Goal: Information Seeking & Learning: Learn about a topic

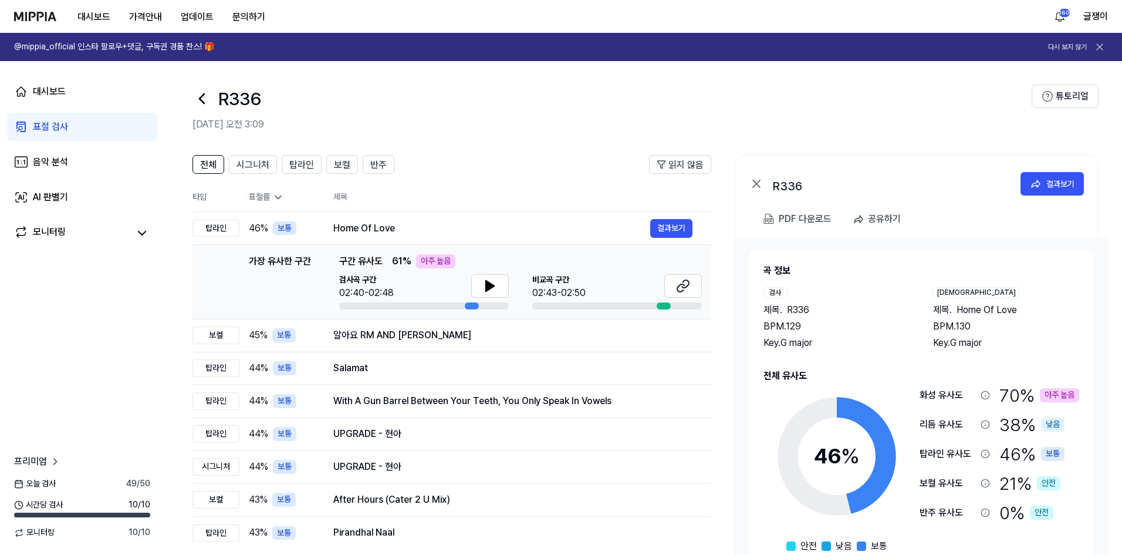
scroll to position [19, 0]
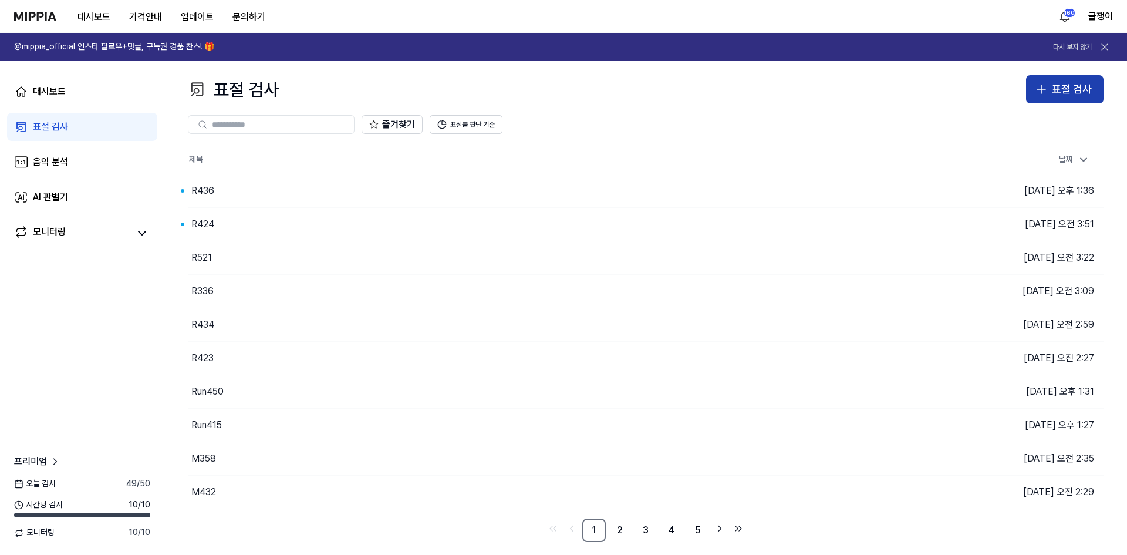
click at [1053, 92] on div "표절 검사" at bounding box center [1072, 89] width 40 height 17
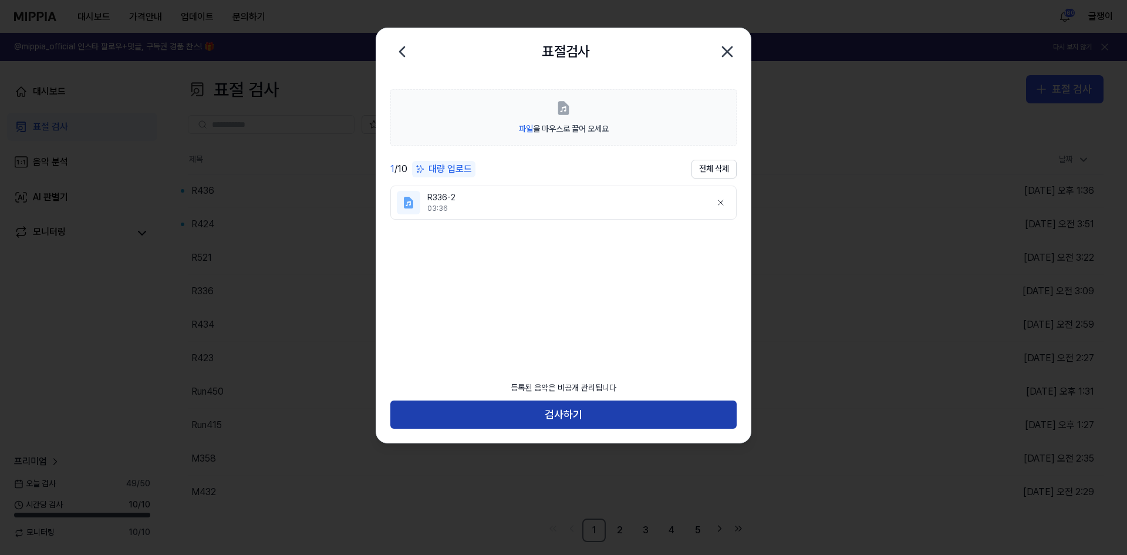
click at [567, 417] on button "검사하기" at bounding box center [563, 414] width 346 height 28
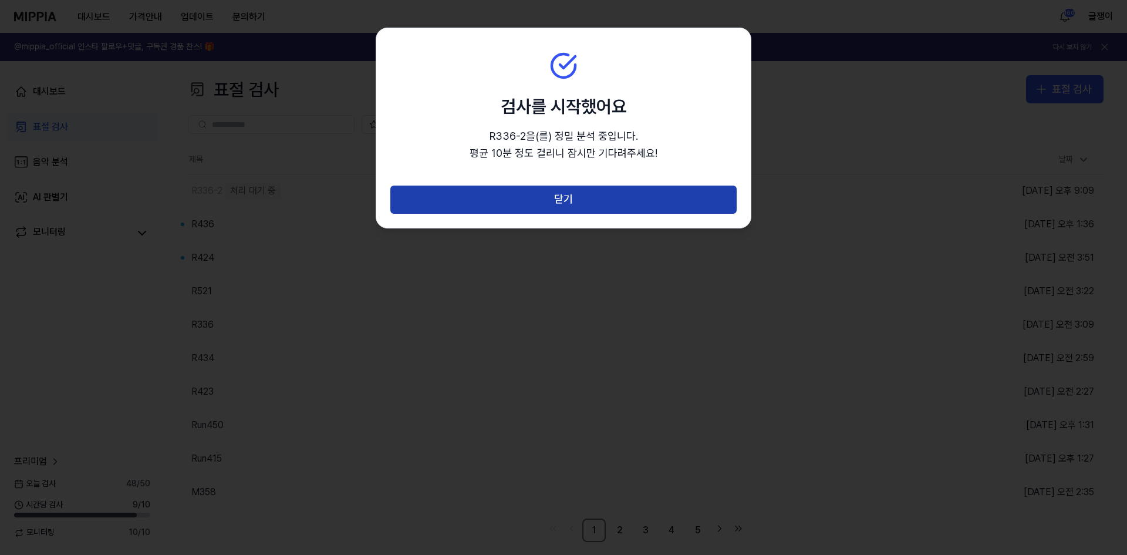
click at [576, 191] on button "닫기" at bounding box center [563, 199] width 346 height 28
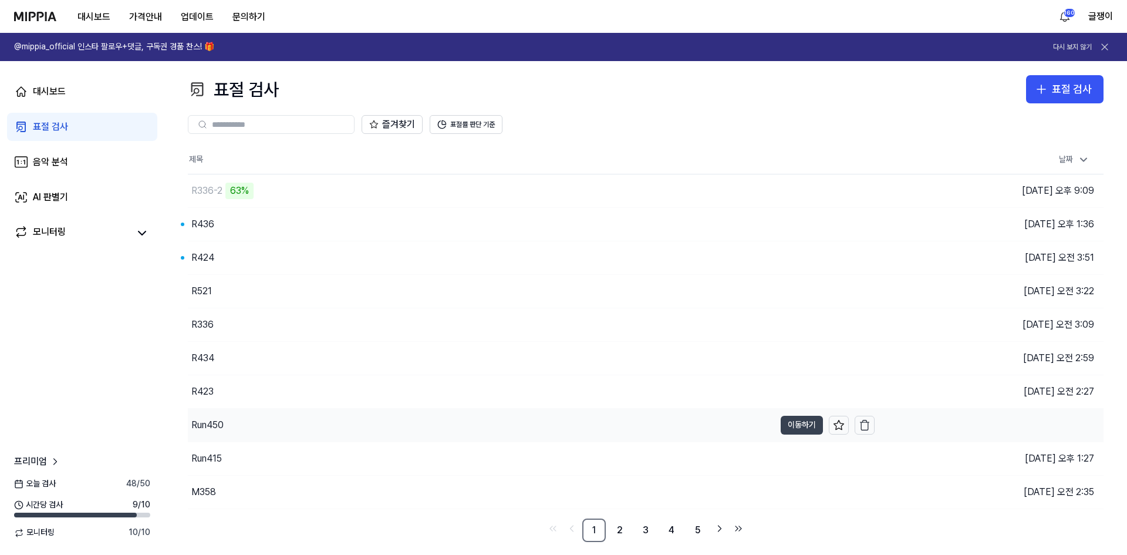
click at [785, 421] on button "이동하기" at bounding box center [801, 424] width 42 height 19
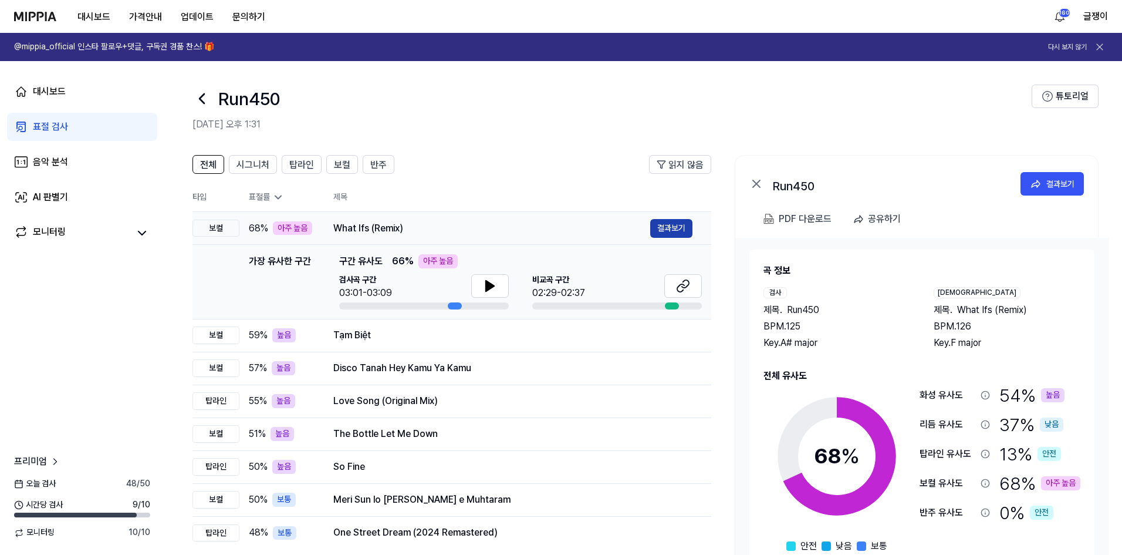
click at [670, 230] on button "결과보기" at bounding box center [671, 228] width 42 height 19
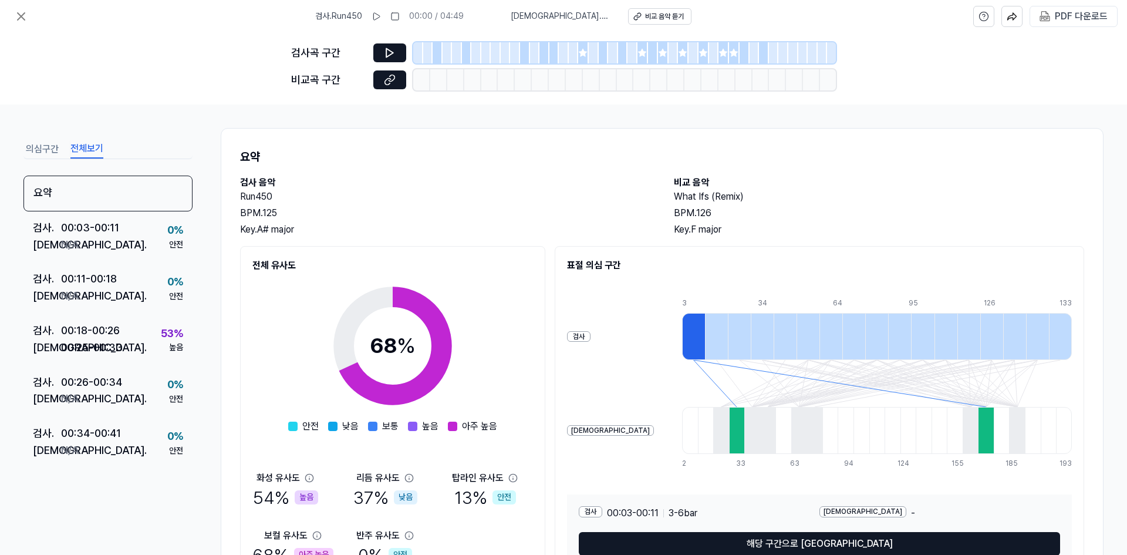
click at [96, 151] on button "전체보기" at bounding box center [86, 149] width 33 height 19
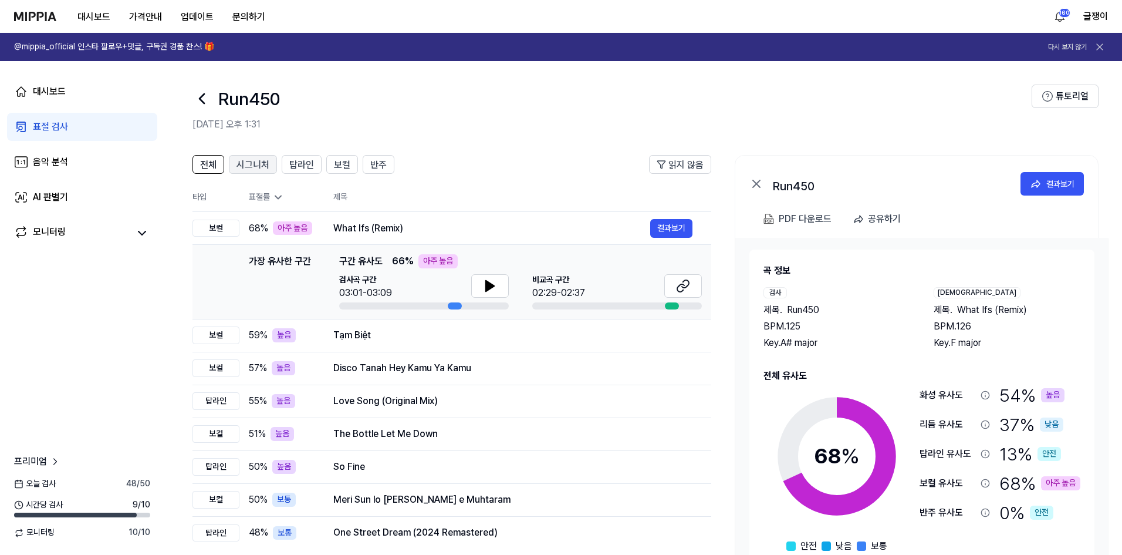
click at [255, 161] on span "시그니처" at bounding box center [252, 165] width 33 height 14
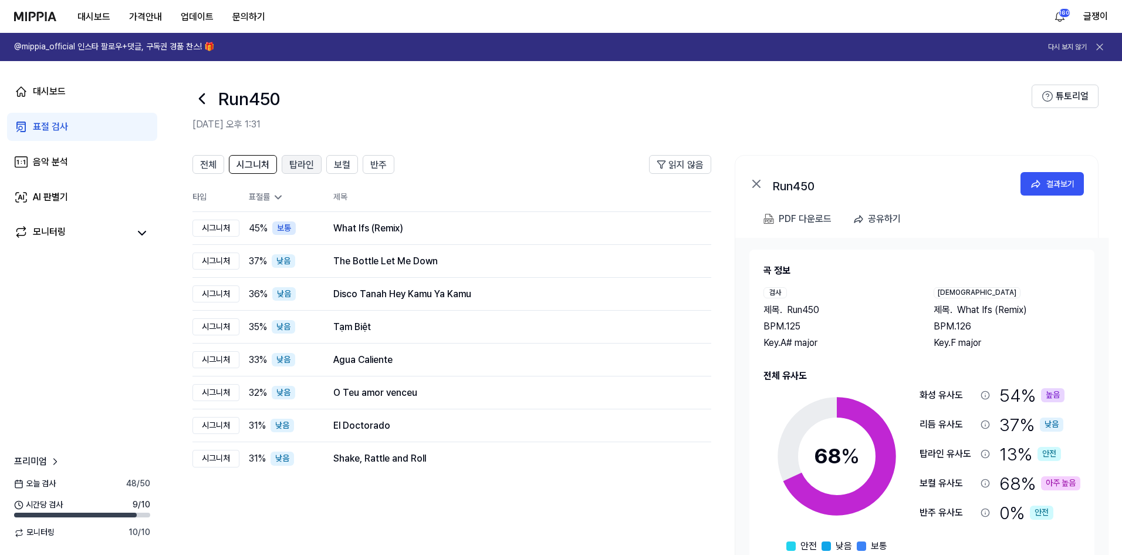
click at [295, 161] on span "탑라인" at bounding box center [301, 165] width 25 height 14
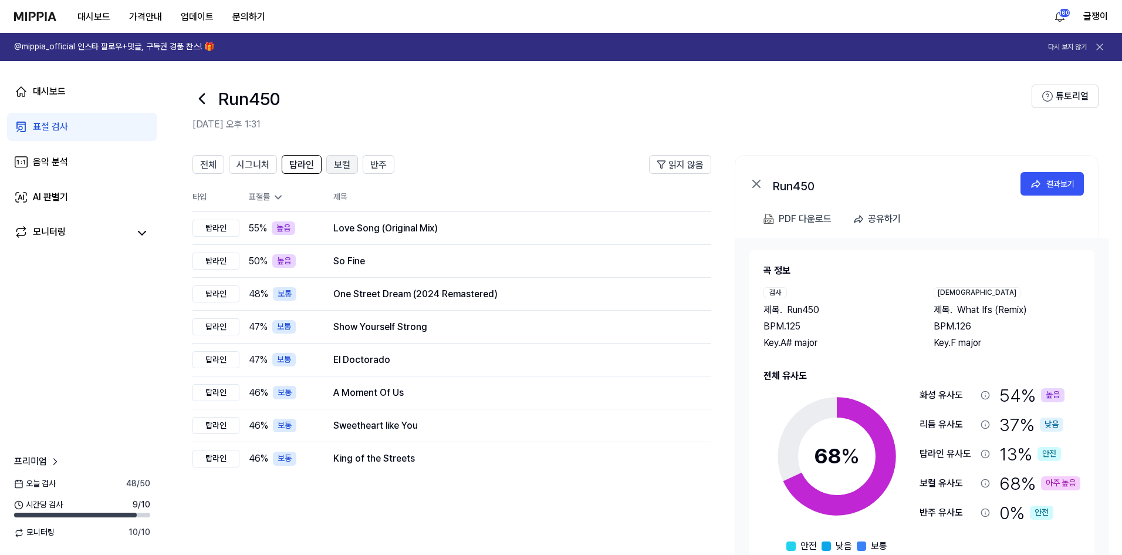
click at [339, 165] on span "보컬" at bounding box center [342, 165] width 16 height 14
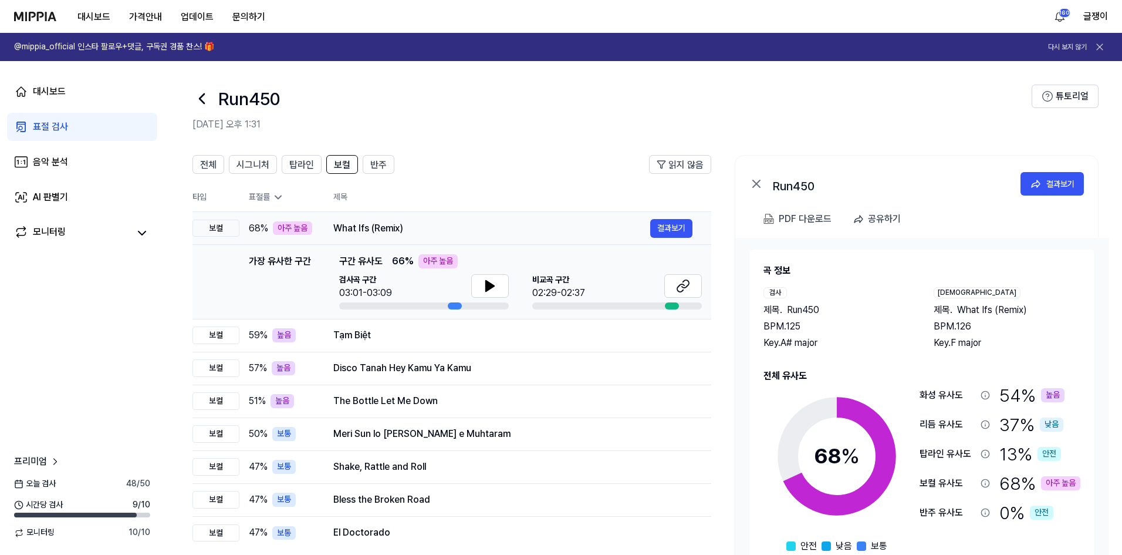
drag, startPoint x: 334, startPoint y: 225, endPoint x: 363, endPoint y: 231, distance: 29.3
click at [369, 232] on div "What Ifs (Remix)" at bounding box center [491, 228] width 317 height 14
drag, startPoint x: 333, startPoint y: 228, endPoint x: 355, endPoint y: 228, distance: 22.3
click at [355, 228] on td "What Ifs (Remix) 결과보기" at bounding box center [513, 228] width 397 height 33
click at [353, 230] on div "What Ifs (Remix)" at bounding box center [491, 228] width 317 height 14
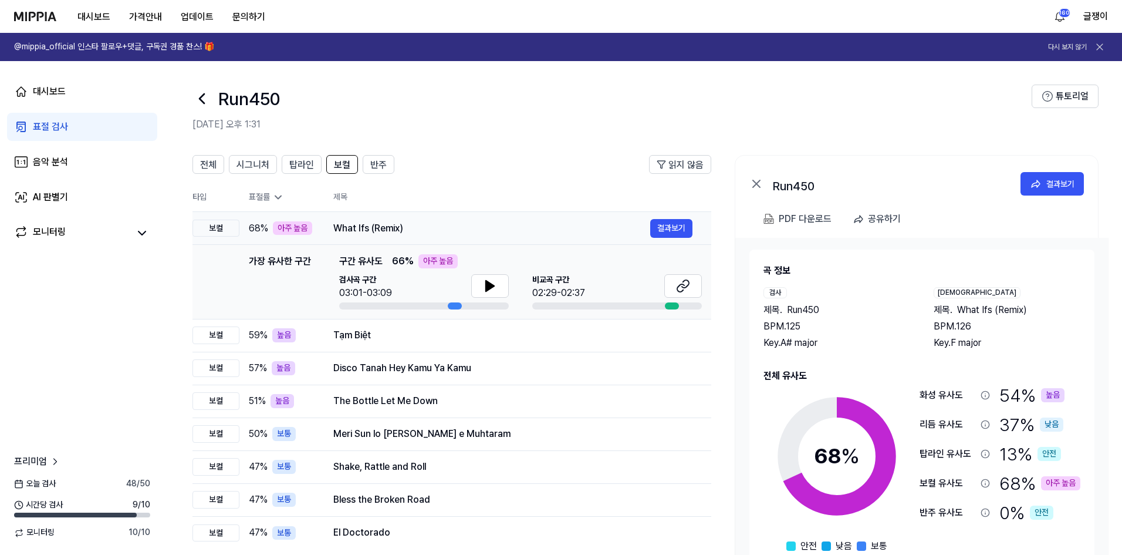
drag, startPoint x: 334, startPoint y: 224, endPoint x: 492, endPoint y: 229, distance: 157.9
click at [397, 223] on div "What Ifs (Remix)" at bounding box center [491, 228] width 317 height 14
click at [664, 226] on button "결과보기" at bounding box center [671, 228] width 42 height 19
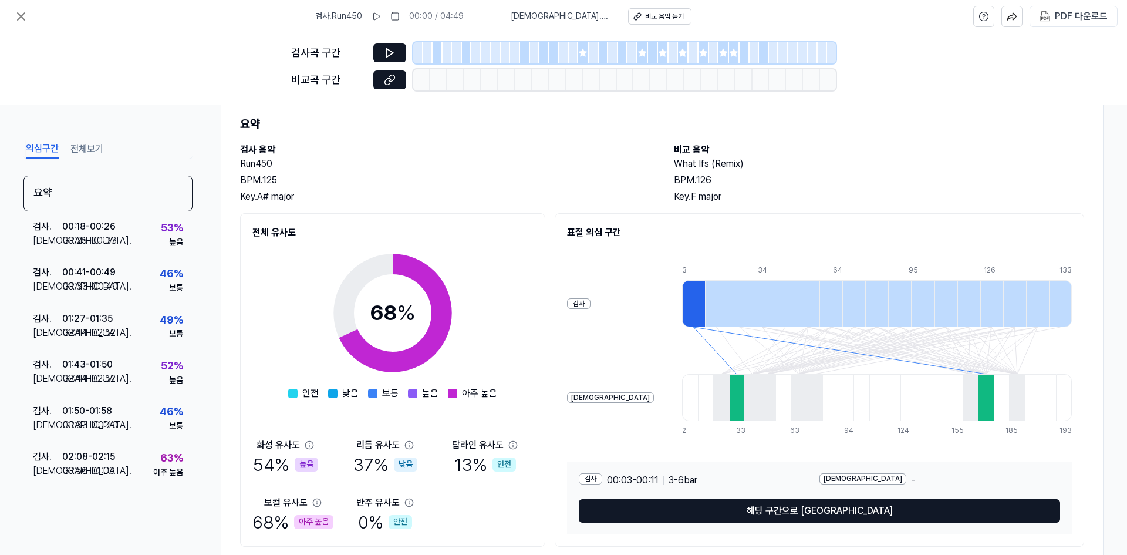
scroll to position [67, 0]
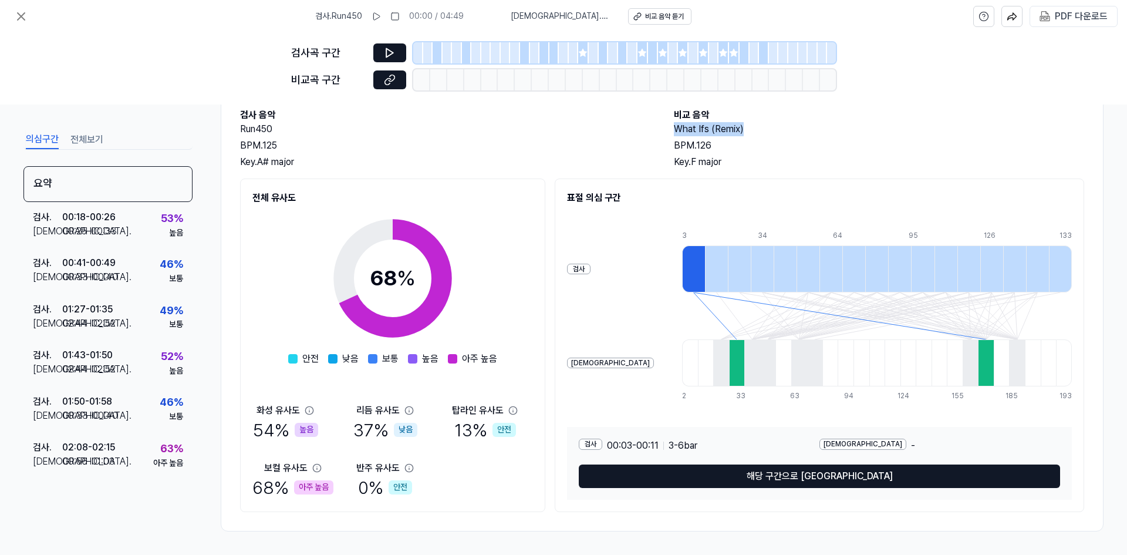
drag, startPoint x: 671, startPoint y: 127, endPoint x: 741, endPoint y: 128, distance: 69.8
click at [741, 128] on h2 "What Ifs (Remix)" at bounding box center [879, 129] width 410 height 14
copy h2 "What Ifs (Remix)"
click at [206, 59] on div "검사곡 구간 [GEOGRAPHIC_DATA] 구간" at bounding box center [563, 69] width 1127 height 72
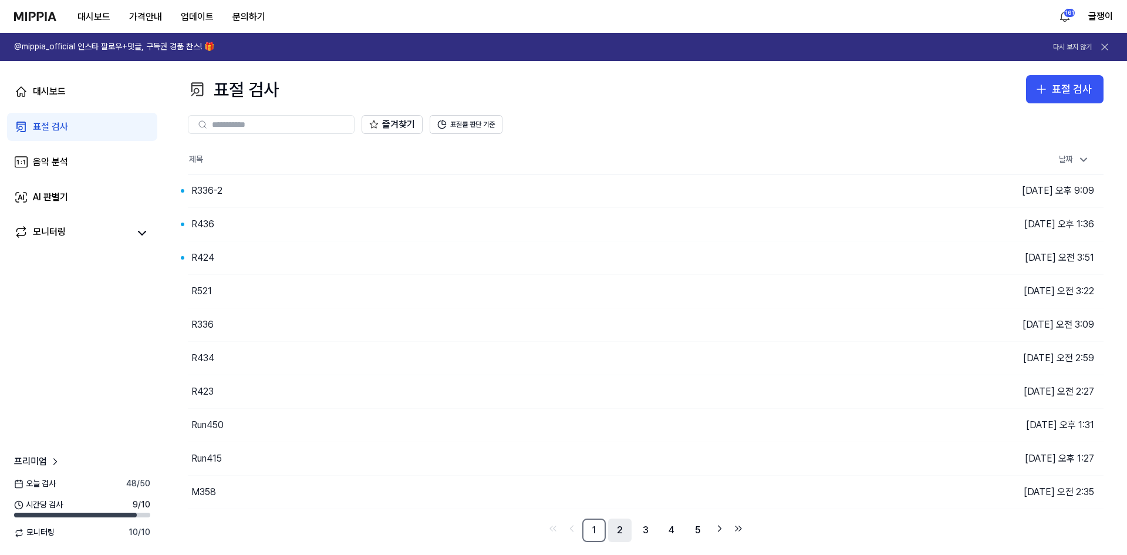
click at [615, 529] on link "2" at bounding box center [619, 529] width 23 height 23
click at [599, 529] on link "1" at bounding box center [593, 529] width 23 height 23
click at [787, 421] on button "이동하기" at bounding box center [801, 424] width 42 height 19
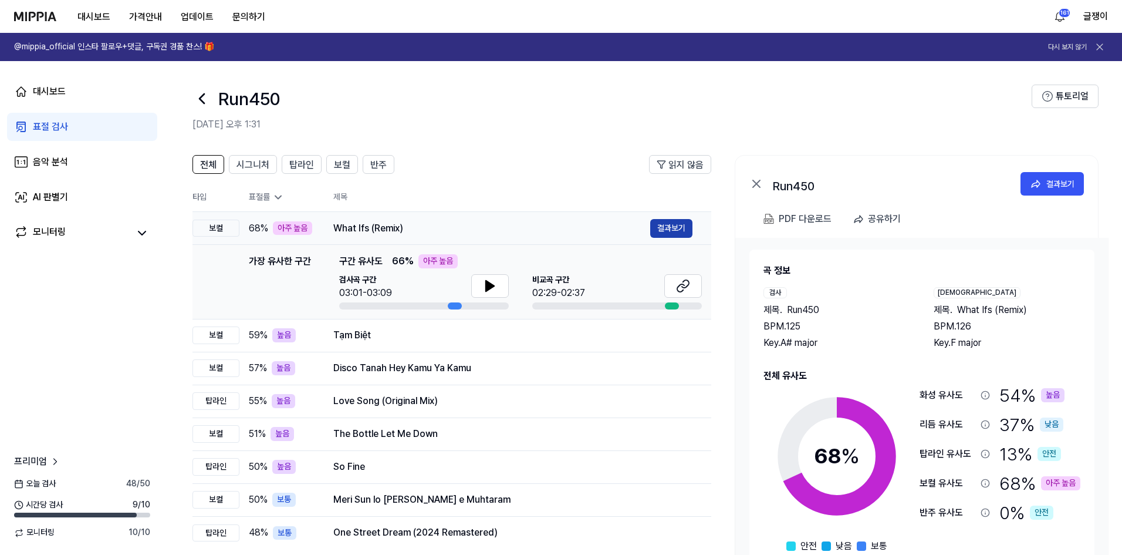
click at [658, 227] on button "결과보기" at bounding box center [671, 228] width 42 height 19
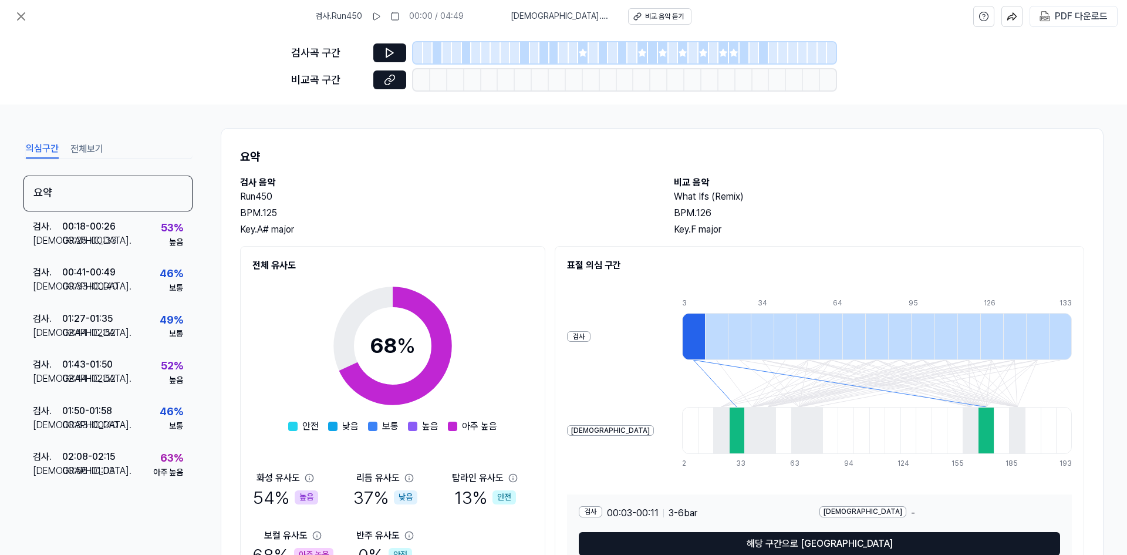
click at [80, 153] on button "전체보기" at bounding box center [86, 149] width 33 height 19
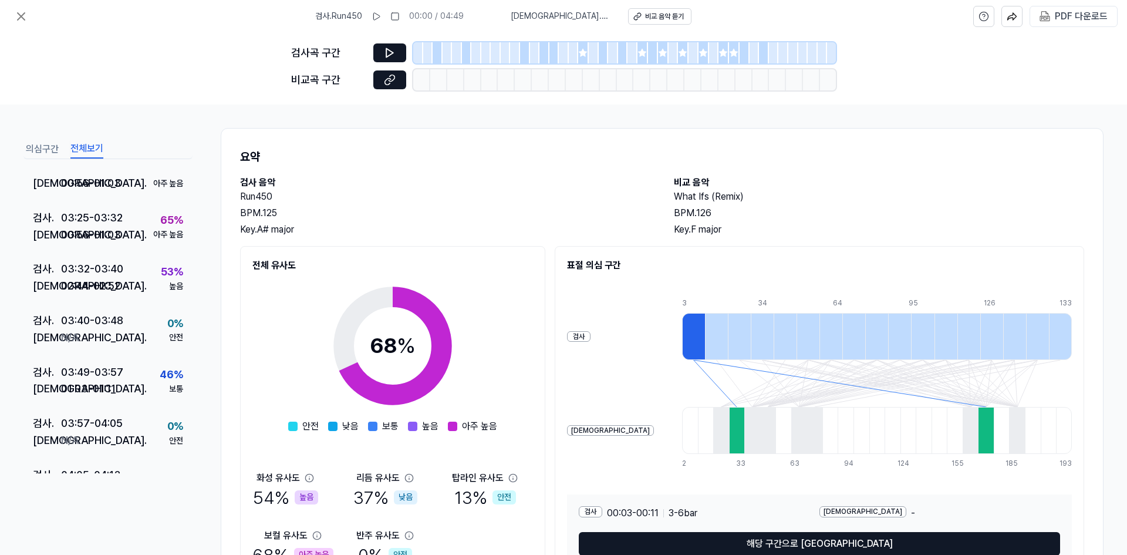
scroll to position [1948, 0]
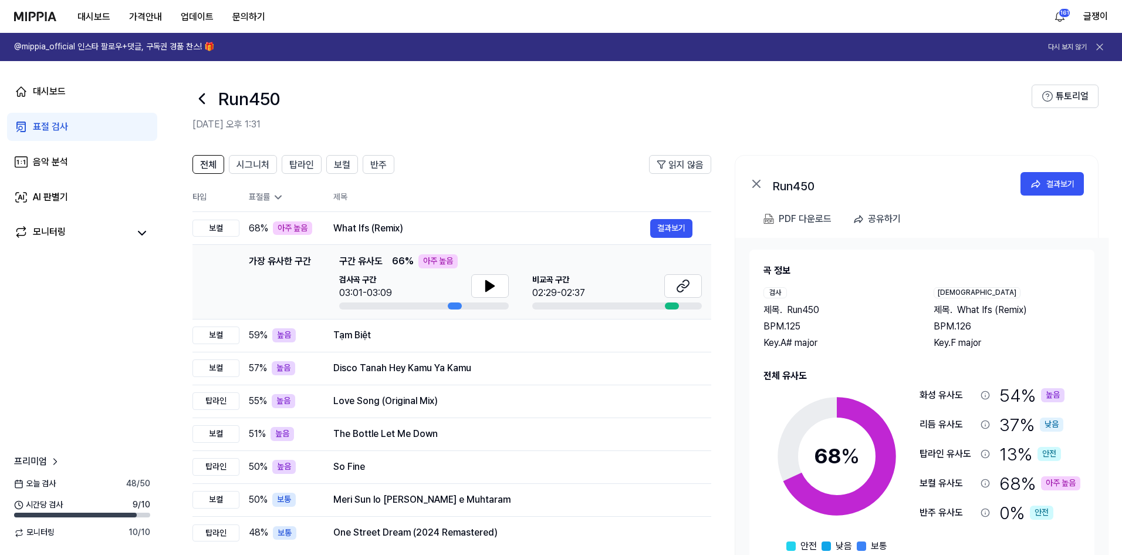
click at [261, 154] on div "전체 시그니처 탑라인 보컬 반주 읽지 않음 전체 시그니처 탑라인 보컬 반주 타입 표절률 제목 표절률 읽지 않음 보컬 68 % 아주 높음 Wha…" at bounding box center [643, 381] width 958 height 476
click at [260, 157] on div "시그니처" at bounding box center [252, 164] width 33 height 15
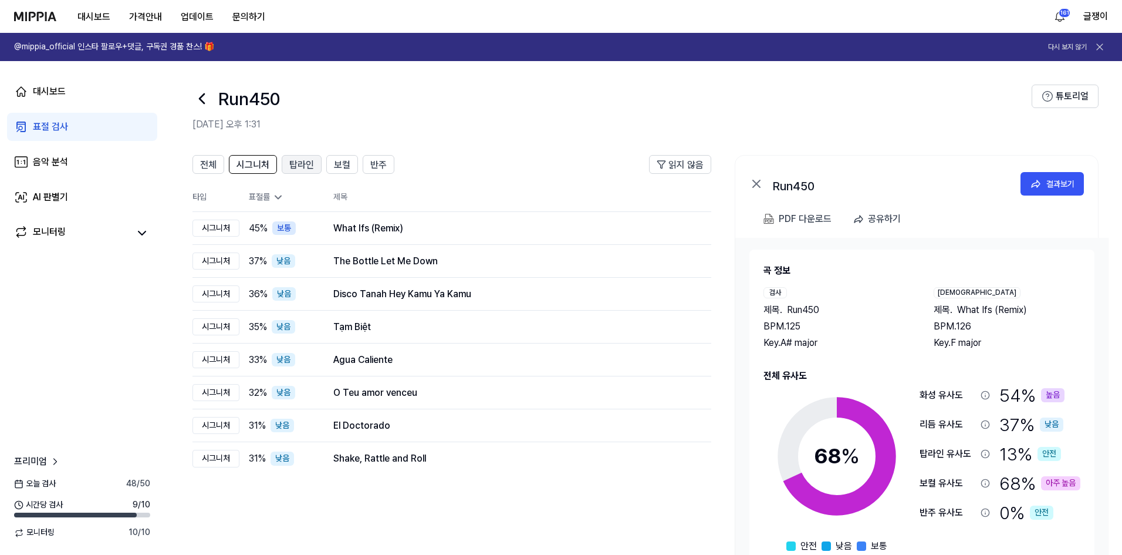
click at [300, 162] on span "탑라인" at bounding box center [301, 165] width 25 height 14
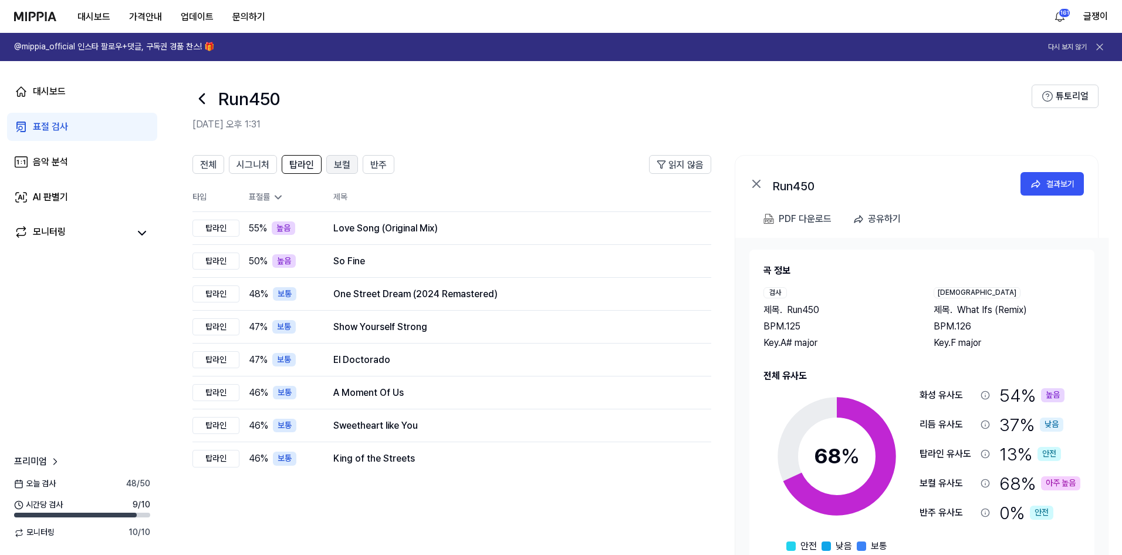
click at [343, 163] on span "보컬" at bounding box center [342, 165] width 16 height 14
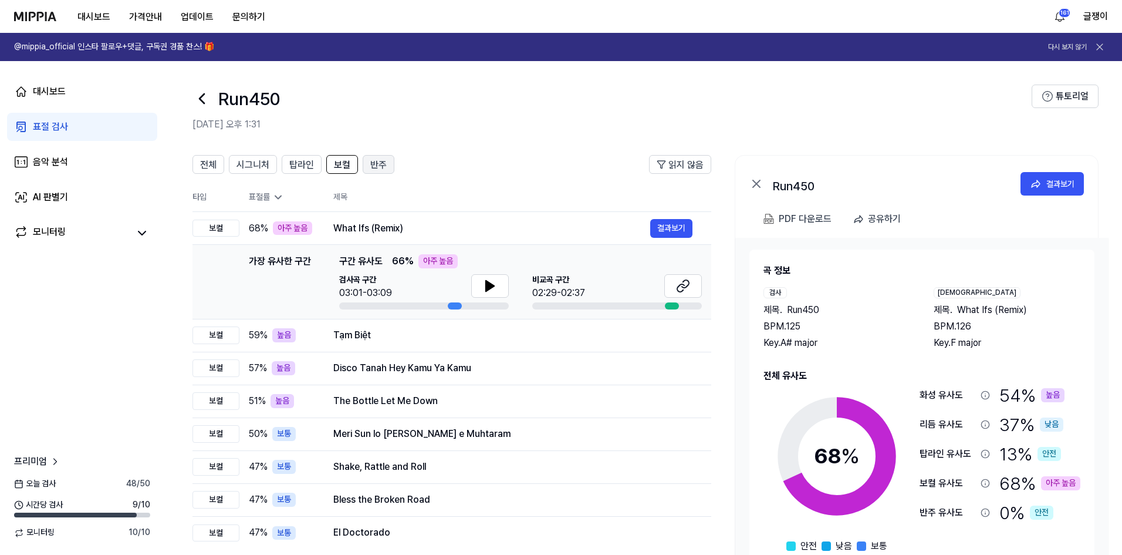
click at [378, 162] on span "반주" at bounding box center [378, 165] width 16 height 14
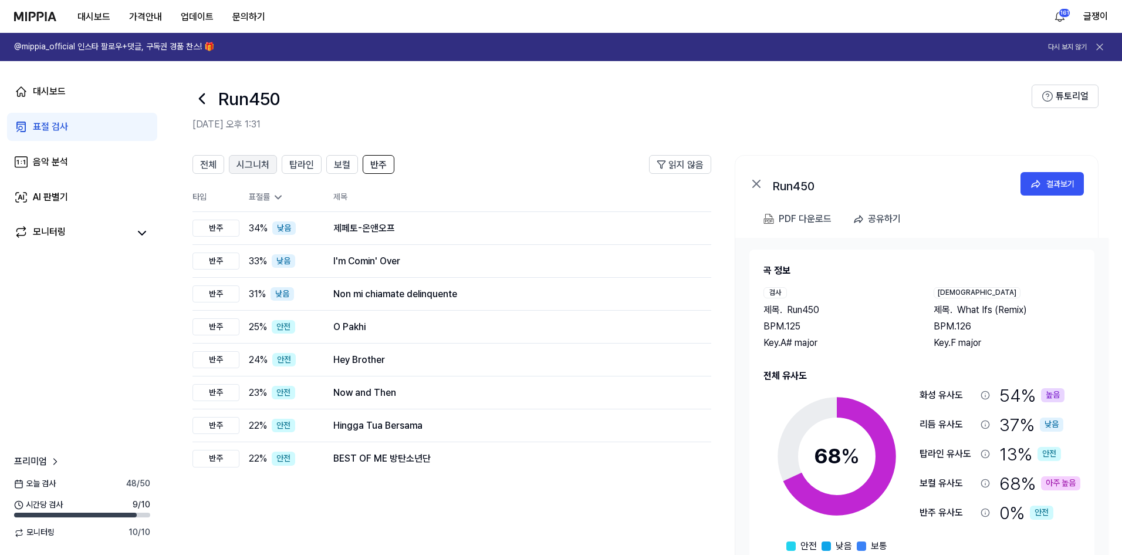
click at [245, 166] on span "시그니처" at bounding box center [252, 165] width 33 height 14
click at [215, 164] on span "전체" at bounding box center [208, 165] width 16 height 14
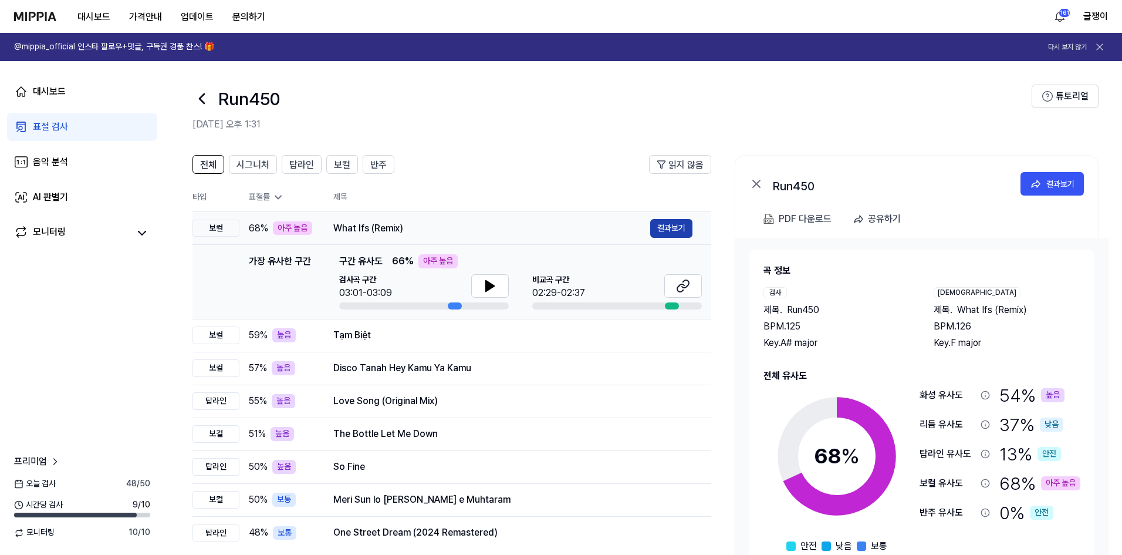
click at [672, 234] on button "결과보기" at bounding box center [671, 228] width 42 height 19
click at [343, 160] on span "보컬" at bounding box center [342, 165] width 16 height 14
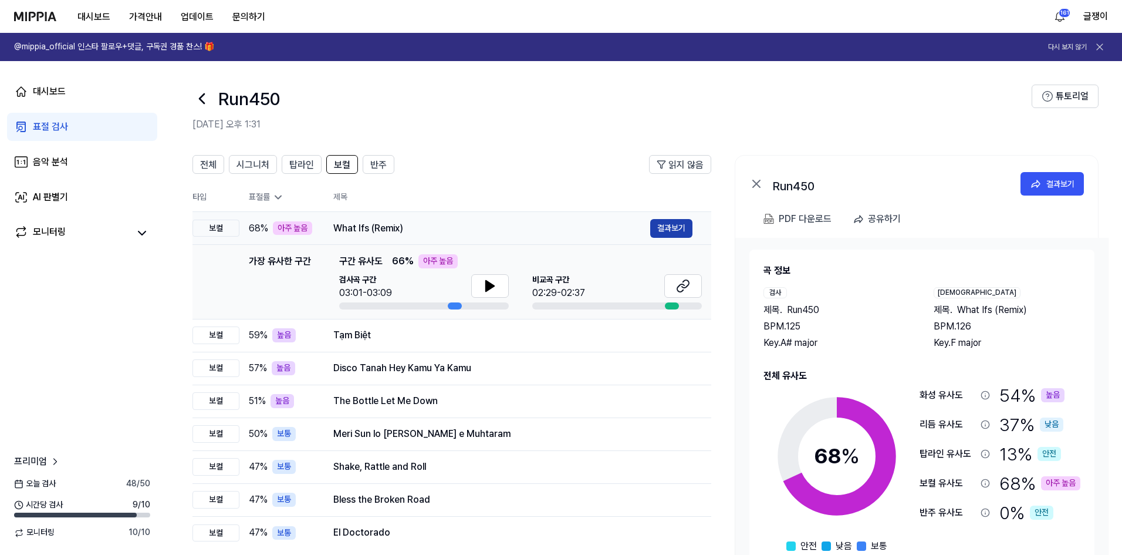
click at [663, 226] on button "결과보기" at bounding box center [671, 228] width 42 height 19
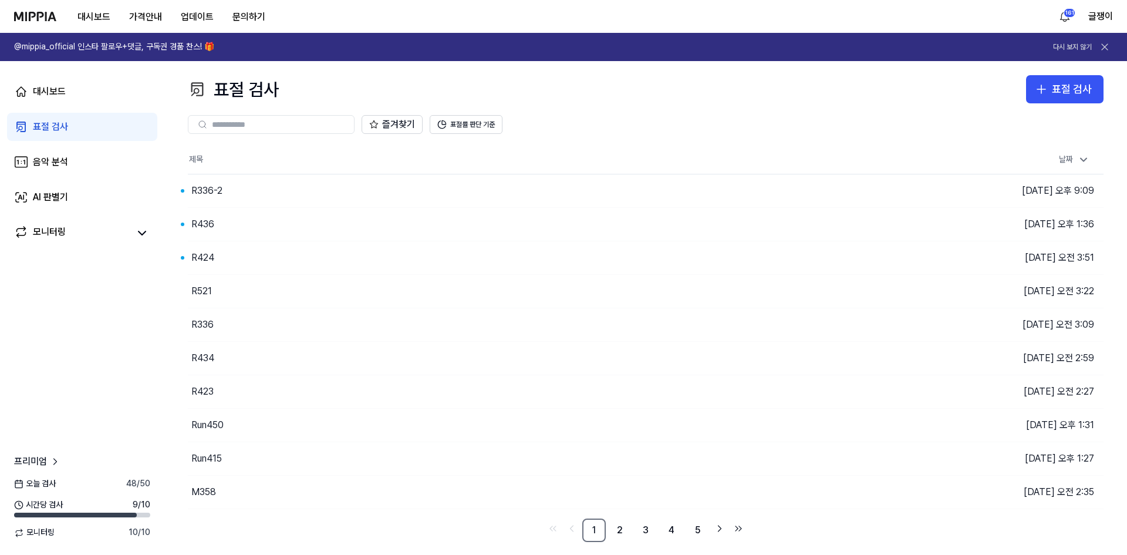
click at [61, 120] on div "표절 검사" at bounding box center [50, 127] width 35 height 14
click at [1050, 80] on button "표절 검사" at bounding box center [1064, 89] width 77 height 28
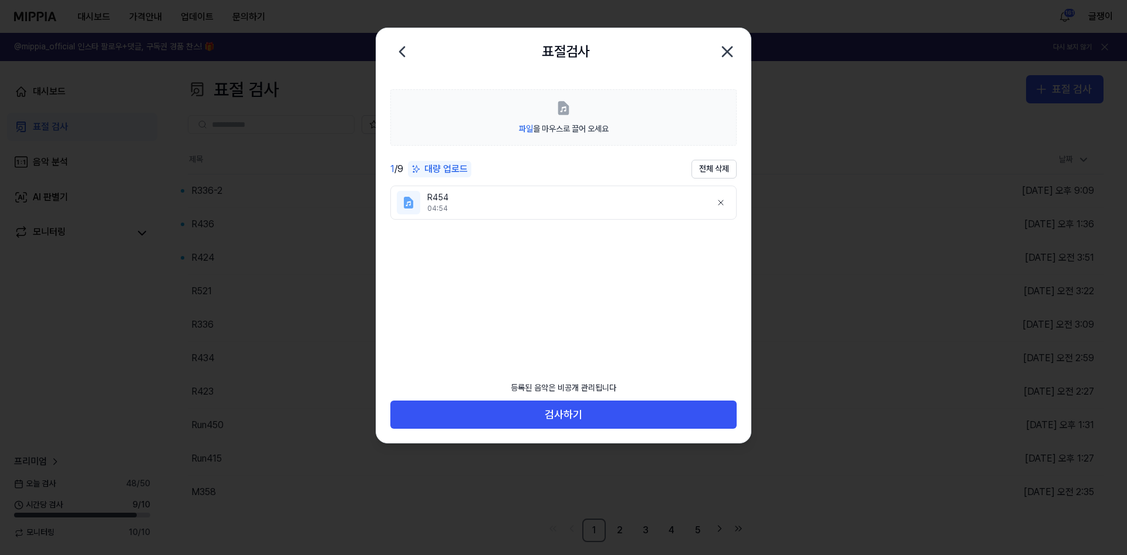
click at [568, 435] on div "등록된 음악은 비공개 관리됩니다 검사하기" at bounding box center [563, 409] width 374 height 68
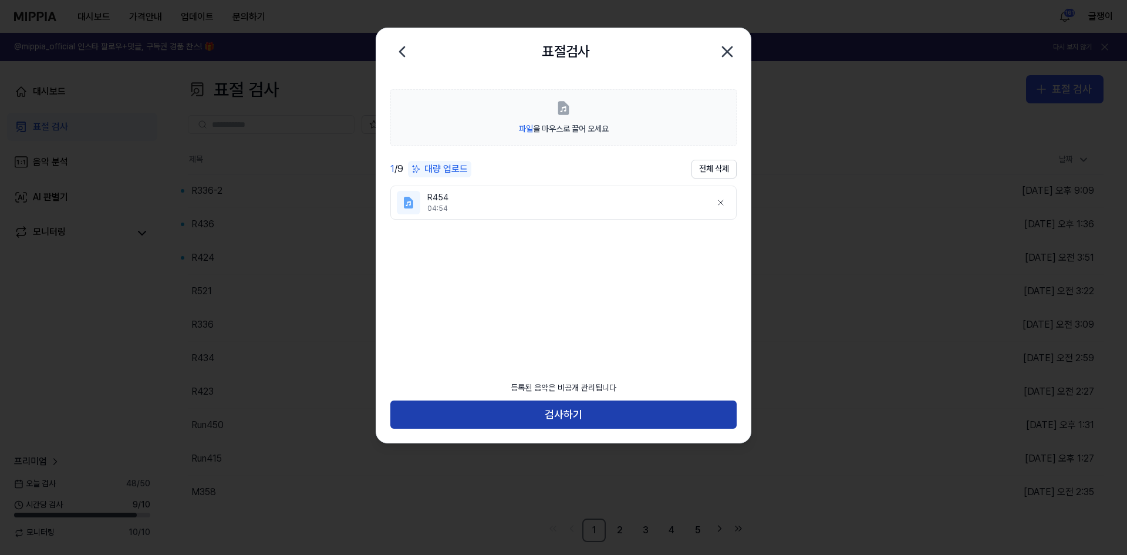
click at [573, 421] on button "검사하기" at bounding box center [563, 414] width 346 height 28
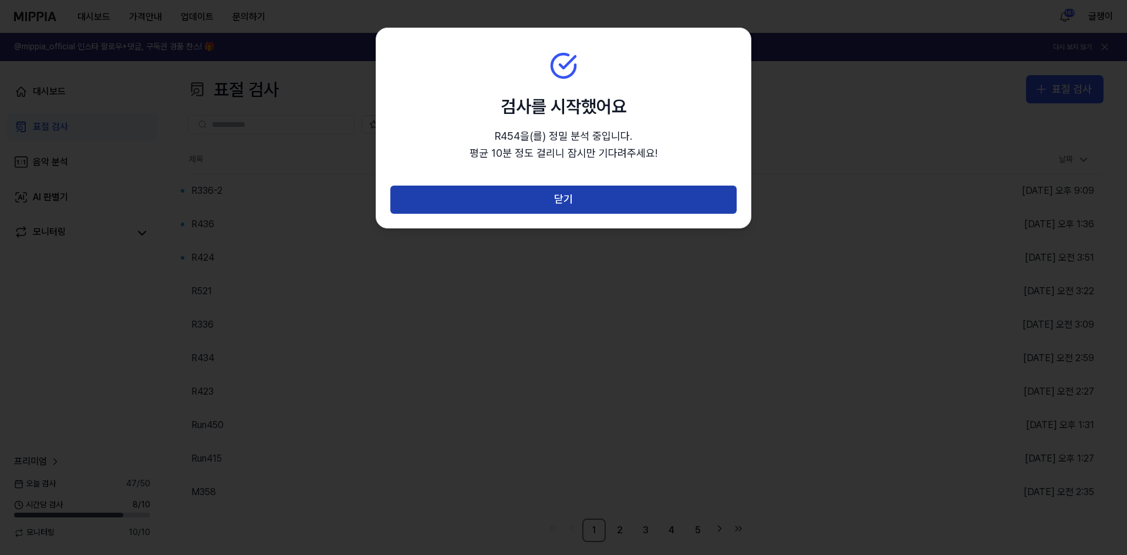
click at [557, 202] on button "닫기" at bounding box center [563, 199] width 346 height 28
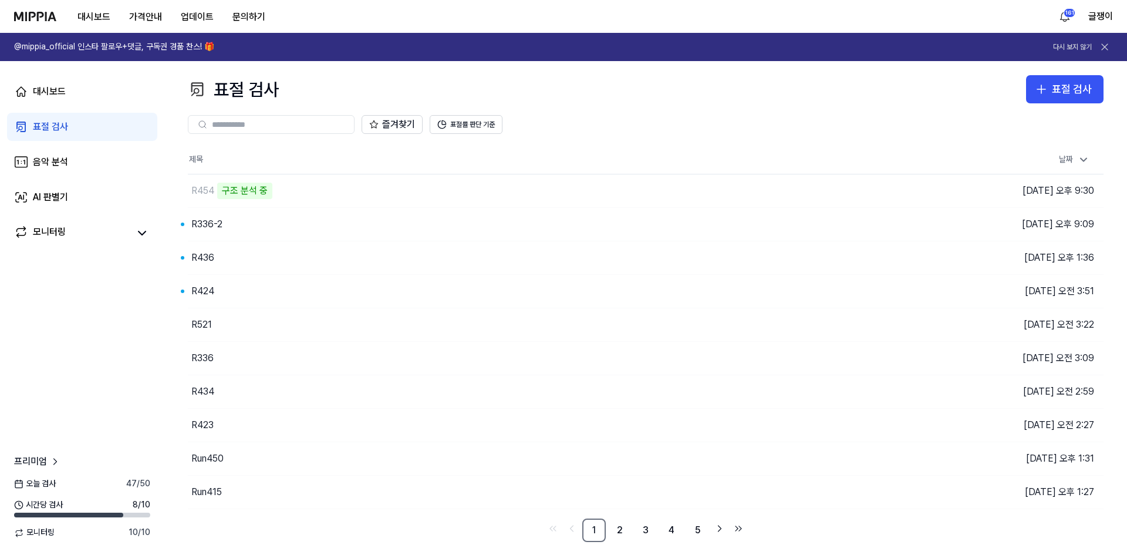
click at [416, 160] on th "제목" at bounding box center [531, 160] width 687 height 28
click at [1059, 94] on div "표절 검사" at bounding box center [1072, 89] width 40 height 17
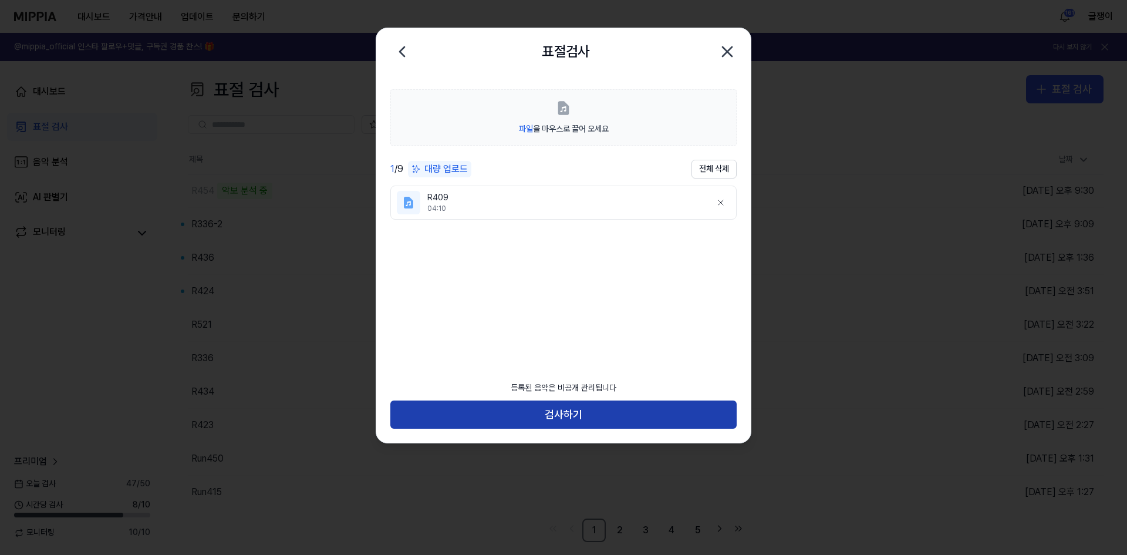
click at [571, 410] on button "검사하기" at bounding box center [563, 414] width 346 height 28
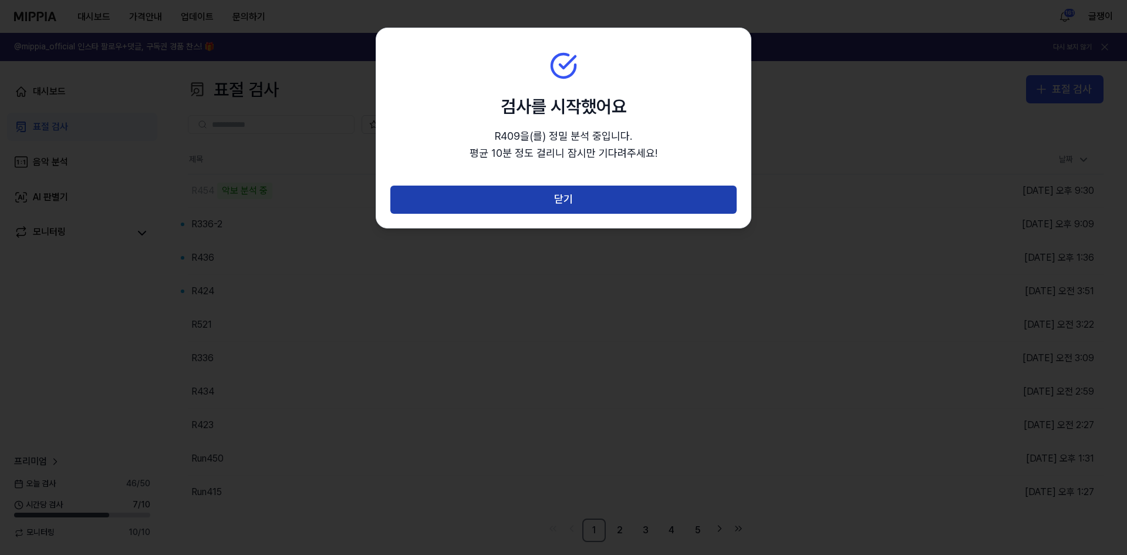
click at [574, 197] on button "닫기" at bounding box center [563, 199] width 346 height 28
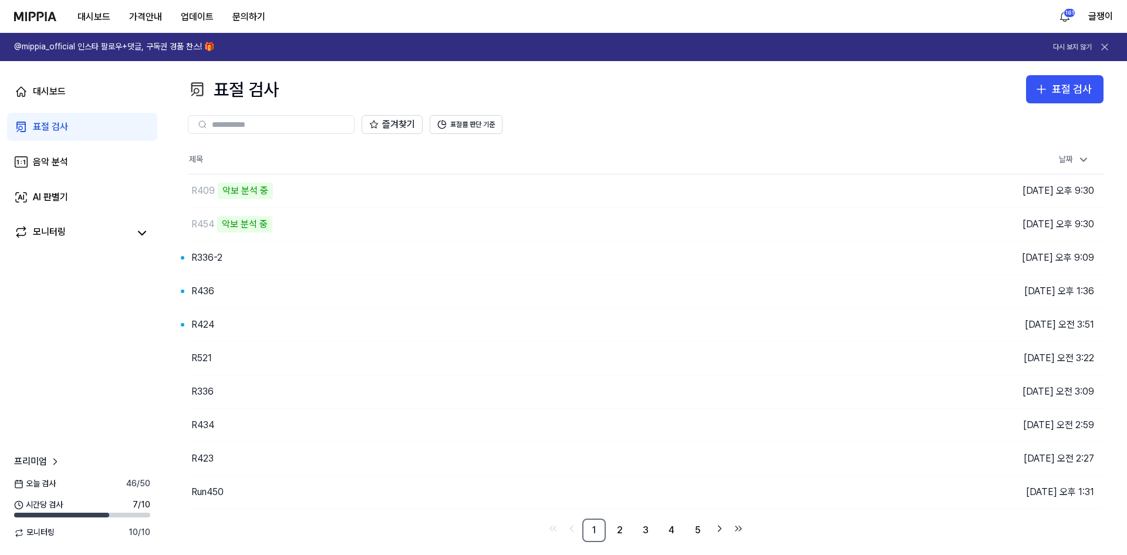
click at [337, 80] on div "표절 검사 표절 검사" at bounding box center [645, 89] width 915 height 28
click at [1052, 90] on button "표절 검사" at bounding box center [1064, 89] width 77 height 28
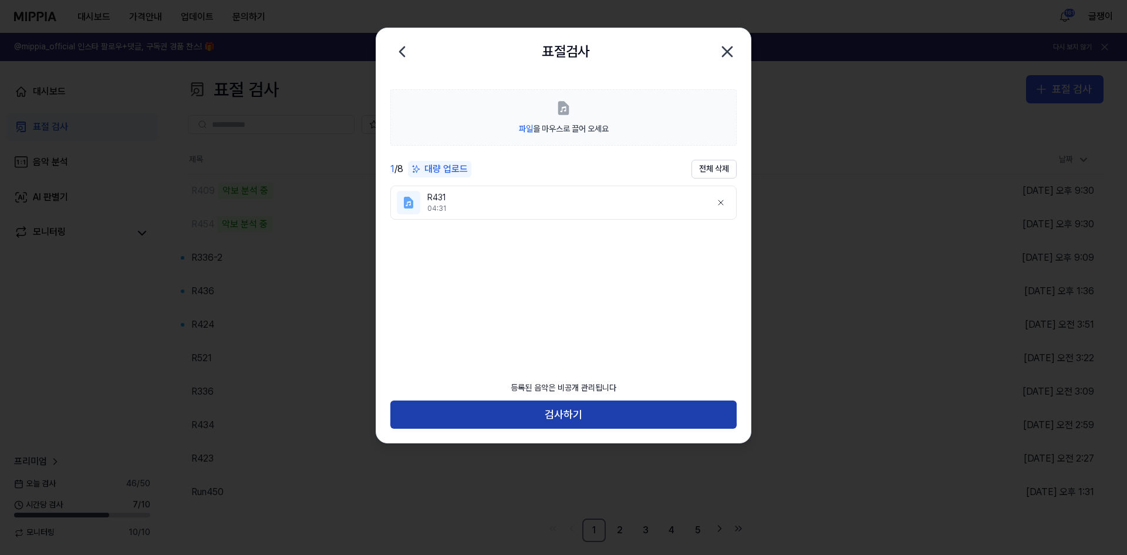
click at [569, 413] on button "검사하기" at bounding box center [563, 414] width 346 height 28
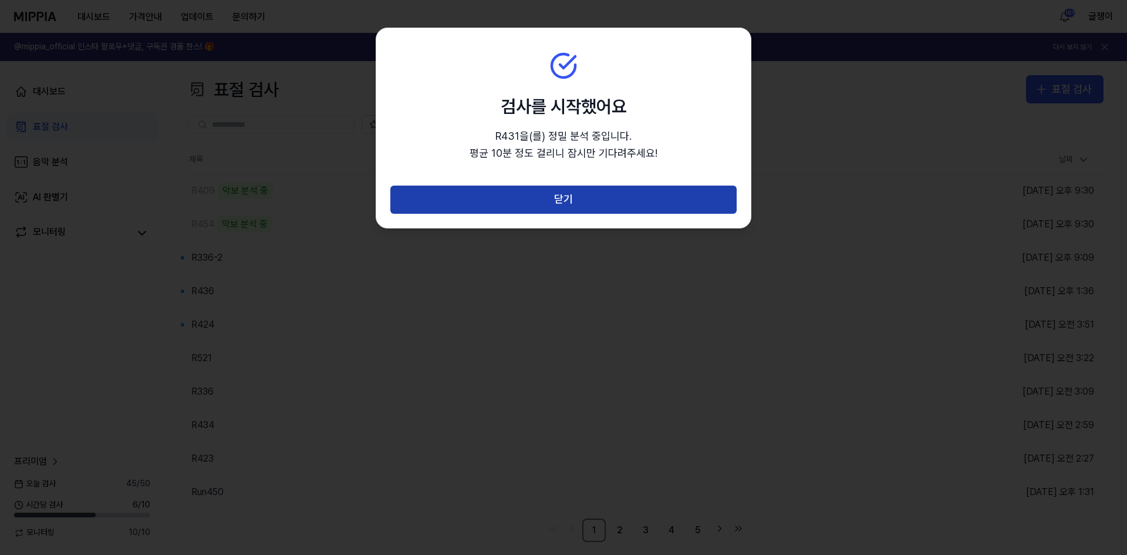
click at [566, 201] on button "닫기" at bounding box center [563, 199] width 346 height 28
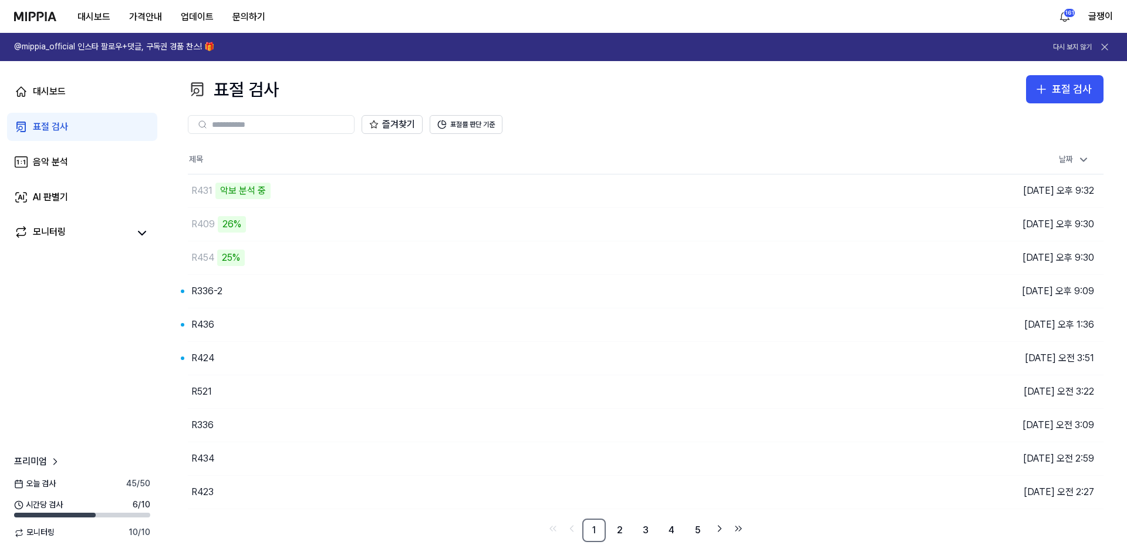
click at [466, 21] on div "대시보드 가격안내 업데이트 문의하기 161 글쟁이" at bounding box center [563, 16] width 1098 height 32
click at [1046, 93] on icon "button" at bounding box center [1041, 89] width 14 height 14
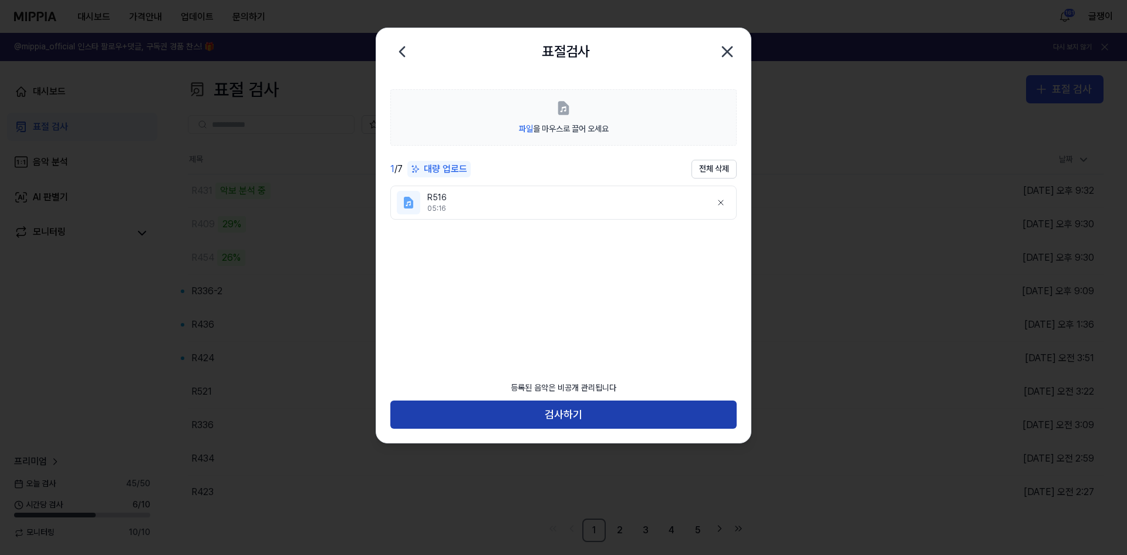
click at [566, 409] on button "검사하기" at bounding box center [563, 414] width 346 height 28
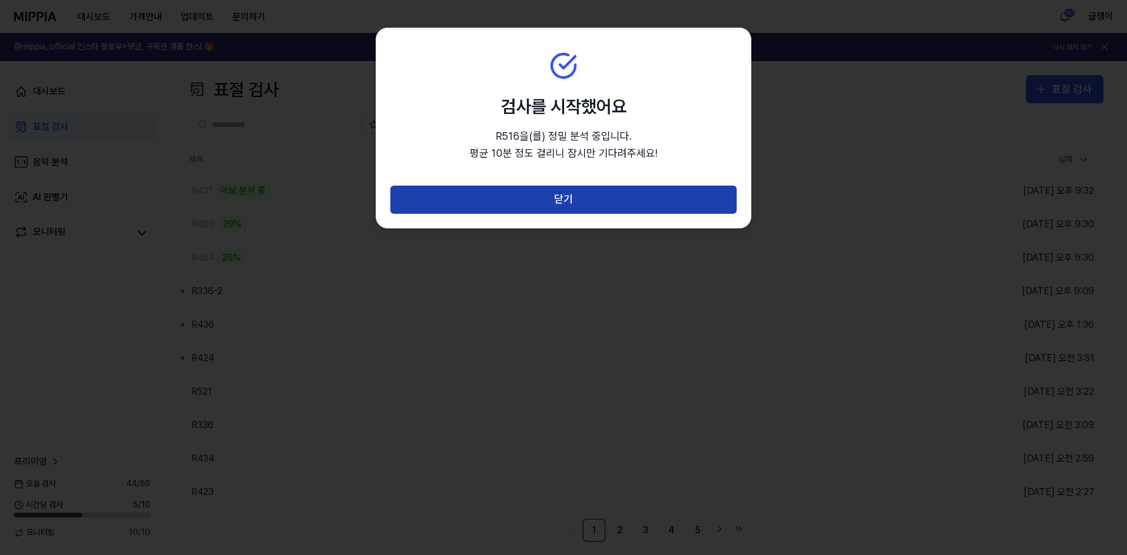
click at [565, 197] on button "닫기" at bounding box center [563, 199] width 346 height 28
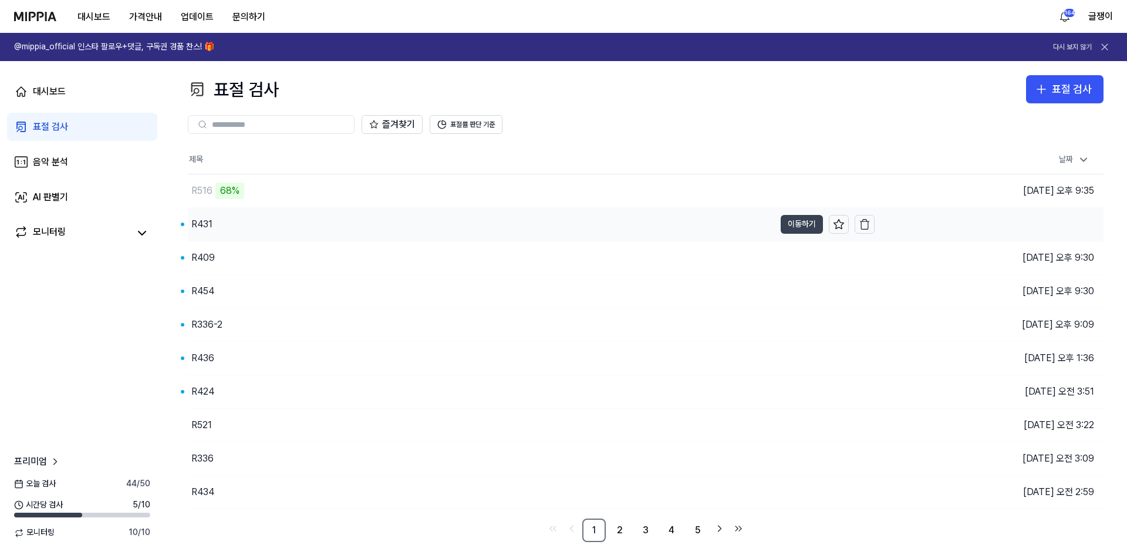
click at [793, 223] on button "이동하기" at bounding box center [801, 224] width 42 height 19
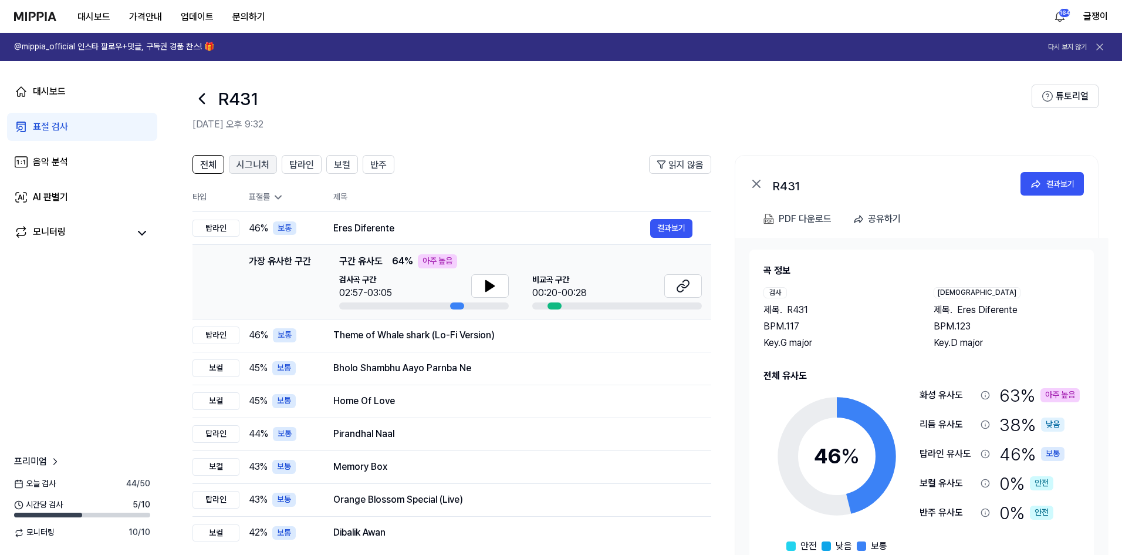
click at [249, 165] on span "시그니처" at bounding box center [252, 165] width 33 height 14
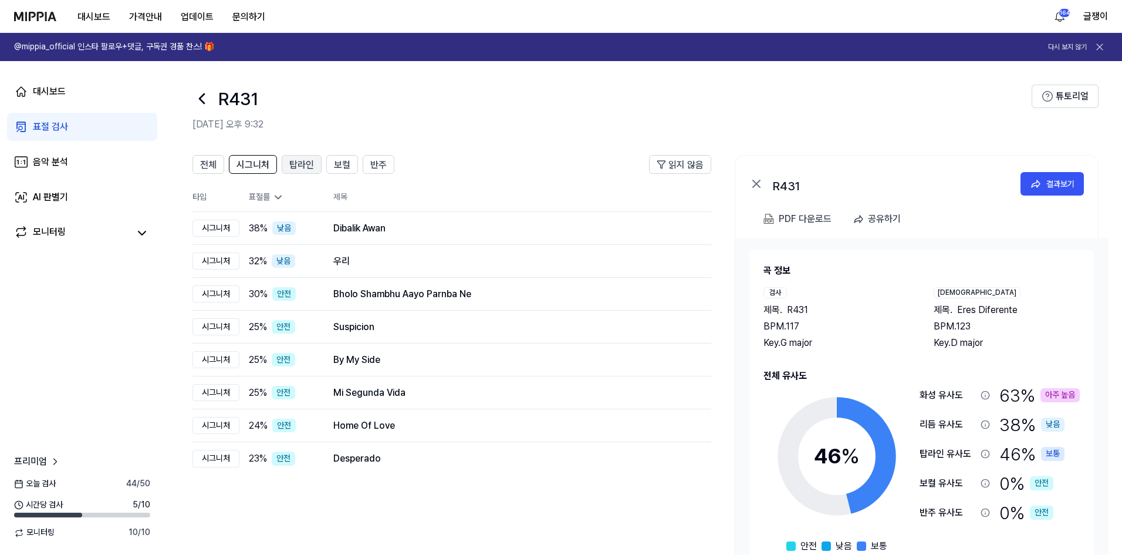
click at [299, 171] on span "탑라인" at bounding box center [301, 165] width 25 height 14
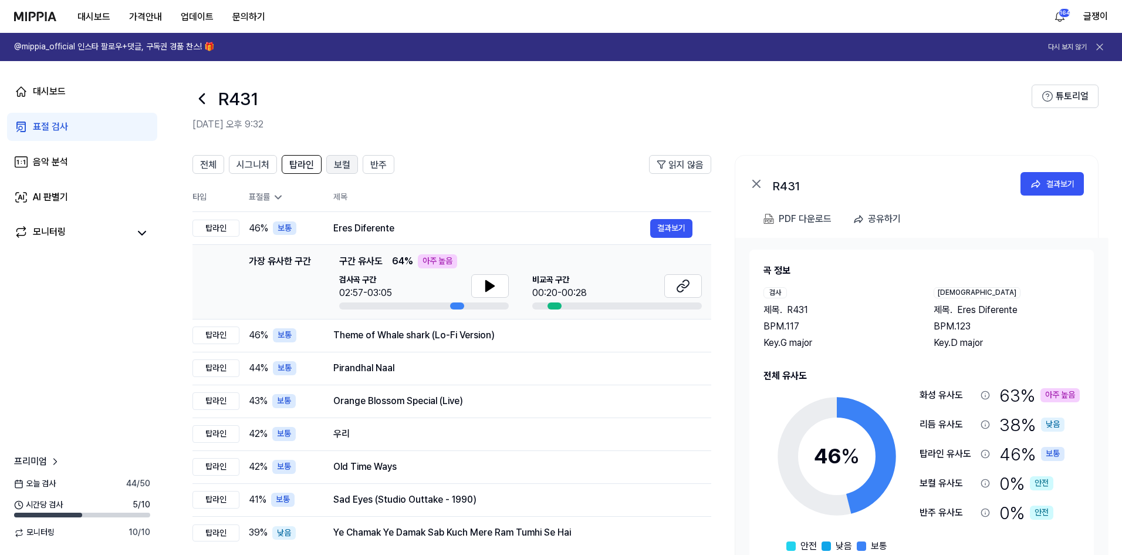
click at [342, 165] on span "보컬" at bounding box center [342, 165] width 16 height 14
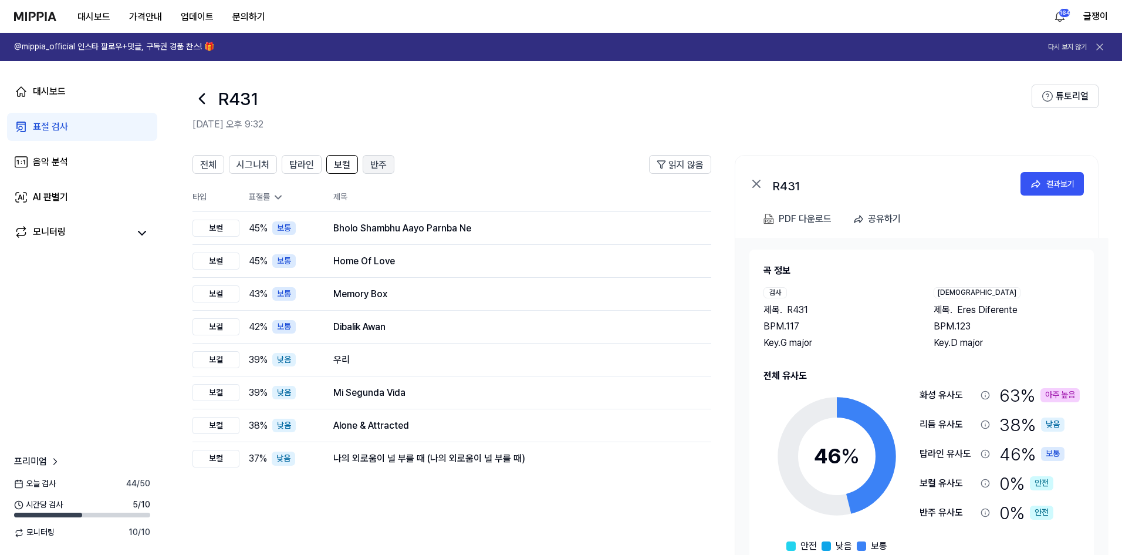
click at [373, 163] on span "반주" at bounding box center [378, 165] width 16 height 14
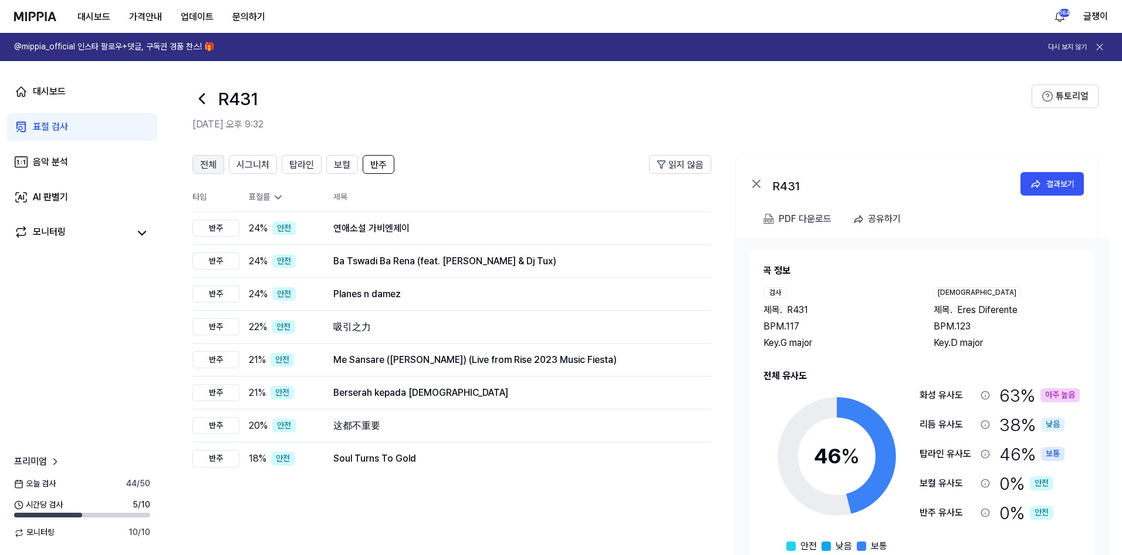
click at [204, 163] on span "전체" at bounding box center [208, 165] width 16 height 14
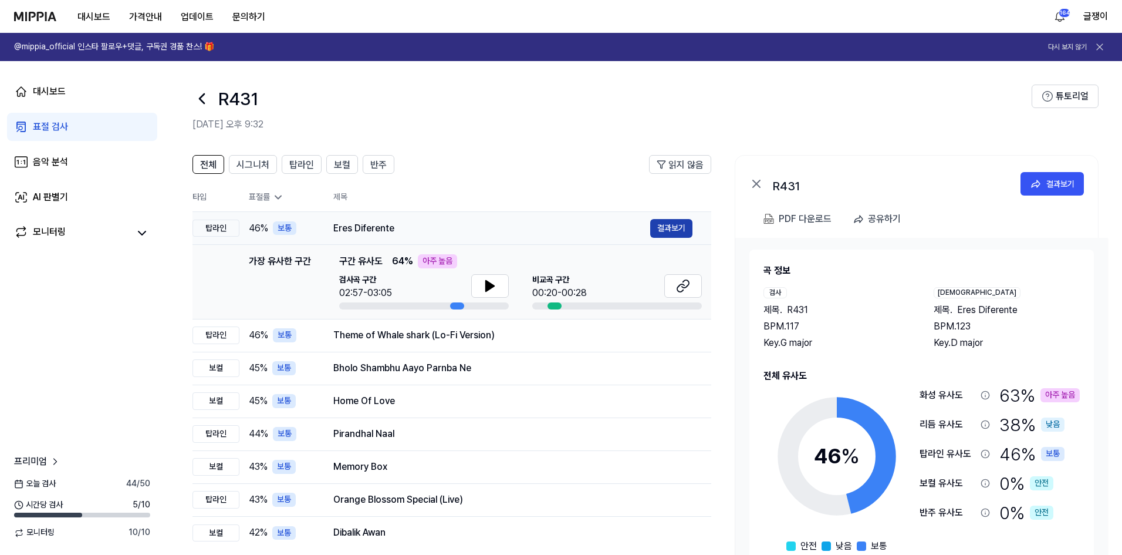
click at [668, 226] on button "결과보기" at bounding box center [671, 228] width 42 height 19
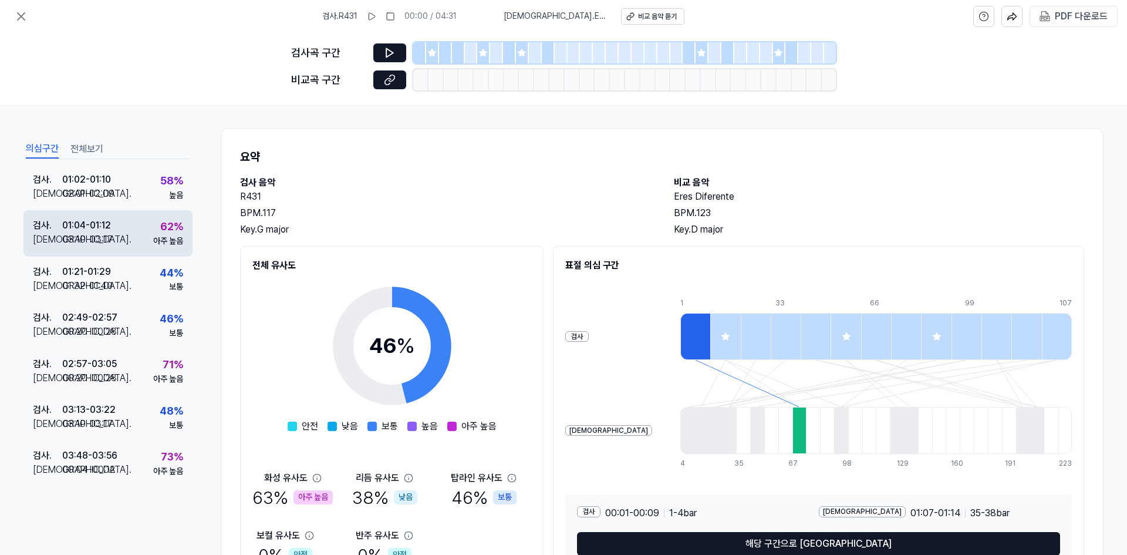
scroll to position [317, 0]
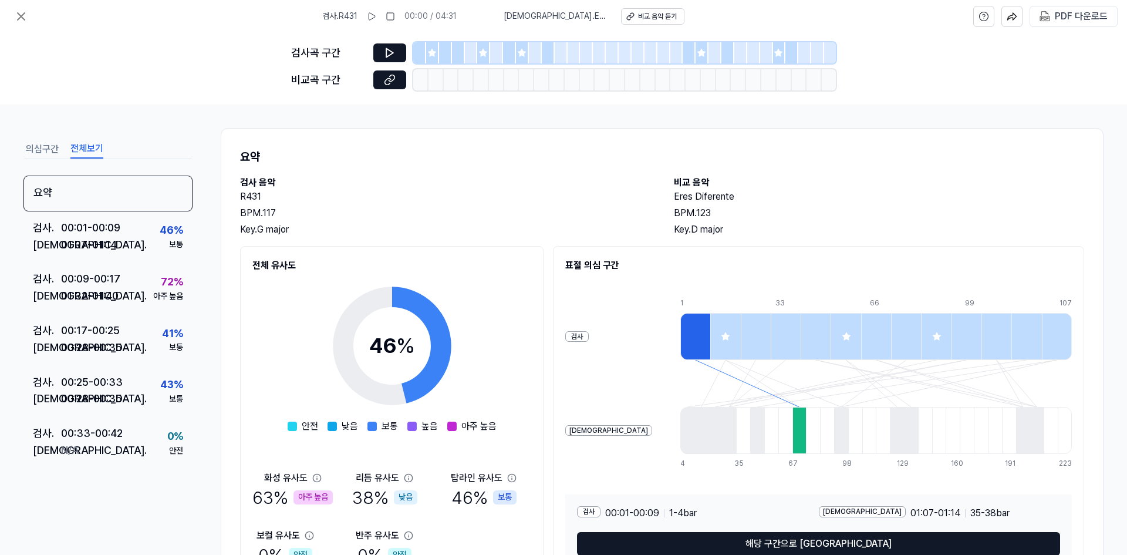
click at [92, 147] on button "전체보기" at bounding box center [86, 149] width 33 height 19
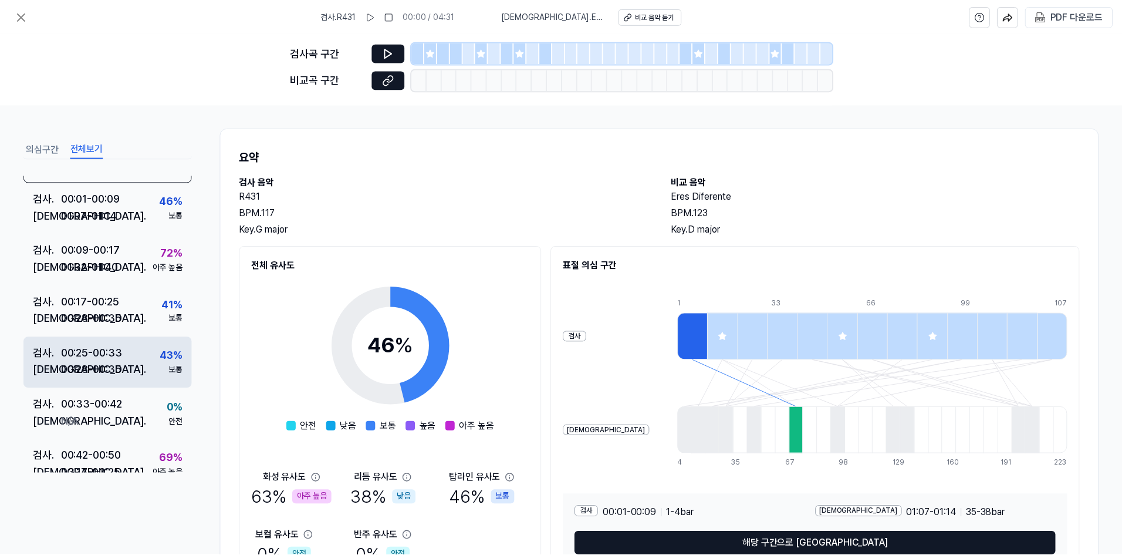
scroll to position [0, 0]
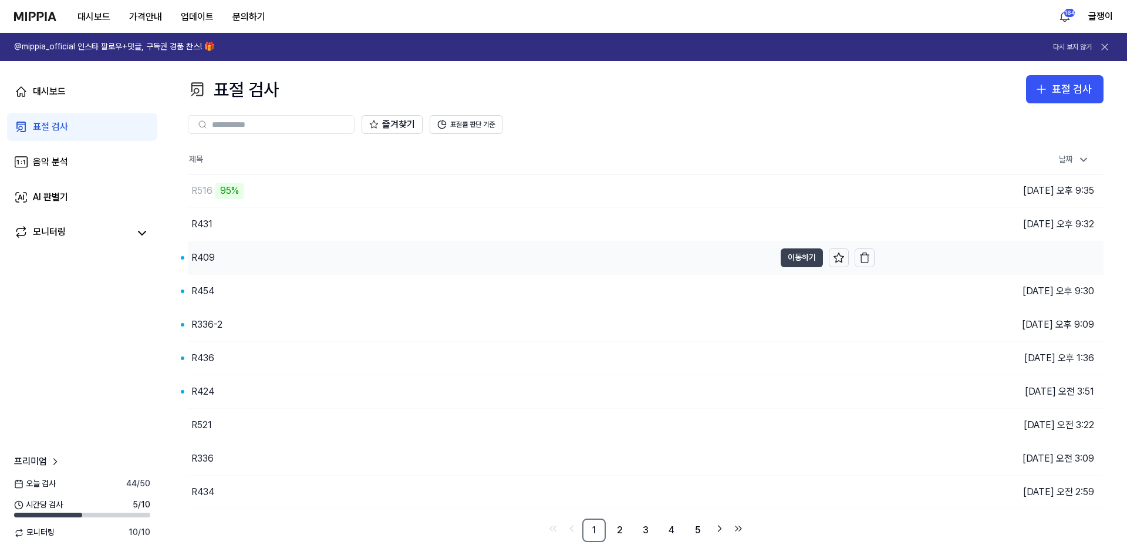
click at [800, 255] on button "이동하기" at bounding box center [801, 257] width 42 height 19
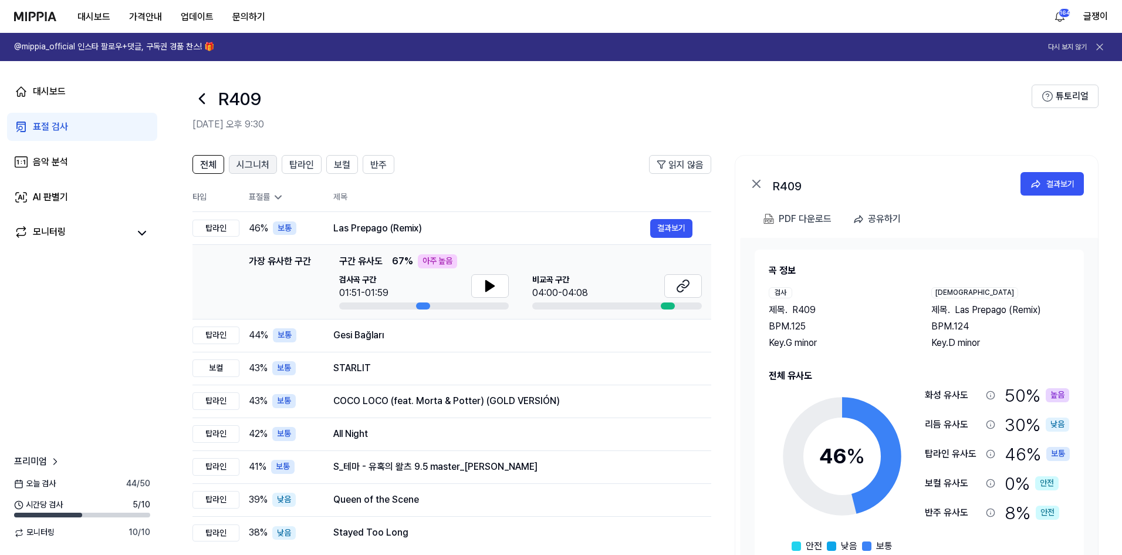
click at [244, 165] on span "시그니처" at bounding box center [252, 165] width 33 height 14
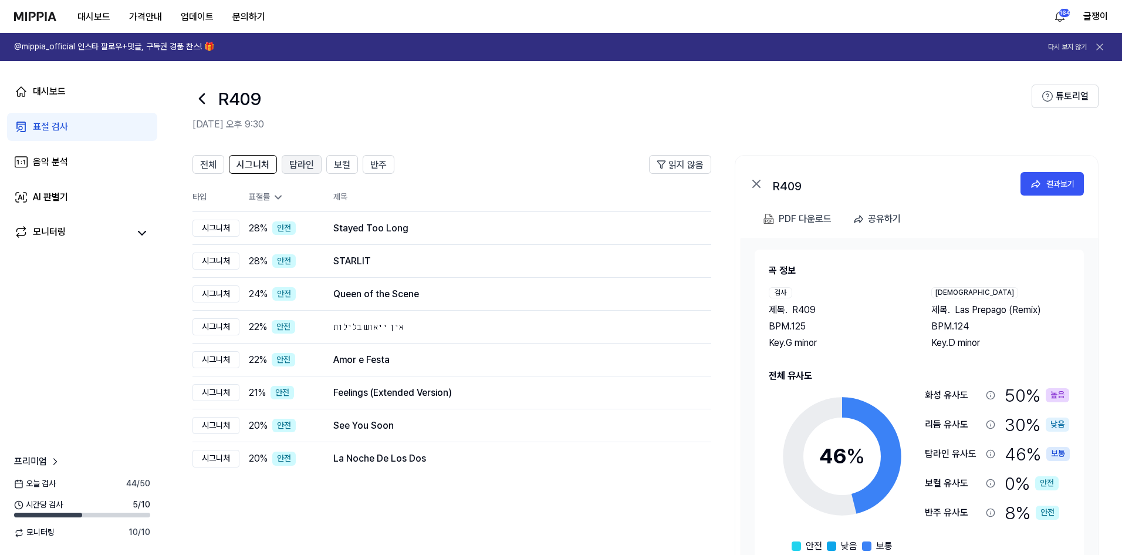
click at [298, 168] on span "탑라인" at bounding box center [301, 165] width 25 height 14
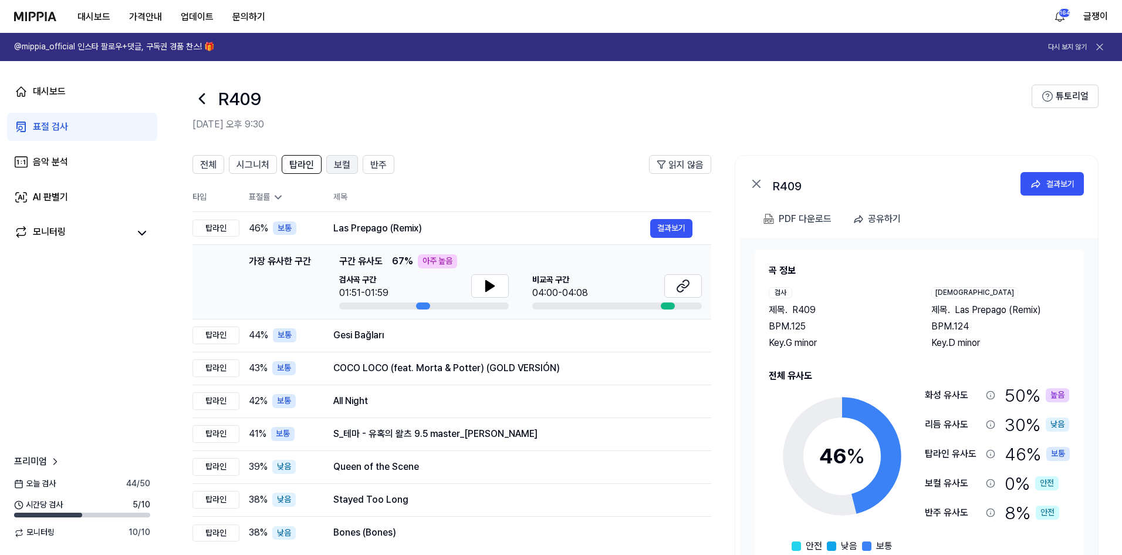
click at [337, 164] on span "보컬" at bounding box center [342, 165] width 16 height 14
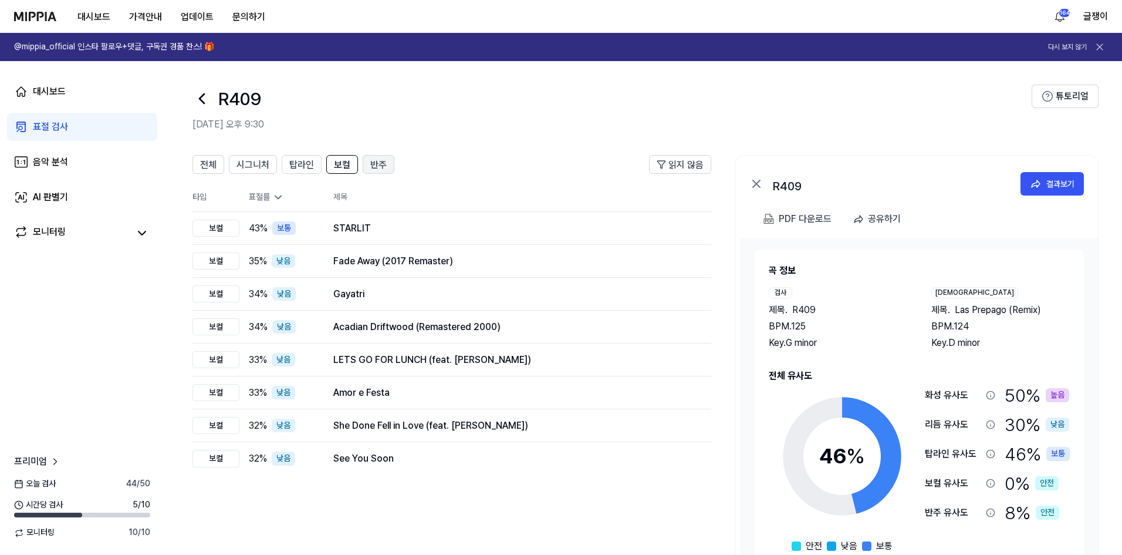
click at [374, 167] on span "반주" at bounding box center [378, 165] width 16 height 14
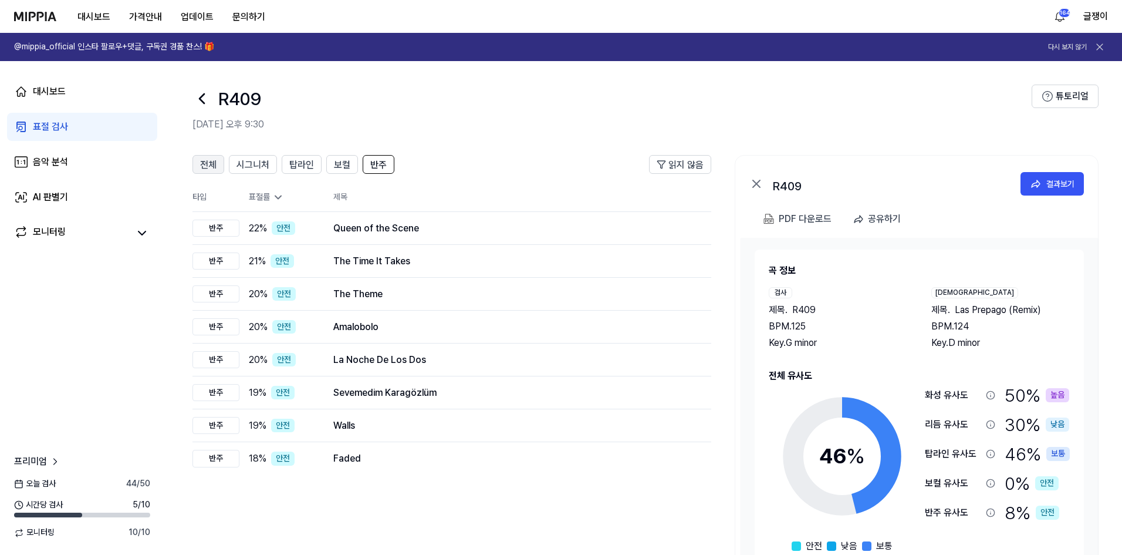
click at [200, 163] on button "전체" at bounding box center [208, 164] width 32 height 19
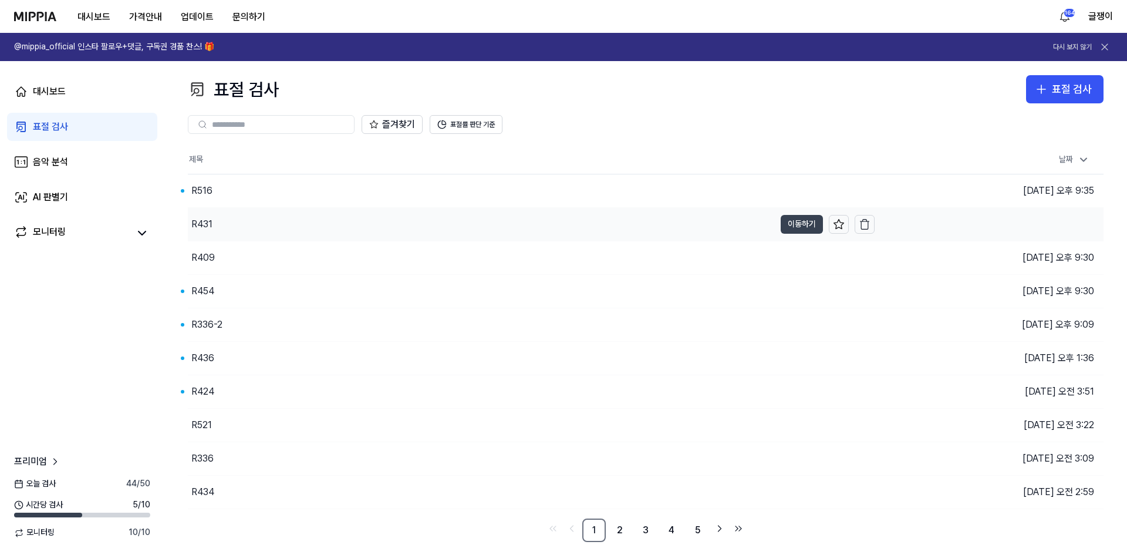
click at [799, 218] on button "이동하기" at bounding box center [801, 224] width 42 height 19
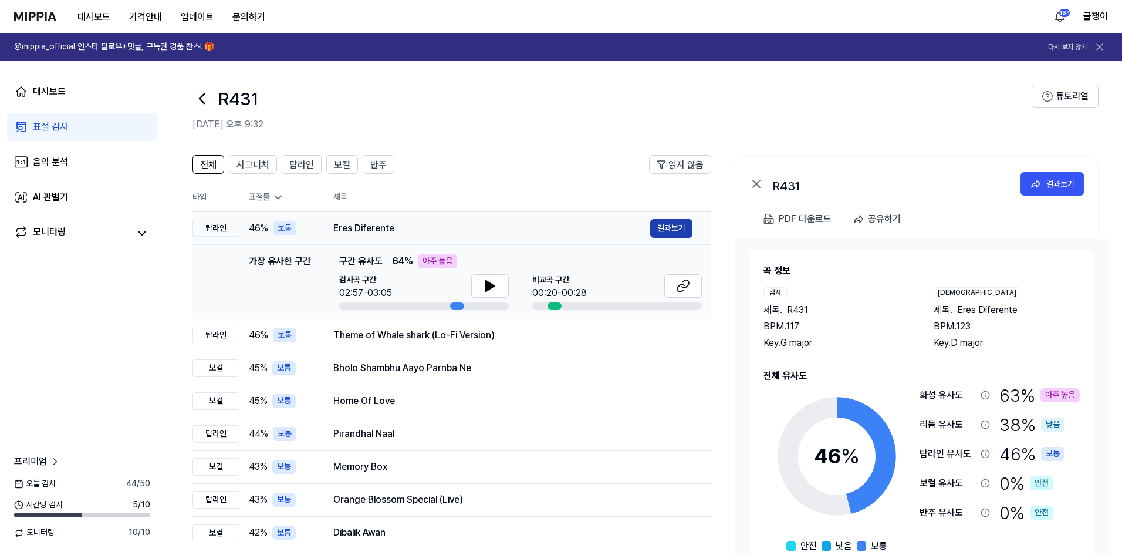
click at [662, 232] on button "결과보기" at bounding box center [671, 228] width 42 height 19
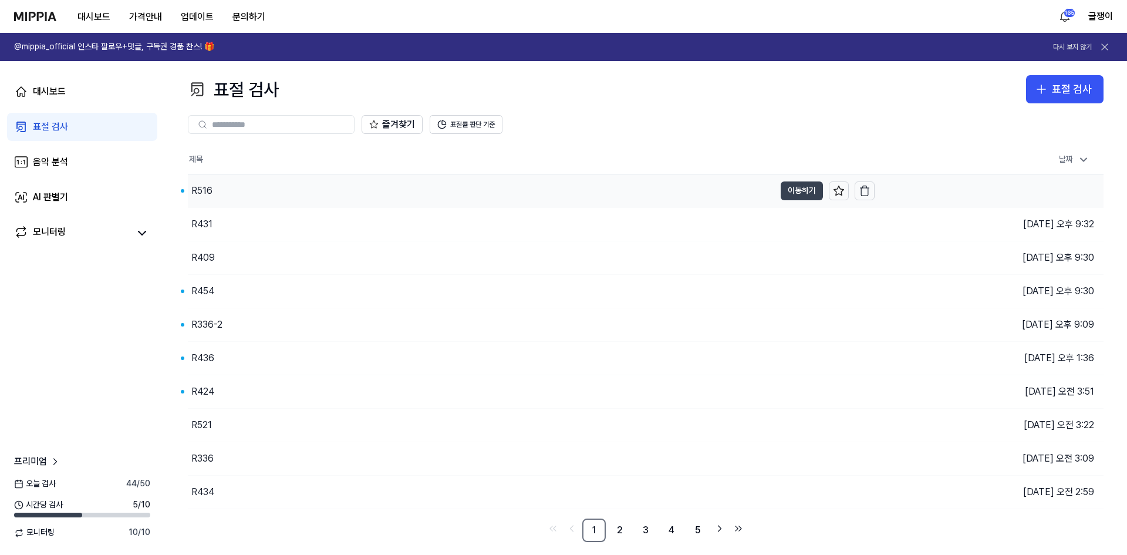
click at [787, 193] on button "이동하기" at bounding box center [801, 190] width 42 height 19
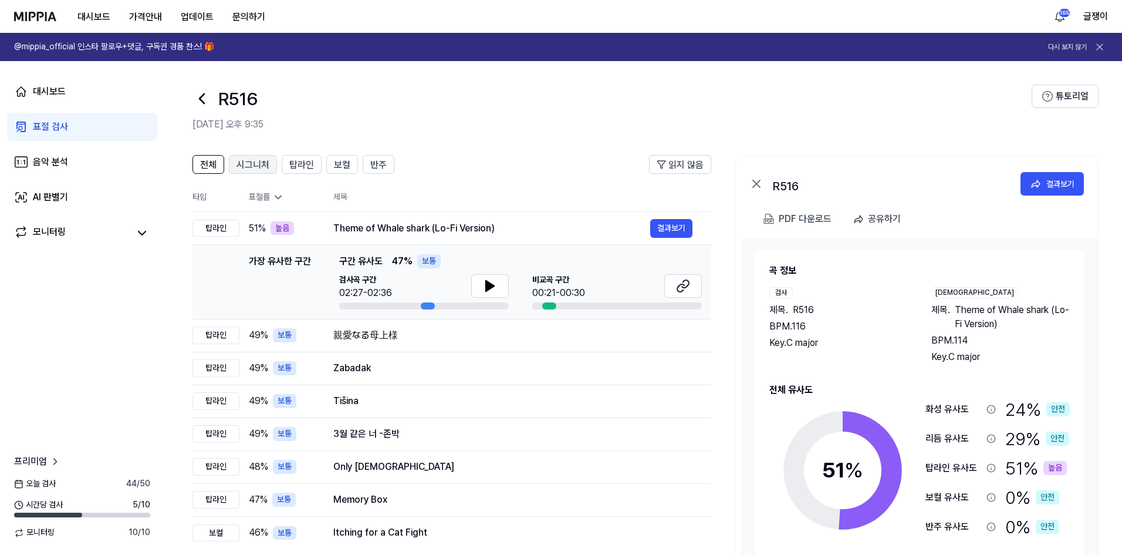
click at [253, 161] on span "시그니처" at bounding box center [252, 165] width 33 height 14
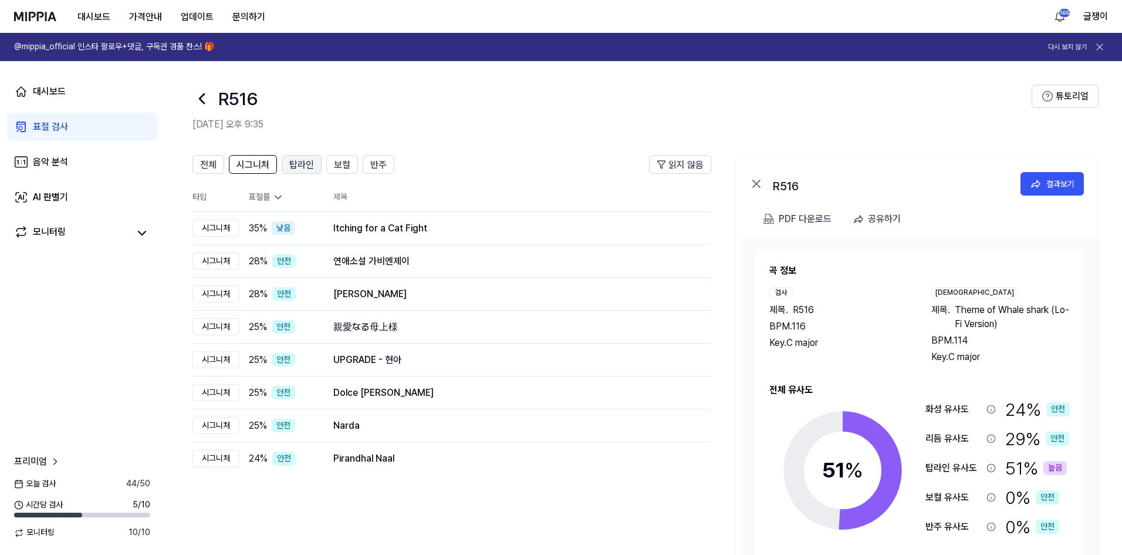
click at [299, 164] on span "탑라인" at bounding box center [301, 165] width 25 height 14
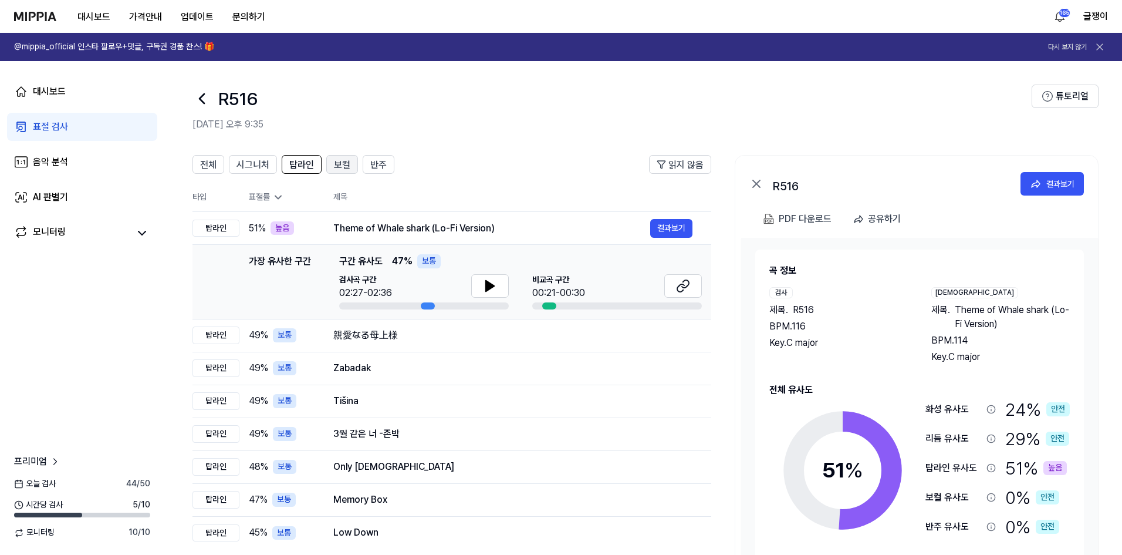
click at [344, 164] on span "보컬" at bounding box center [342, 165] width 16 height 14
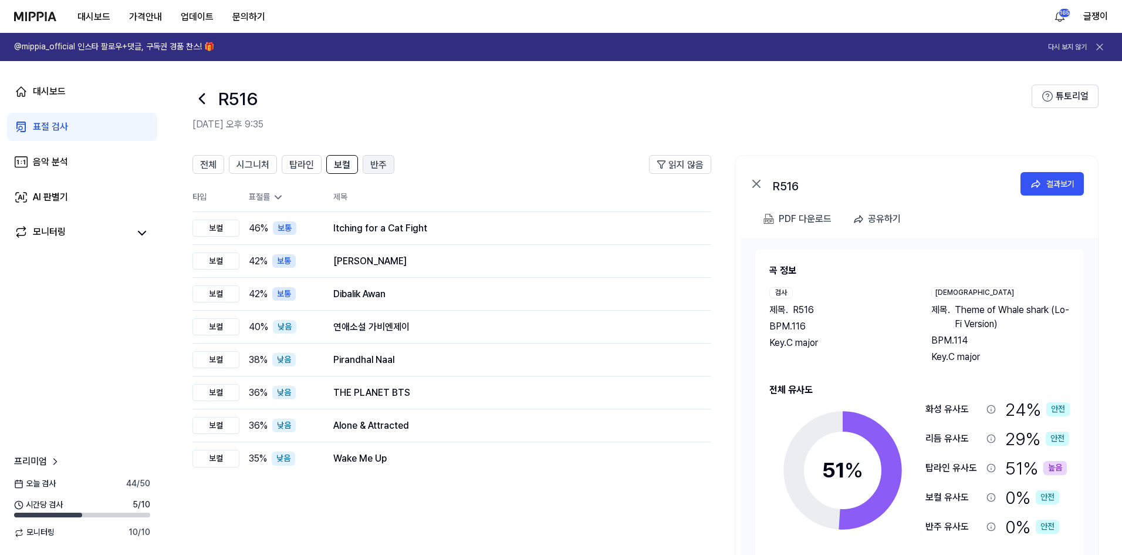
click at [374, 164] on span "반주" at bounding box center [378, 165] width 16 height 14
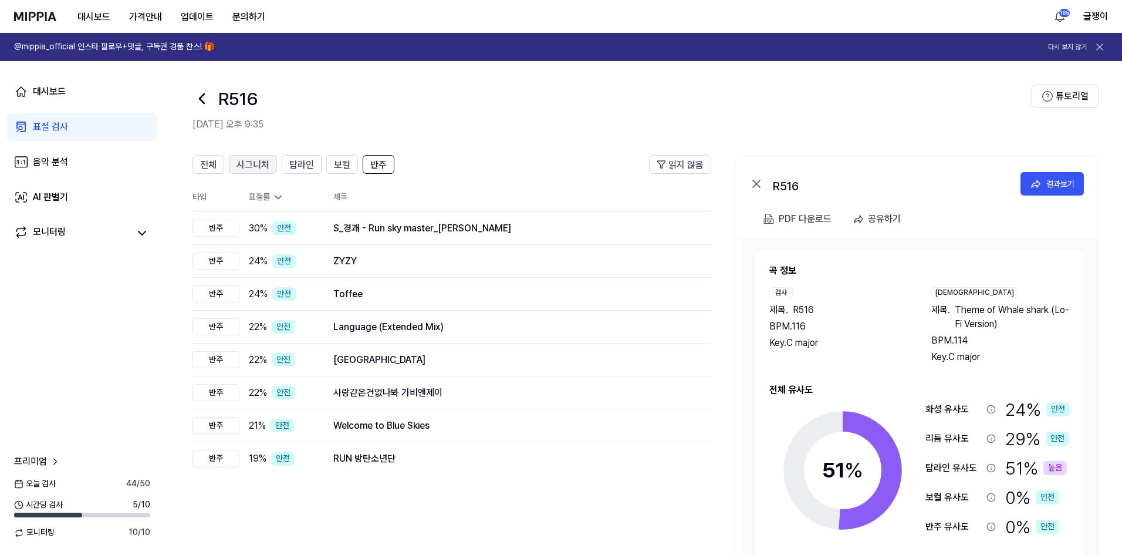
click at [236, 161] on span "시그니처" at bounding box center [252, 165] width 33 height 14
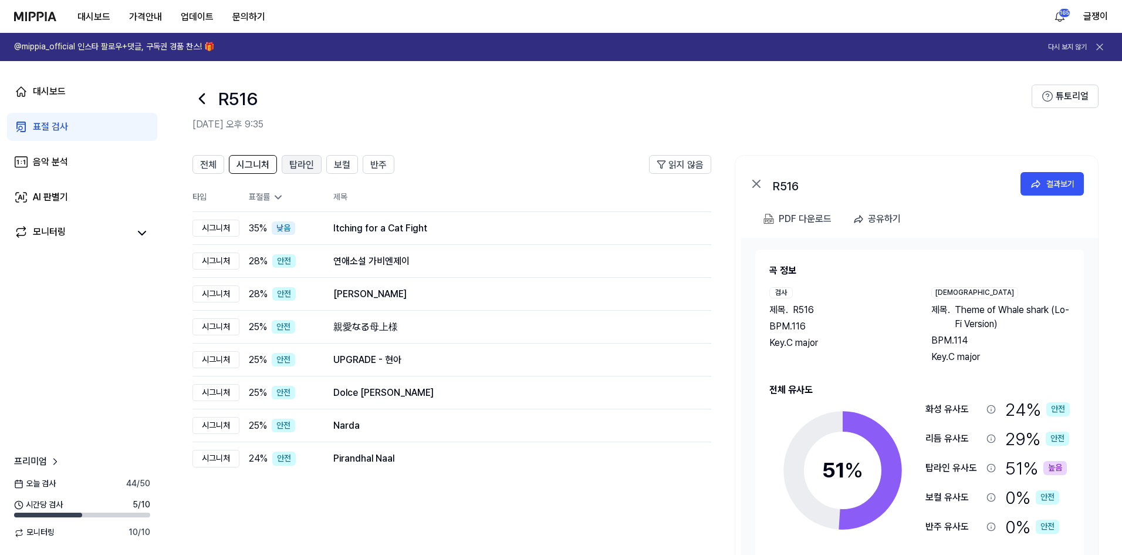
click at [296, 160] on span "탑라인" at bounding box center [301, 165] width 25 height 14
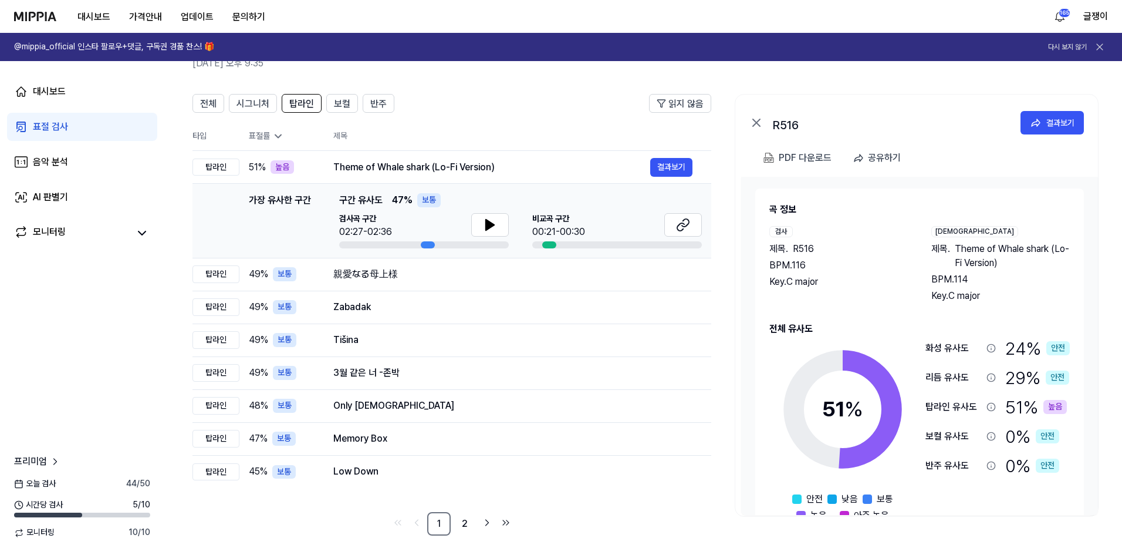
scroll to position [65, 0]
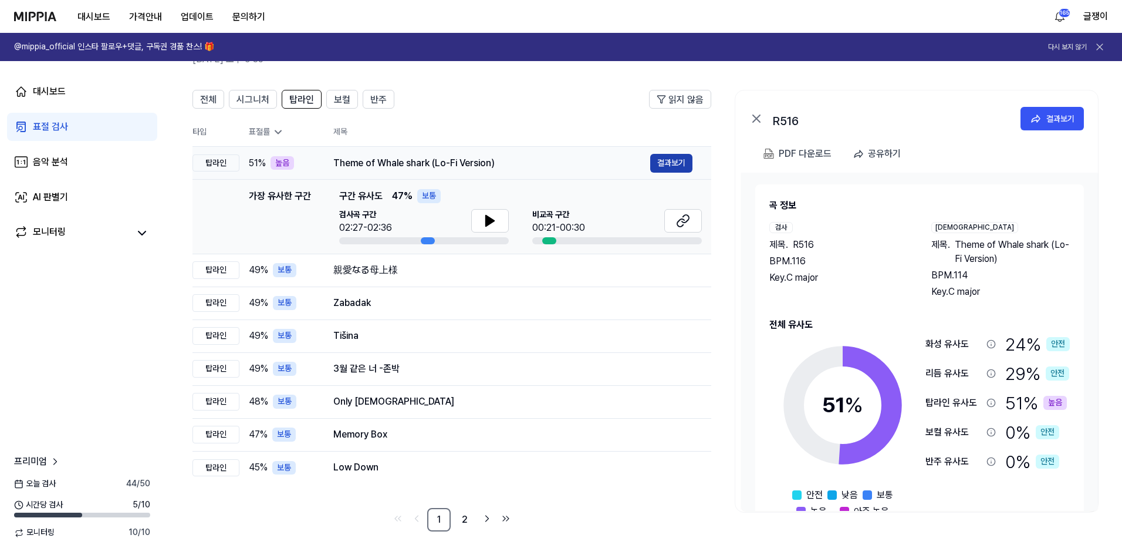
click at [655, 165] on button "결과보기" at bounding box center [671, 163] width 42 height 19
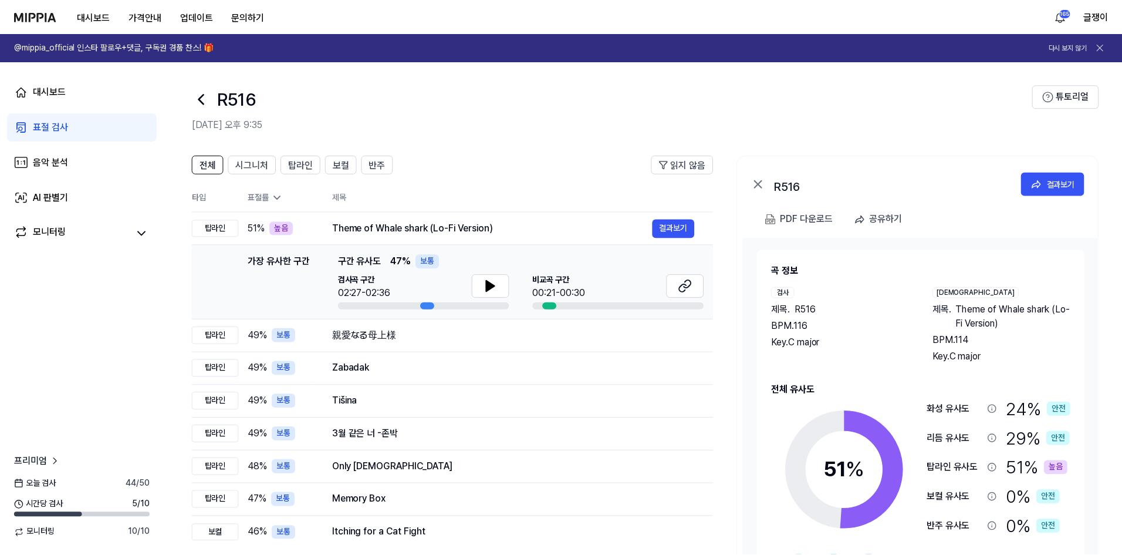
scroll to position [65, 0]
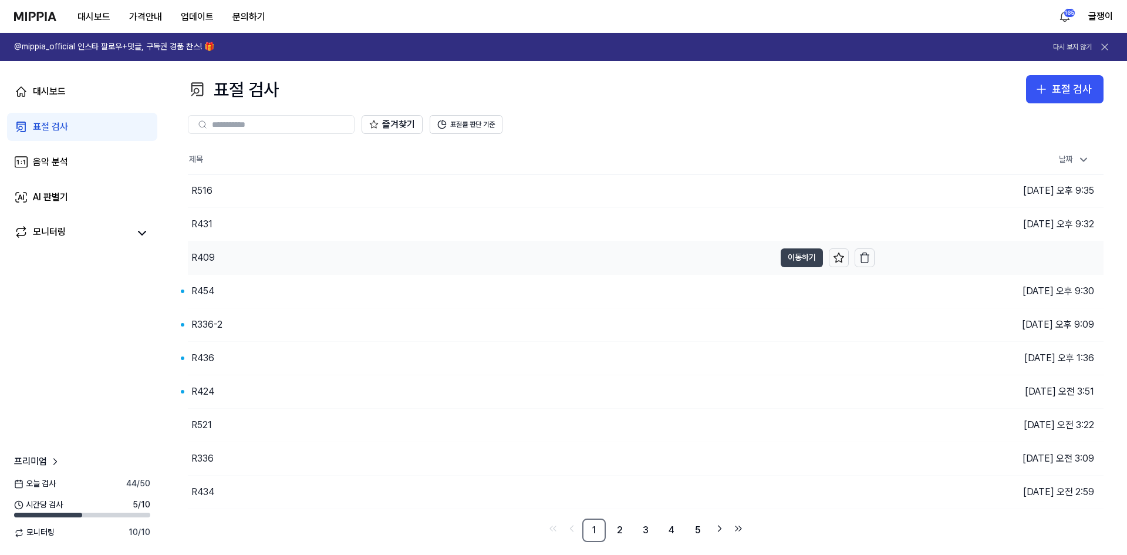
click at [800, 251] on button "이동하기" at bounding box center [801, 257] width 42 height 19
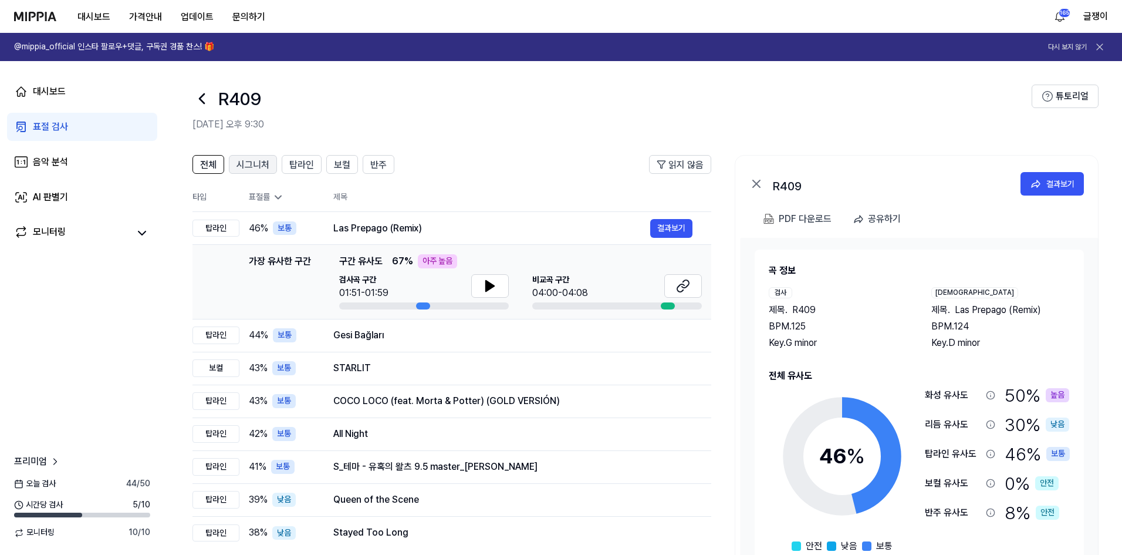
click at [244, 165] on span "시그니처" at bounding box center [252, 165] width 33 height 14
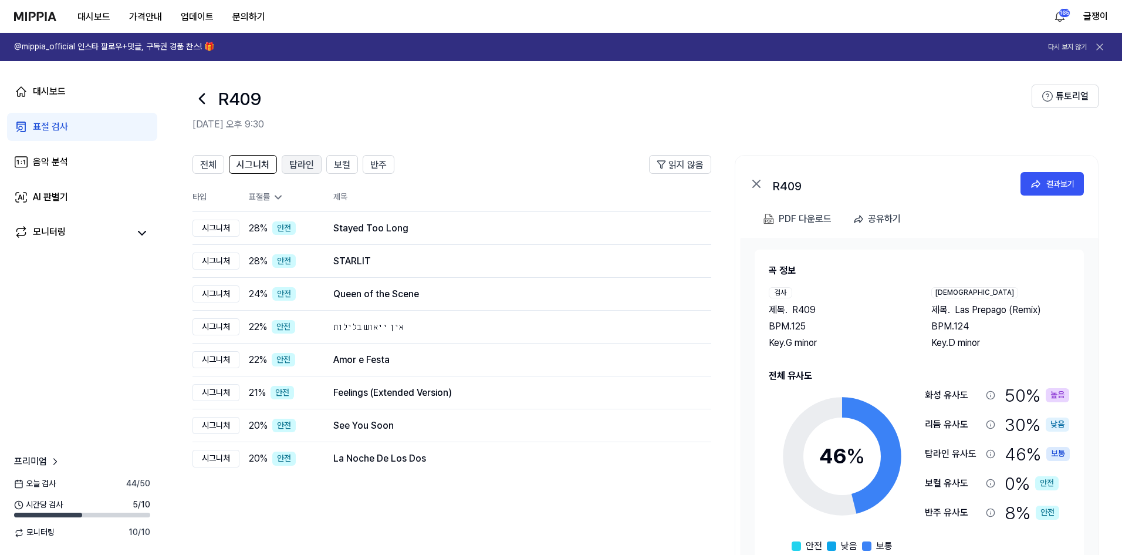
click at [298, 164] on span "탑라인" at bounding box center [301, 165] width 25 height 14
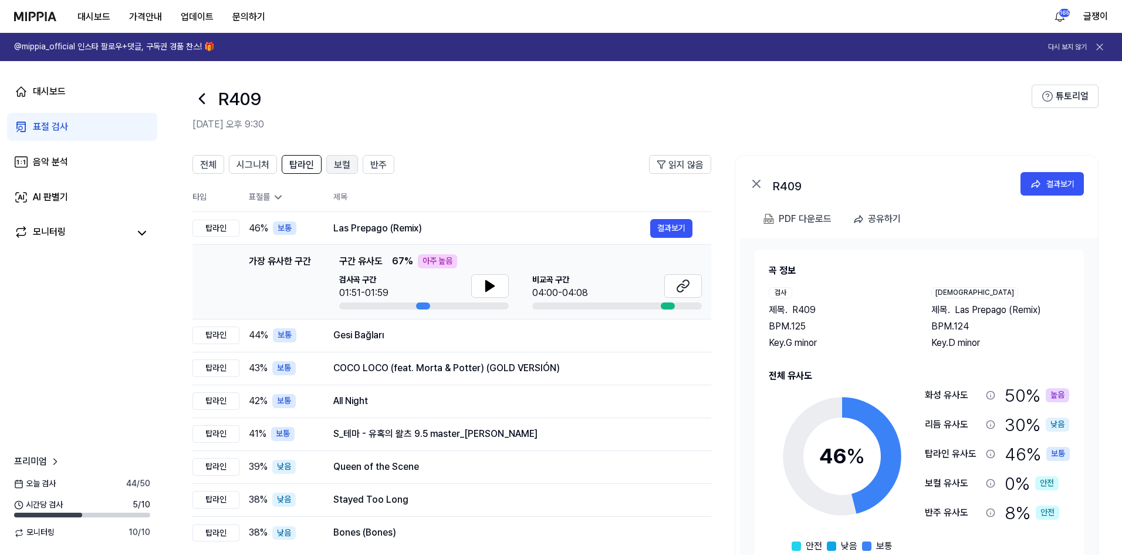
click at [339, 163] on span "보컬" at bounding box center [342, 165] width 16 height 14
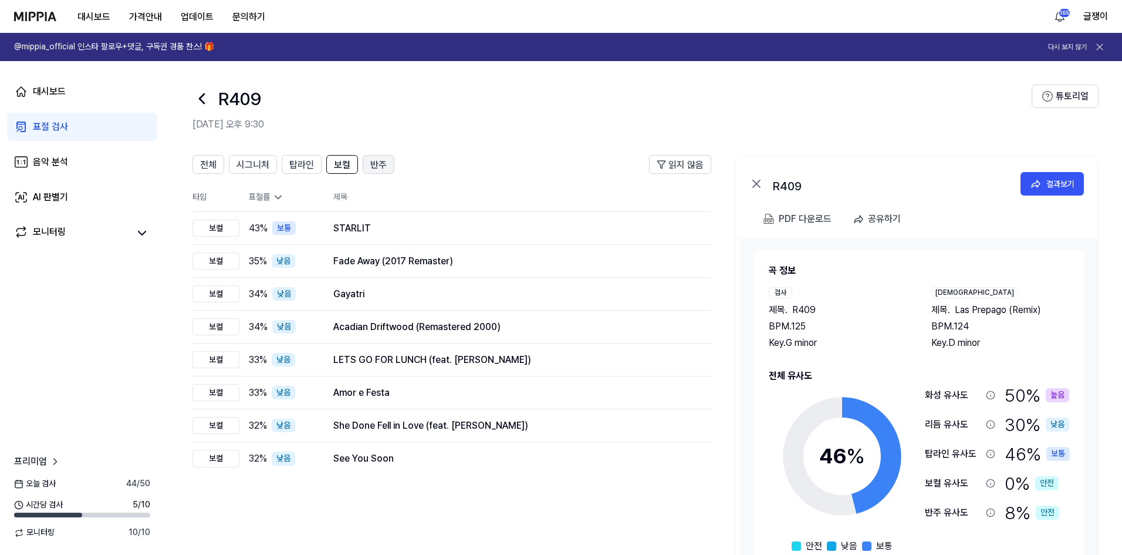
click at [370, 164] on span "반주" at bounding box center [378, 165] width 16 height 14
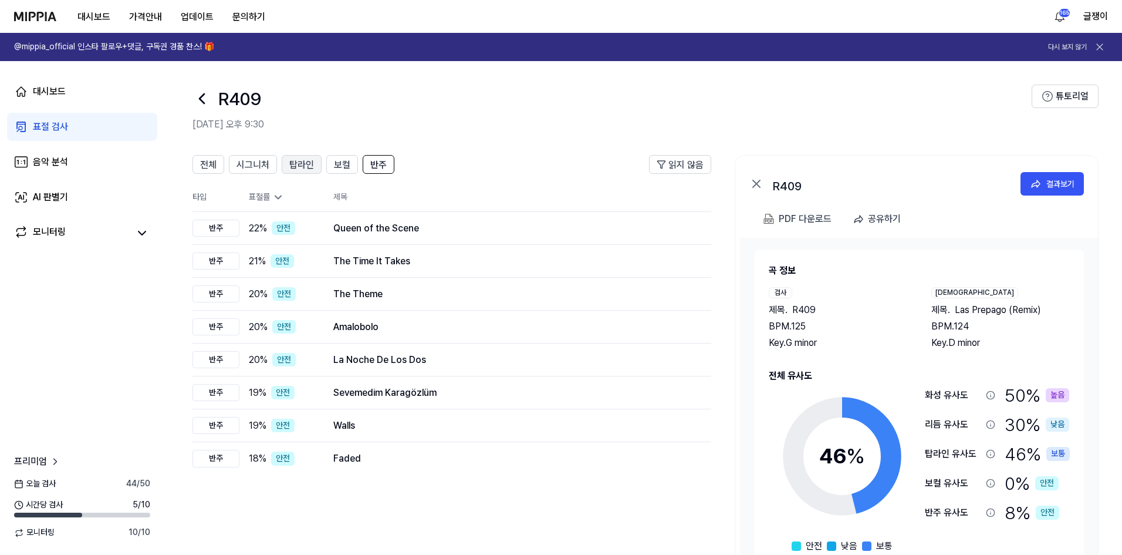
click at [286, 165] on button "탑라인" at bounding box center [302, 164] width 40 height 19
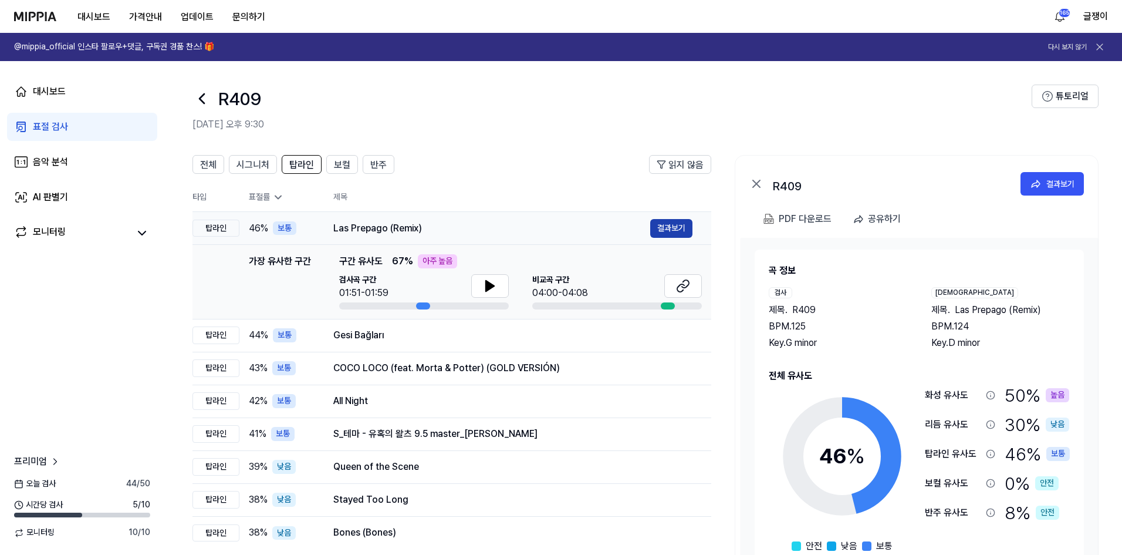
click at [671, 225] on button "결과보기" at bounding box center [671, 228] width 42 height 19
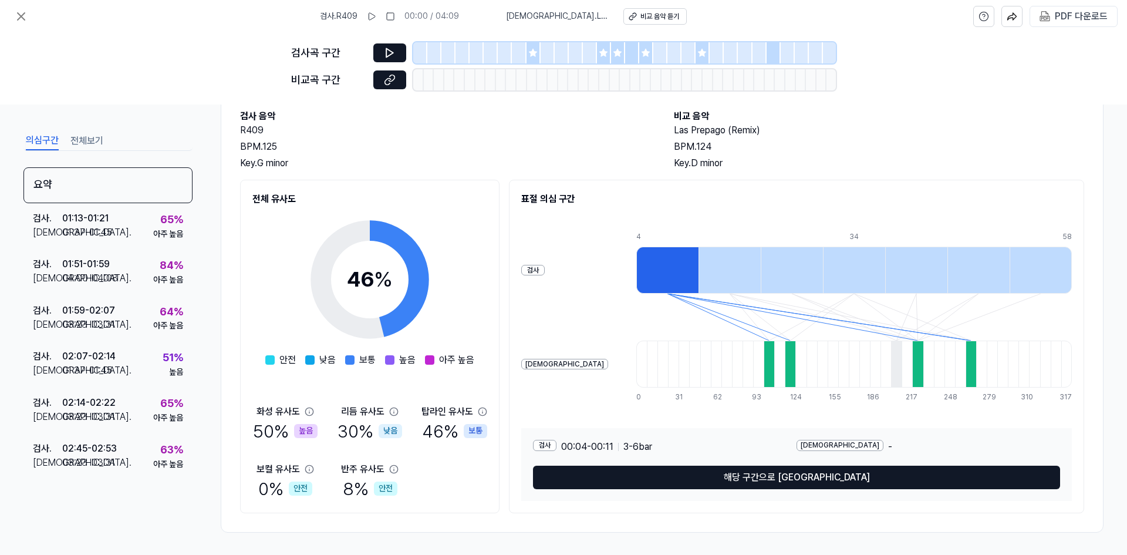
scroll to position [67, 0]
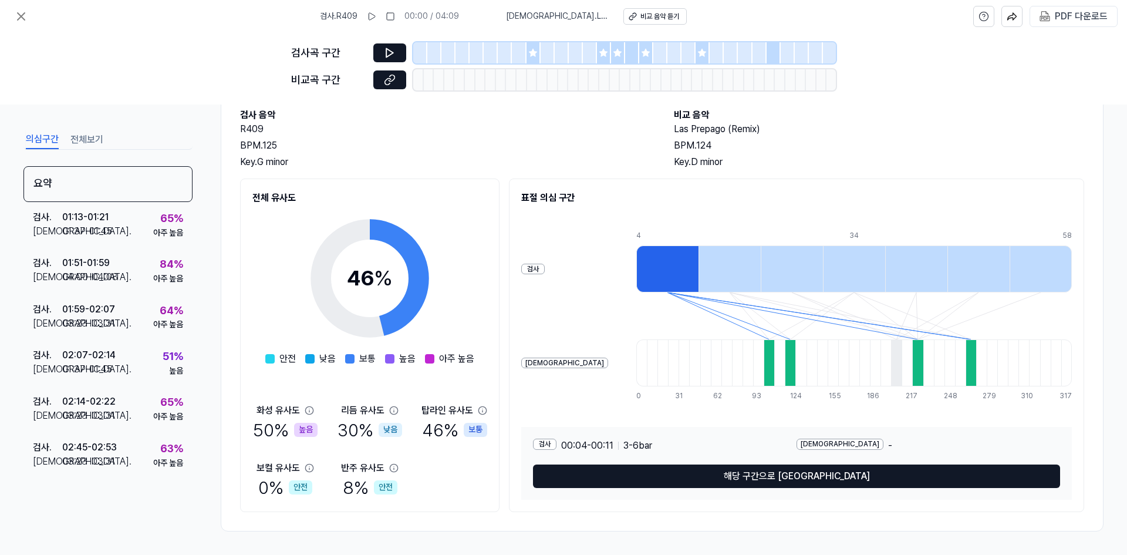
click at [80, 139] on button "전체보기" at bounding box center [86, 139] width 33 height 19
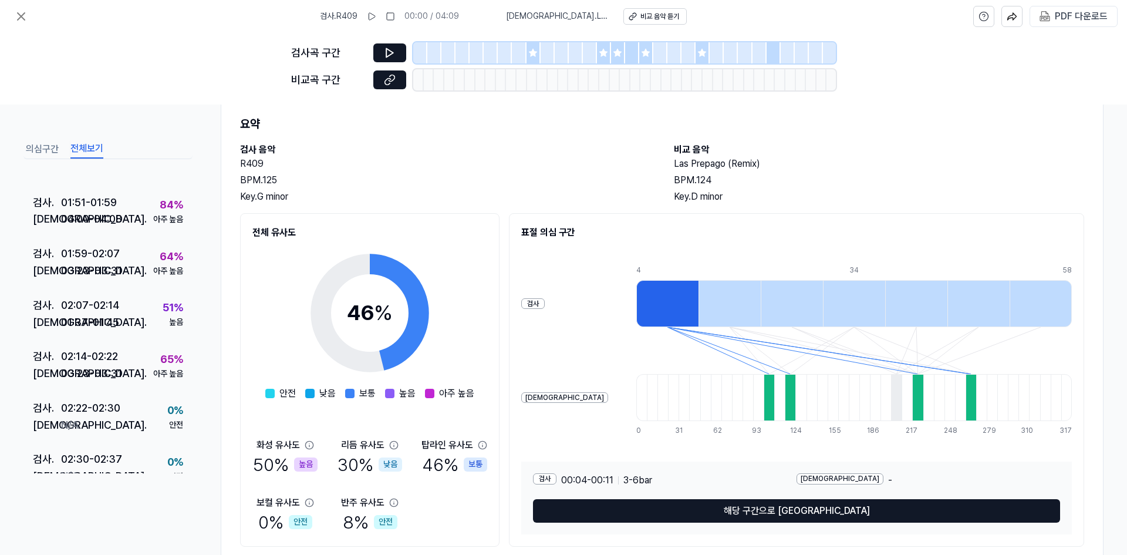
scroll to position [0, 0]
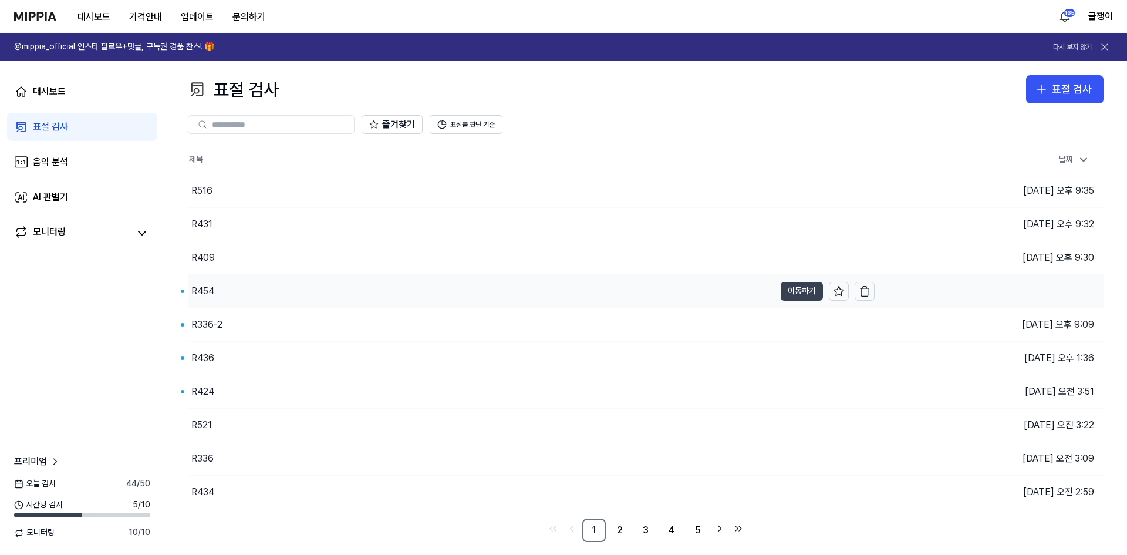
click at [802, 289] on button "이동하기" at bounding box center [801, 291] width 42 height 19
click at [807, 316] on button "이동하기" at bounding box center [801, 324] width 42 height 19
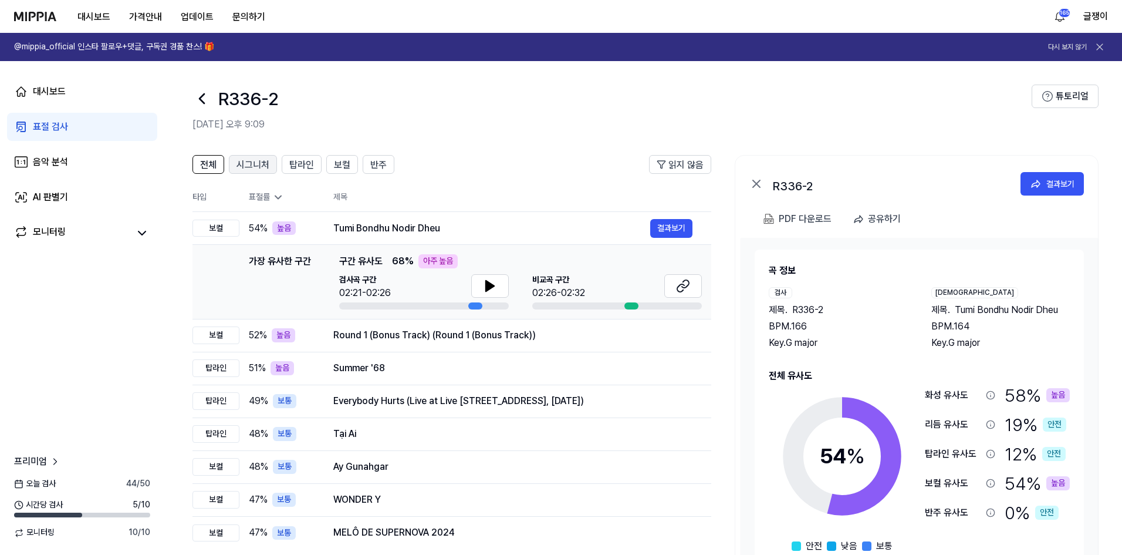
click at [261, 165] on span "시그니처" at bounding box center [252, 165] width 33 height 14
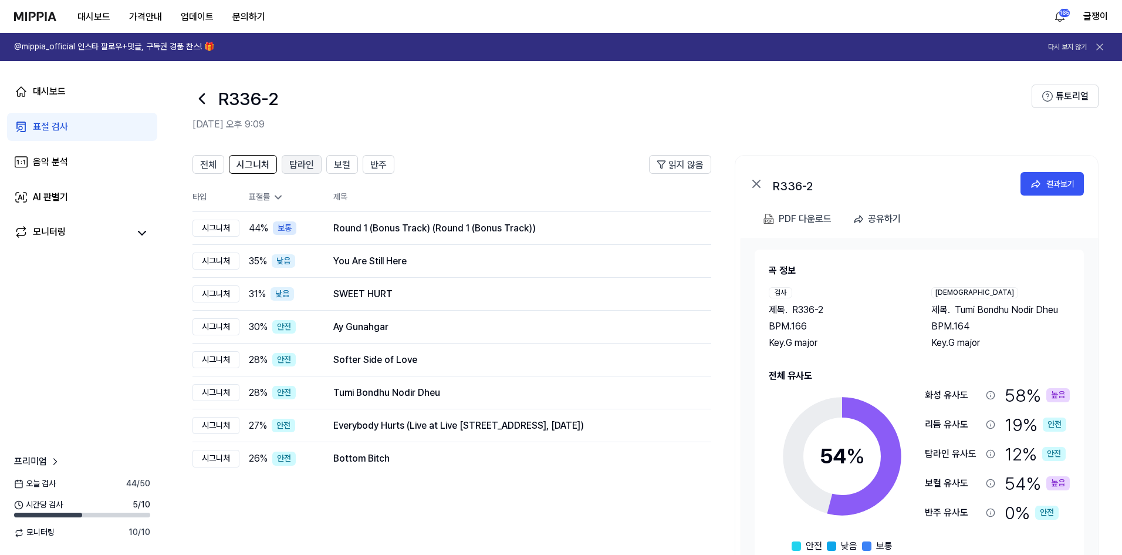
click at [293, 160] on span "탑라인" at bounding box center [301, 165] width 25 height 14
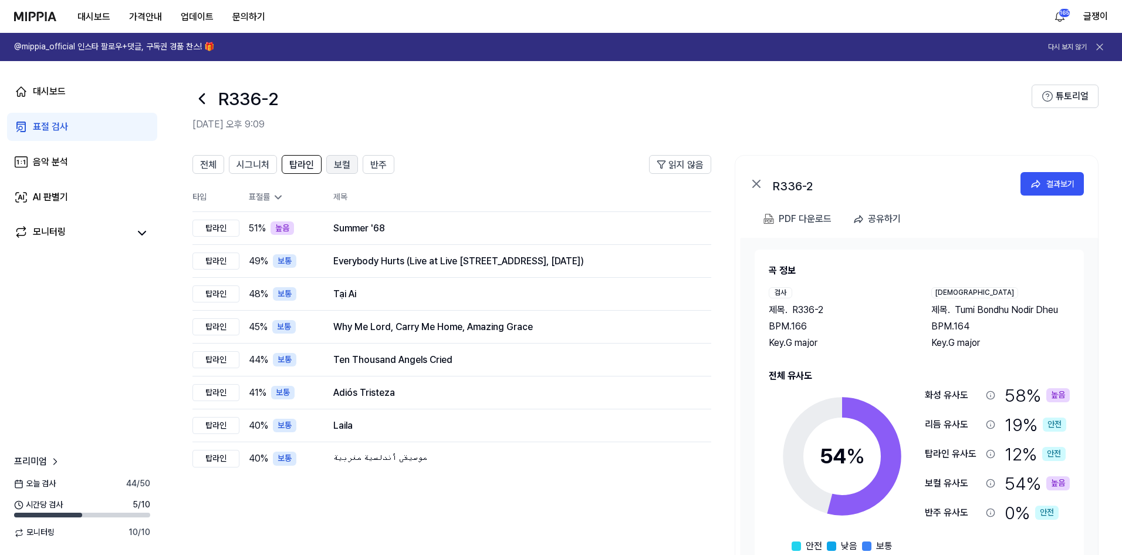
click at [334, 160] on span "보컬" at bounding box center [342, 165] width 16 height 14
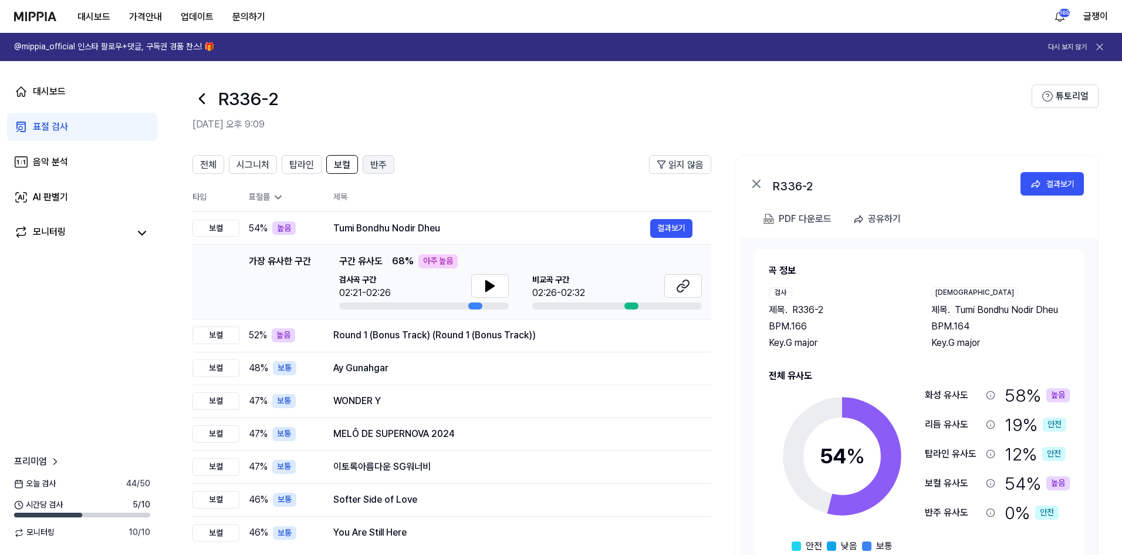
click at [378, 160] on span "반주" at bounding box center [378, 165] width 16 height 14
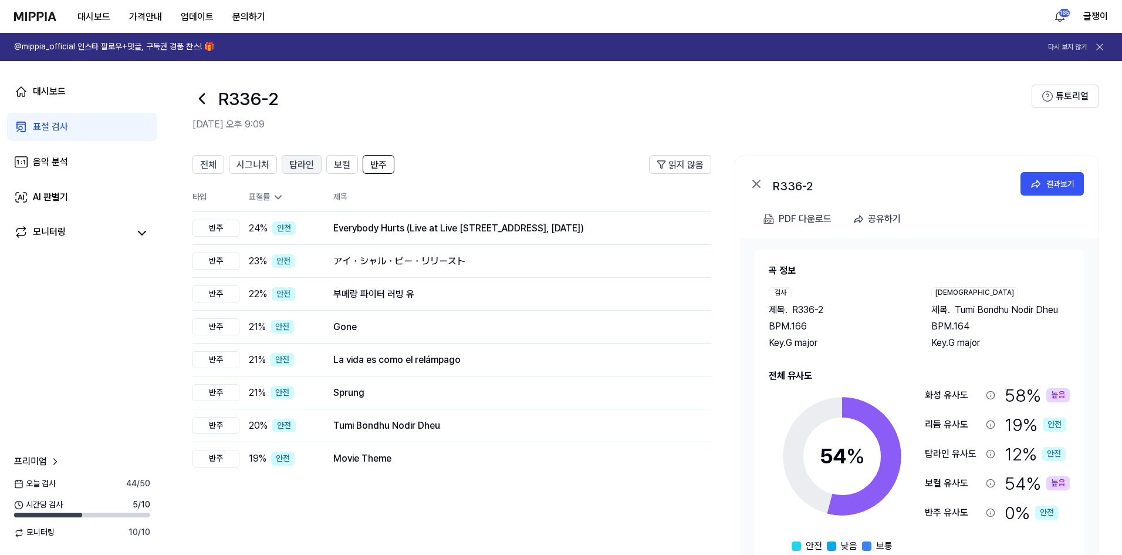
click at [312, 162] on span "탑라인" at bounding box center [301, 165] width 25 height 14
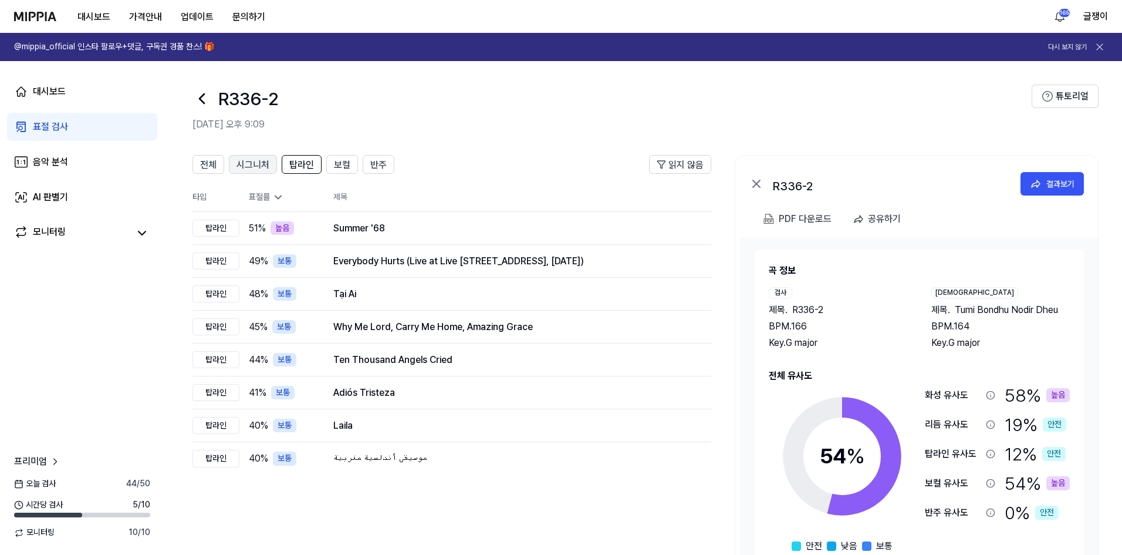
click at [251, 167] on span "시그니처" at bounding box center [252, 165] width 33 height 14
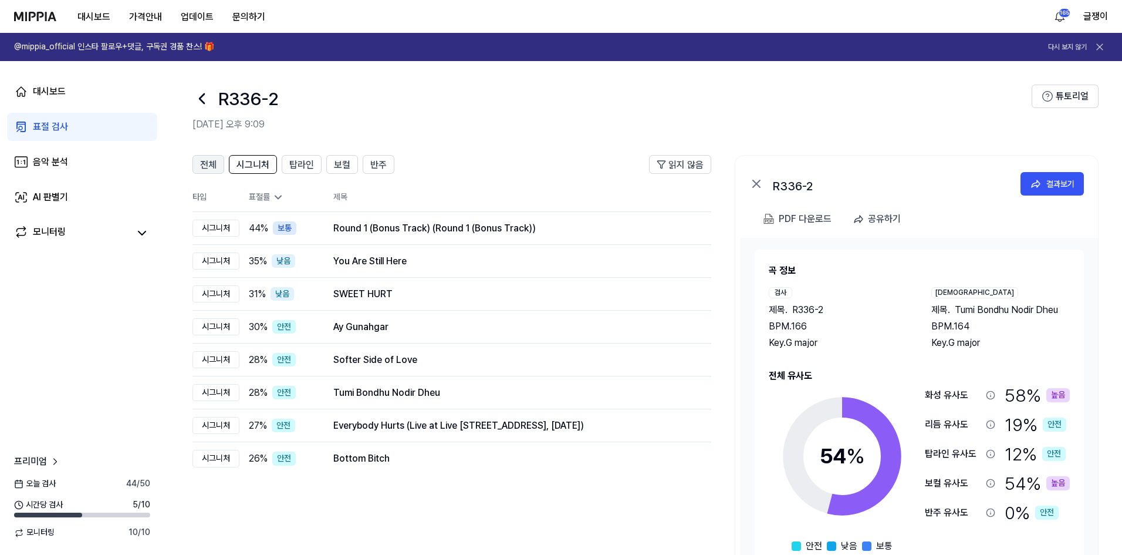
click at [207, 163] on span "전체" at bounding box center [208, 165] width 16 height 14
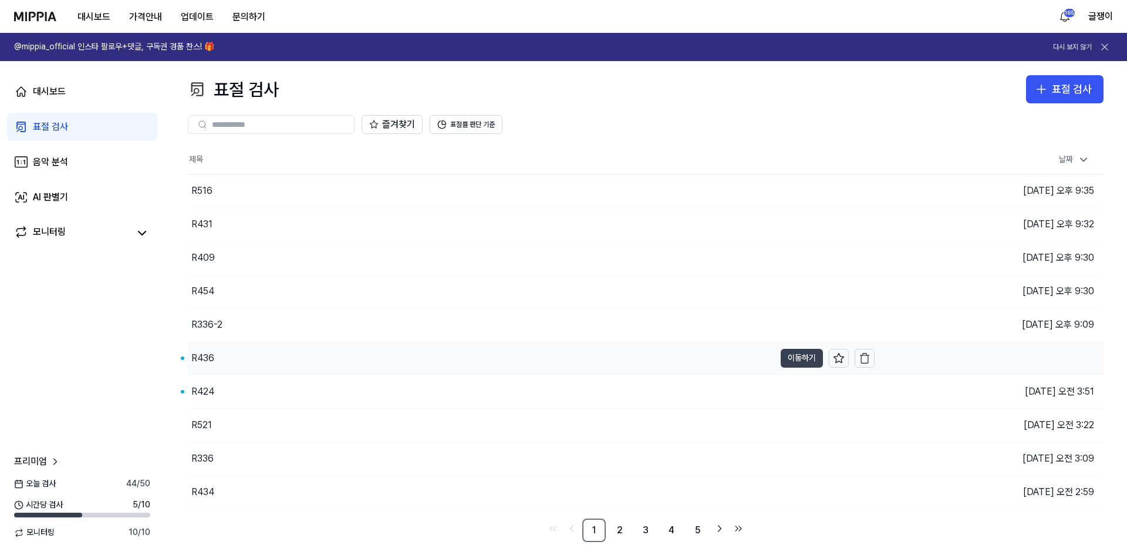
click at [802, 355] on button "이동하기" at bounding box center [801, 358] width 42 height 19
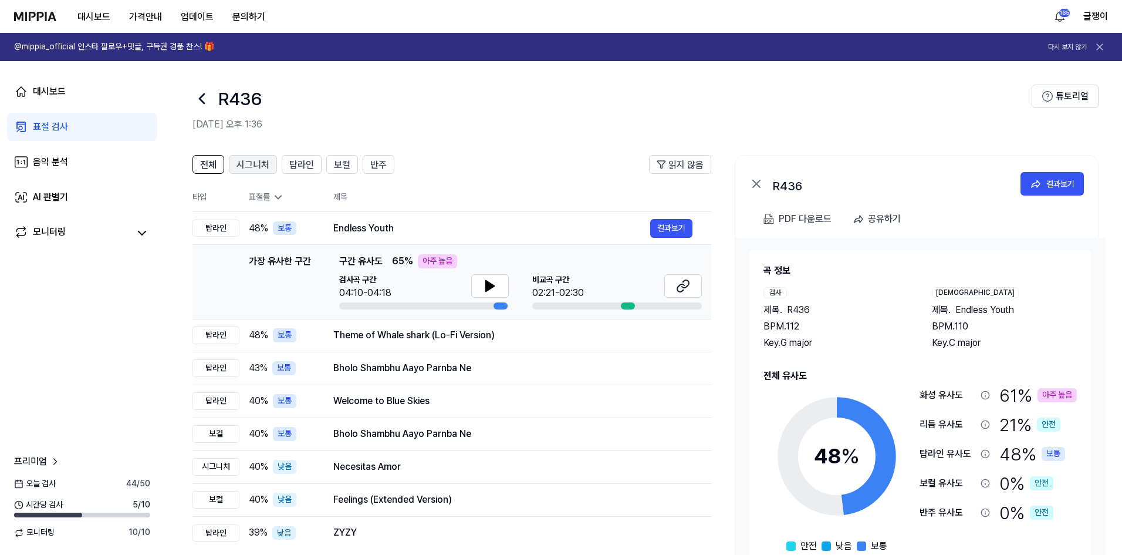
click at [257, 165] on span "시그니처" at bounding box center [252, 165] width 33 height 14
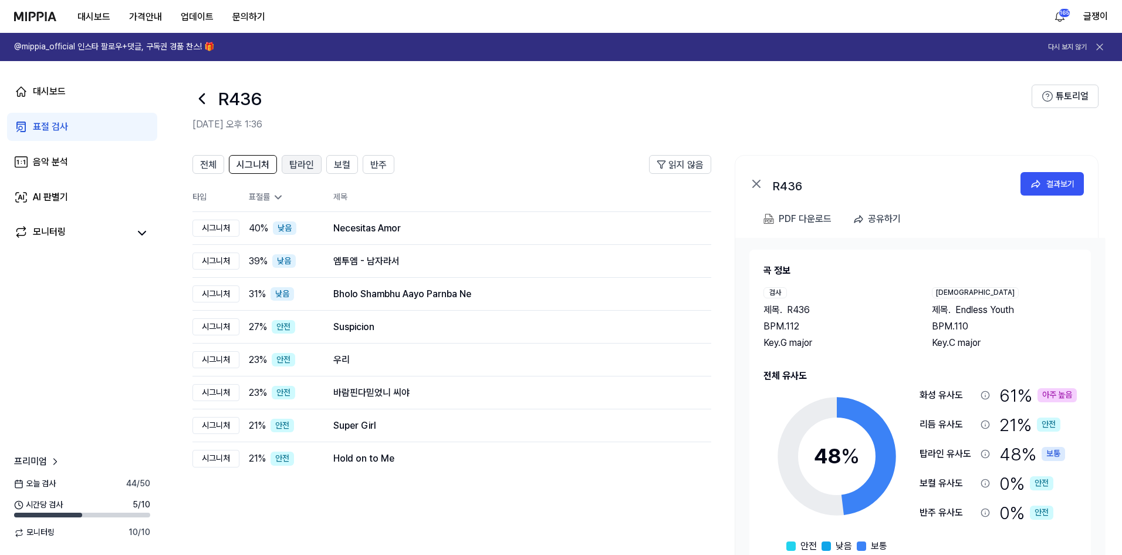
click at [297, 164] on span "탑라인" at bounding box center [301, 165] width 25 height 14
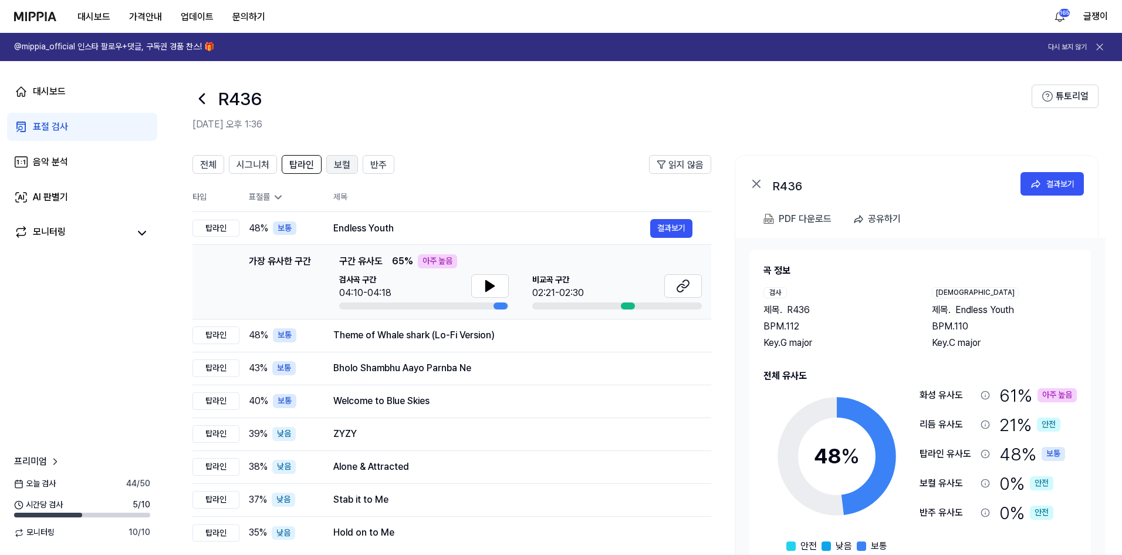
click at [339, 161] on span "보컬" at bounding box center [342, 165] width 16 height 14
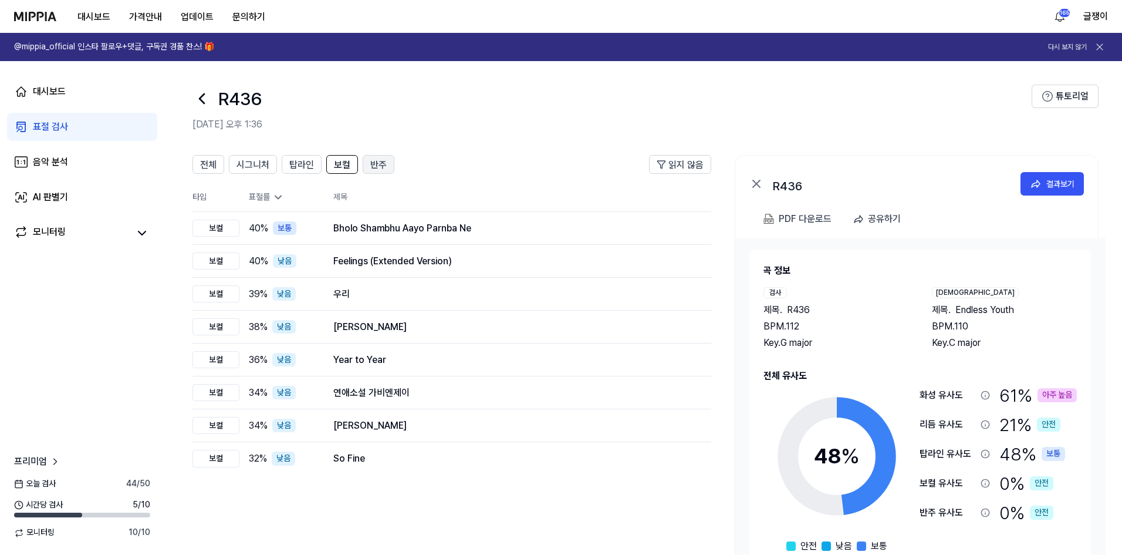
click at [379, 161] on span "반주" at bounding box center [378, 165] width 16 height 14
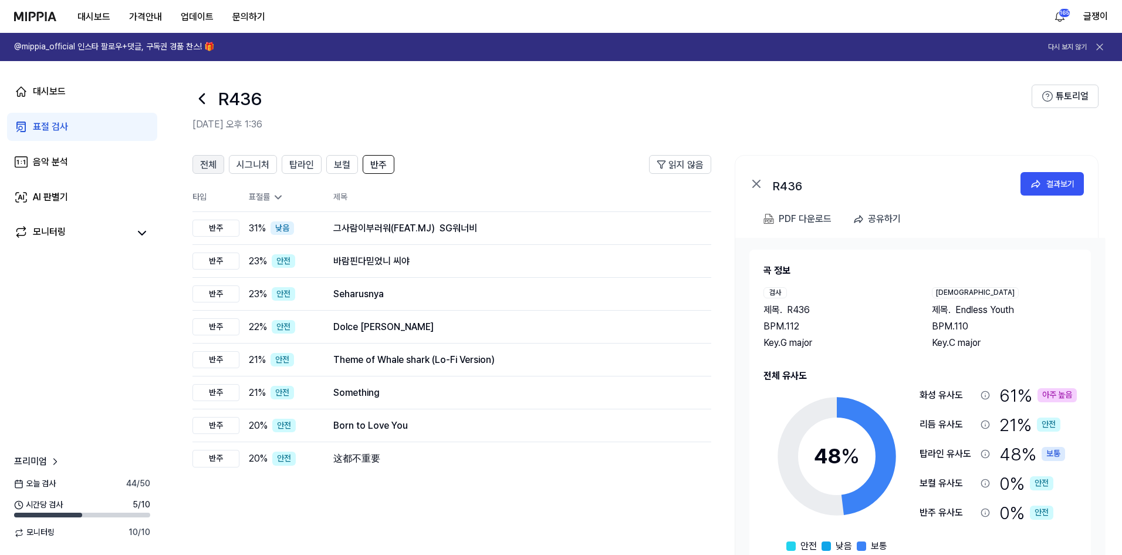
click at [202, 160] on span "전체" at bounding box center [208, 165] width 16 height 14
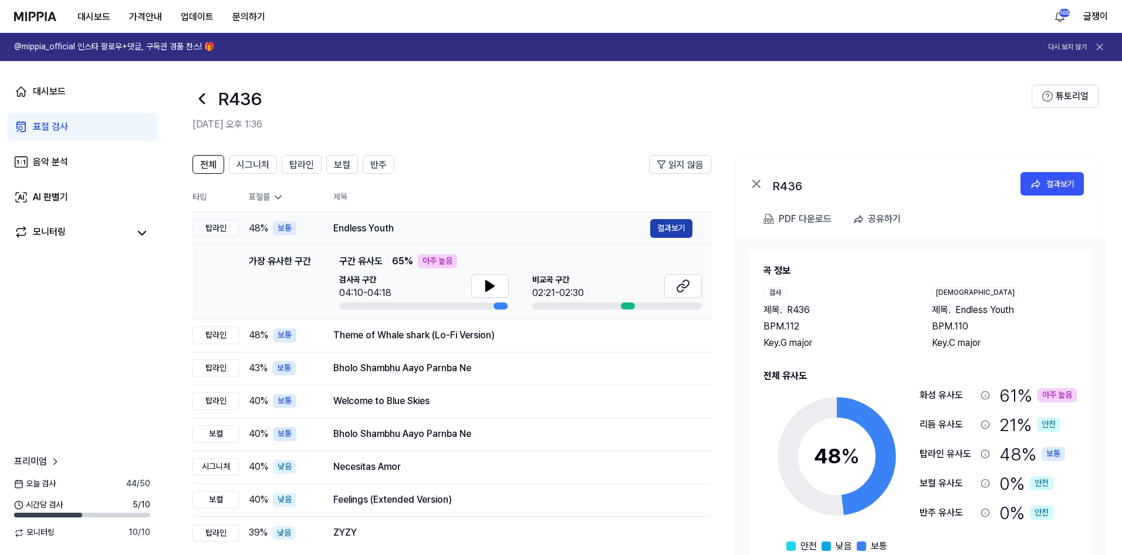
click at [664, 223] on button "결과보기" at bounding box center [671, 228] width 42 height 19
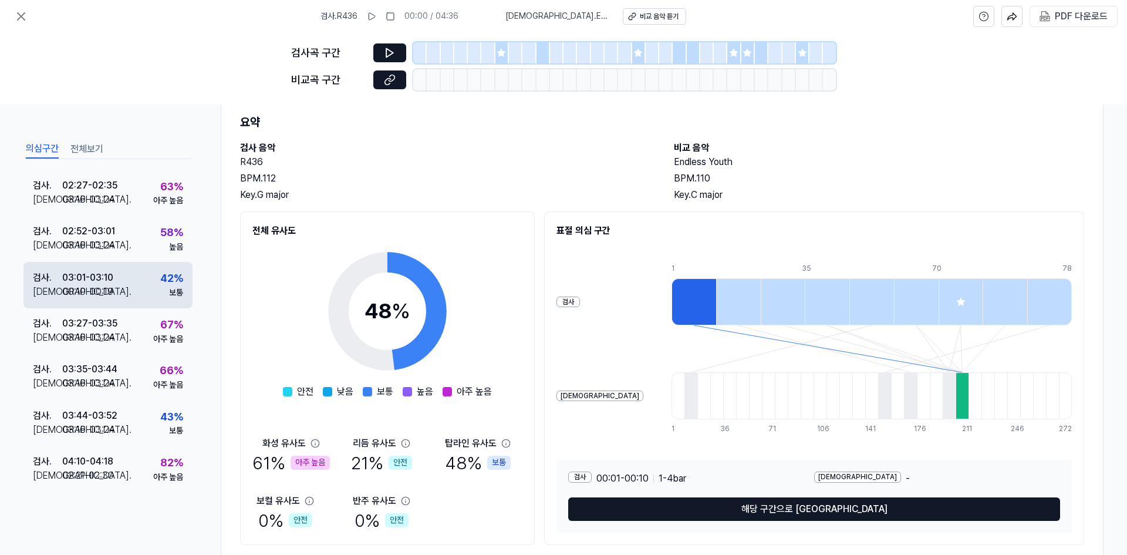
scroll to position [67, 0]
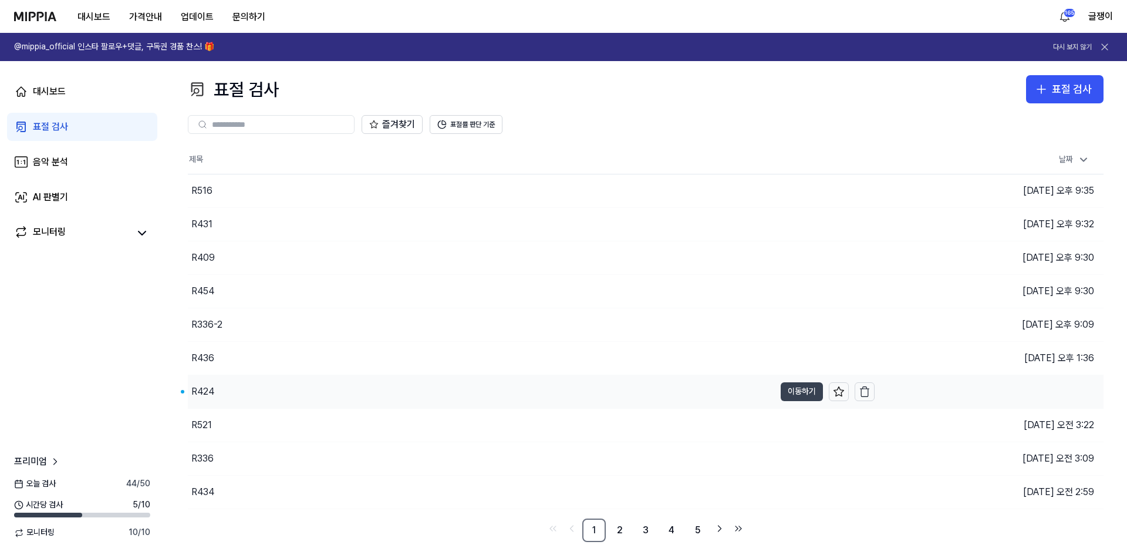
click at [785, 387] on button "이동하기" at bounding box center [801, 391] width 42 height 19
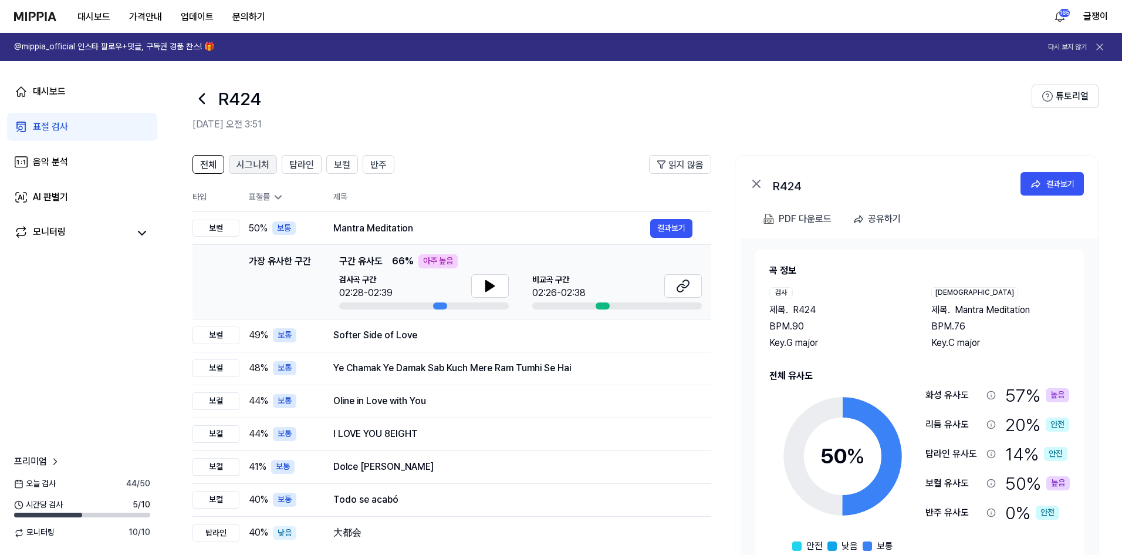
click at [241, 158] on span "시그니처" at bounding box center [252, 165] width 33 height 14
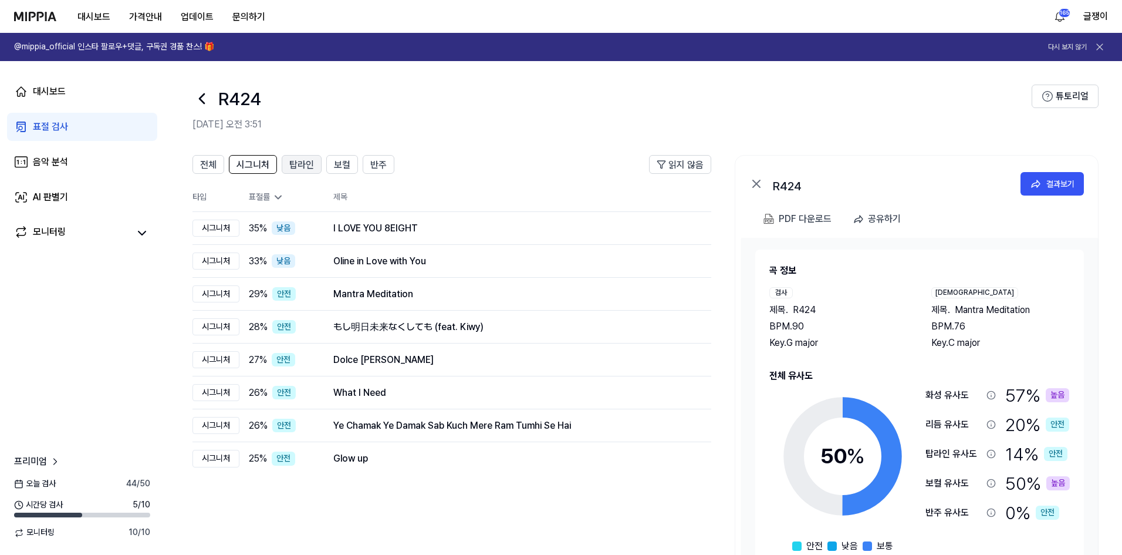
click at [316, 164] on button "탑라인" at bounding box center [302, 164] width 40 height 19
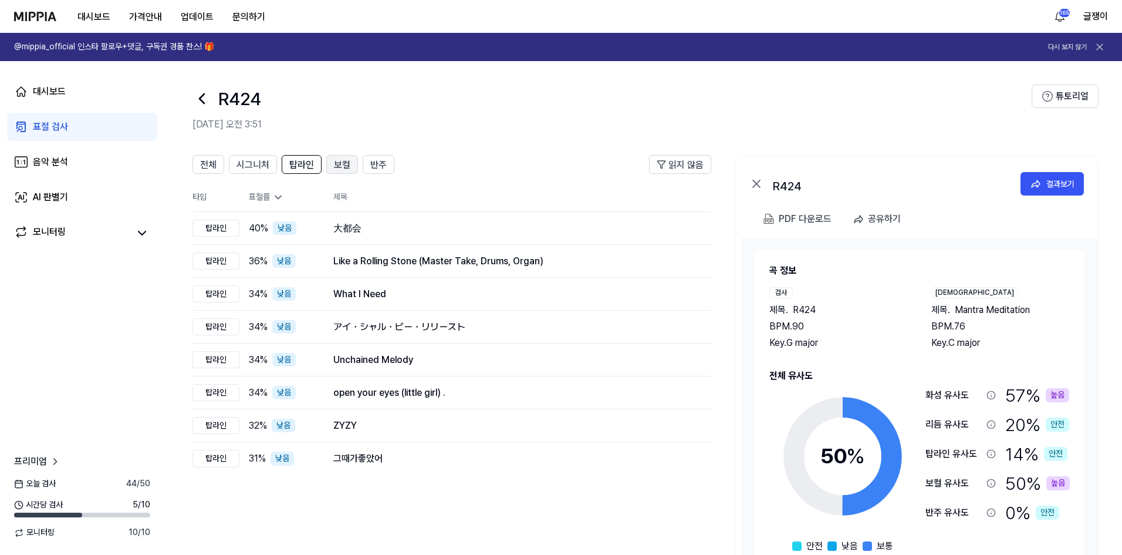
click at [336, 161] on span "보컬" at bounding box center [342, 165] width 16 height 14
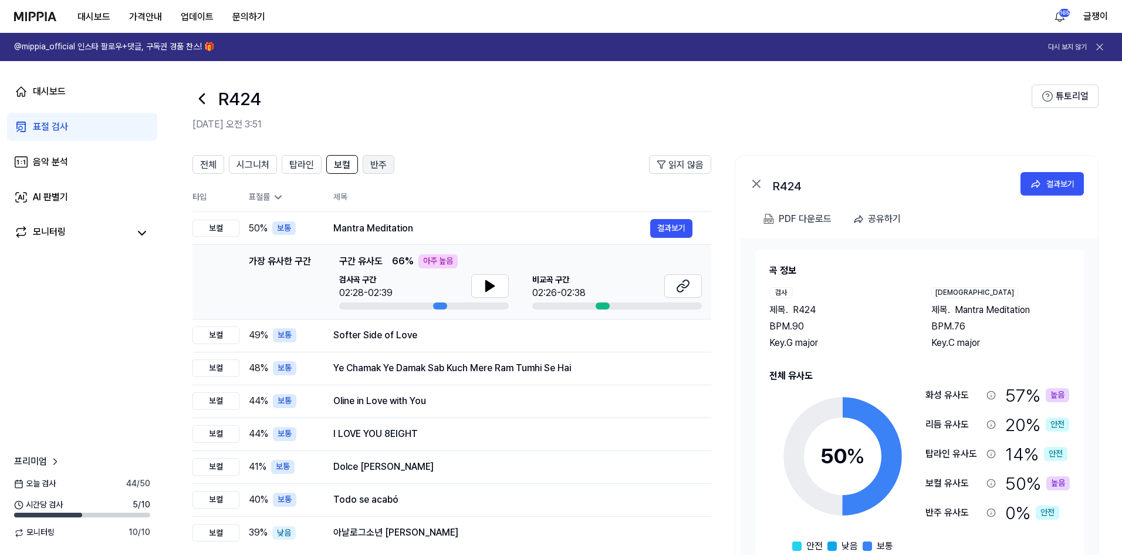
click at [385, 161] on span "반주" at bounding box center [378, 165] width 16 height 14
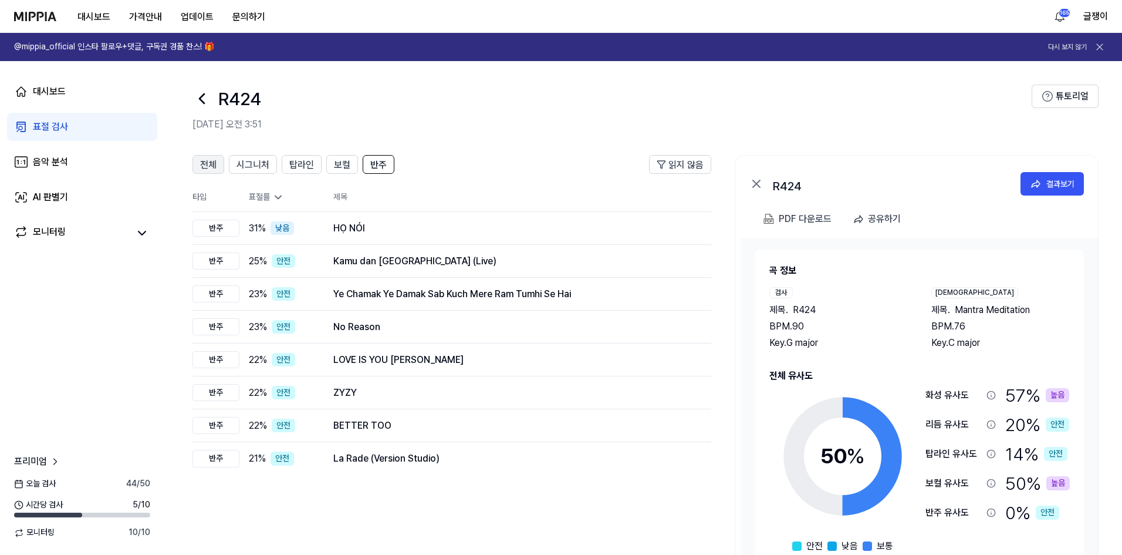
click at [214, 162] on span "전체" at bounding box center [208, 165] width 16 height 14
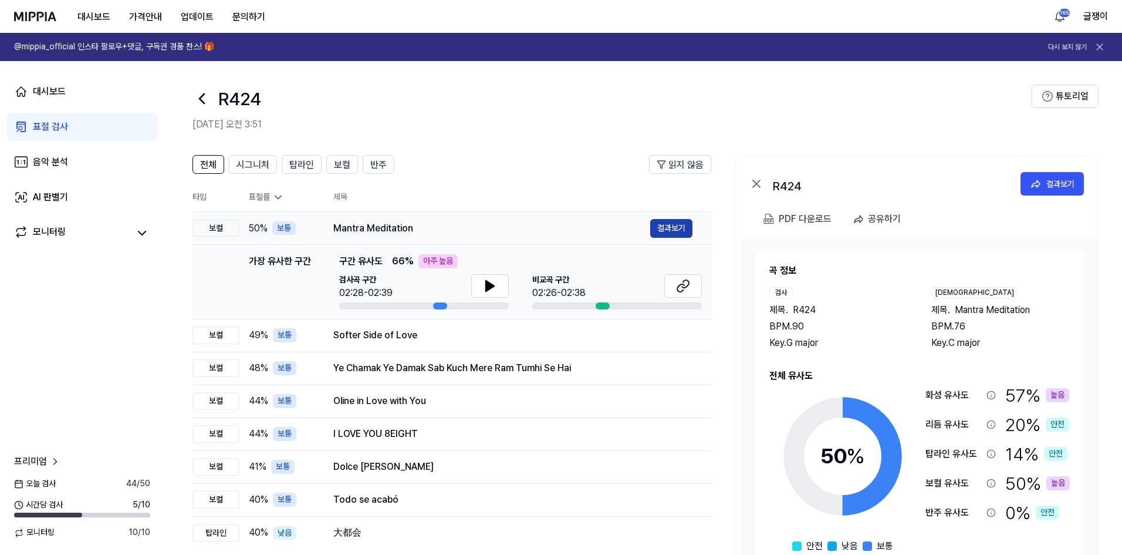
click at [661, 223] on button "결과보기" at bounding box center [671, 228] width 42 height 19
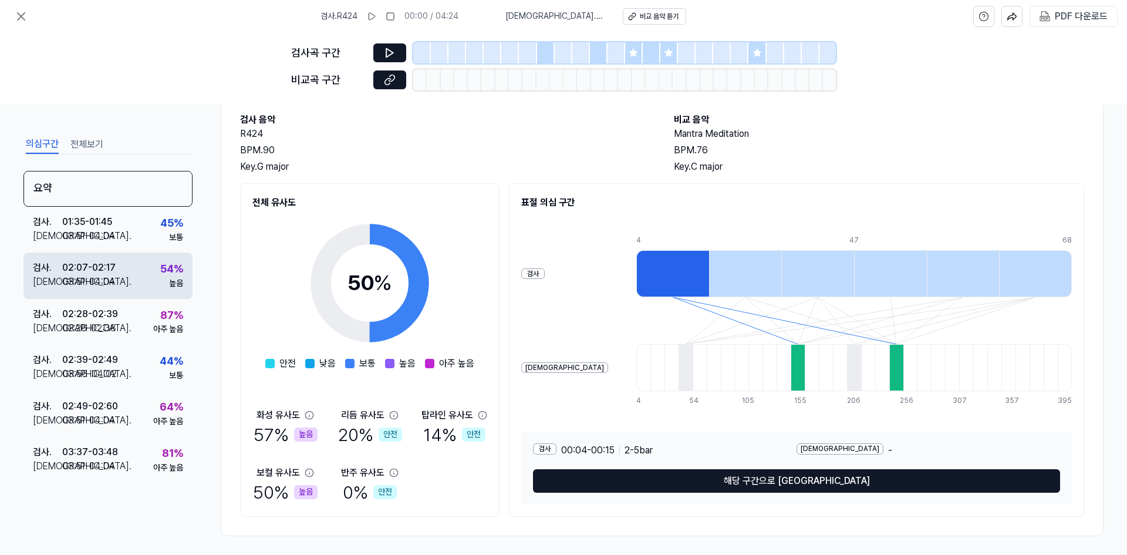
scroll to position [67, 0]
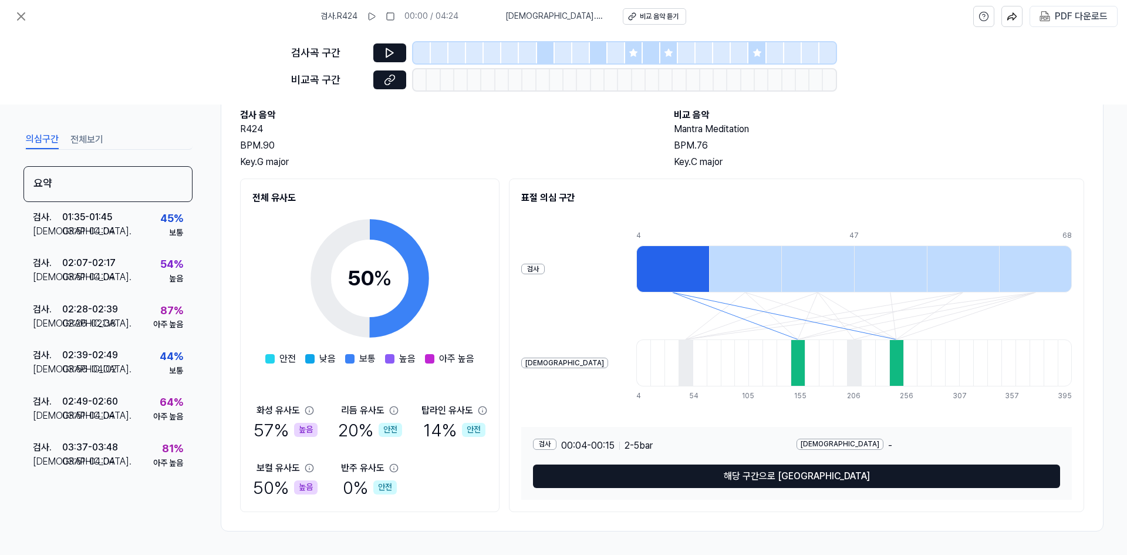
click at [80, 131] on button "전체보기" at bounding box center [86, 139] width 33 height 19
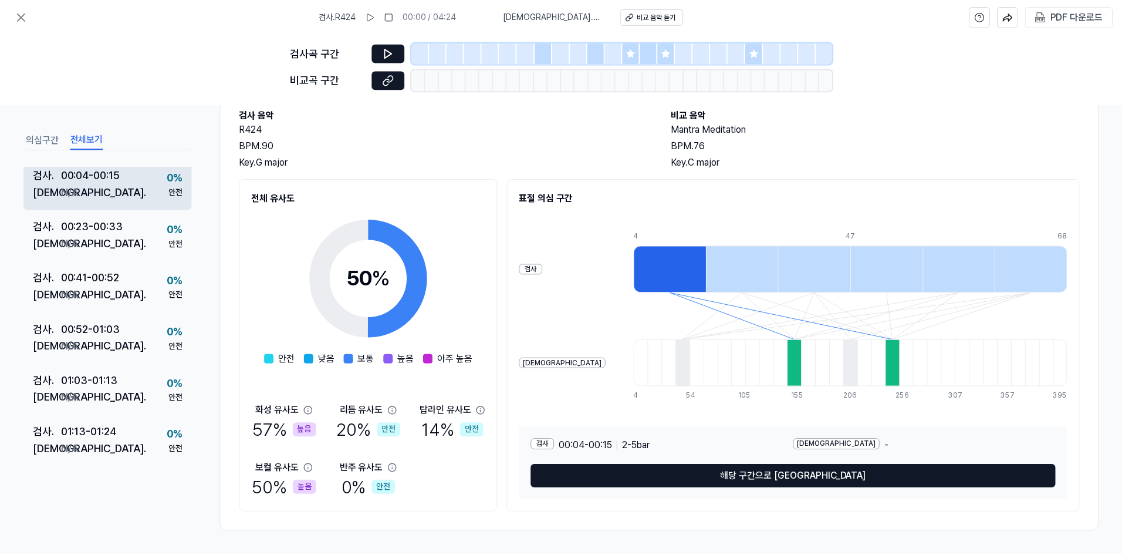
scroll to position [33, 0]
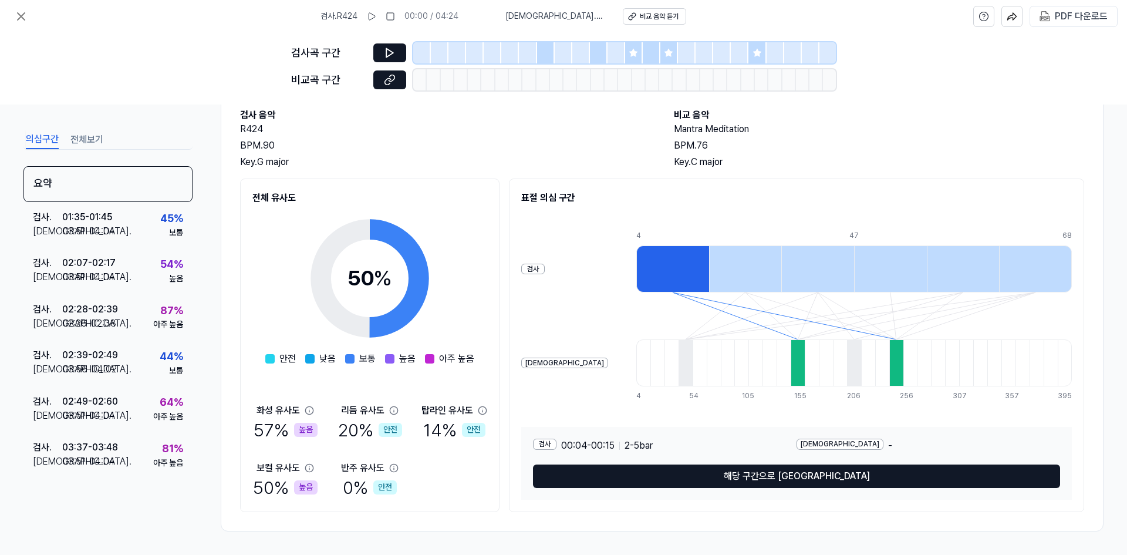
click at [49, 142] on button "의심구간" at bounding box center [42, 139] width 33 height 19
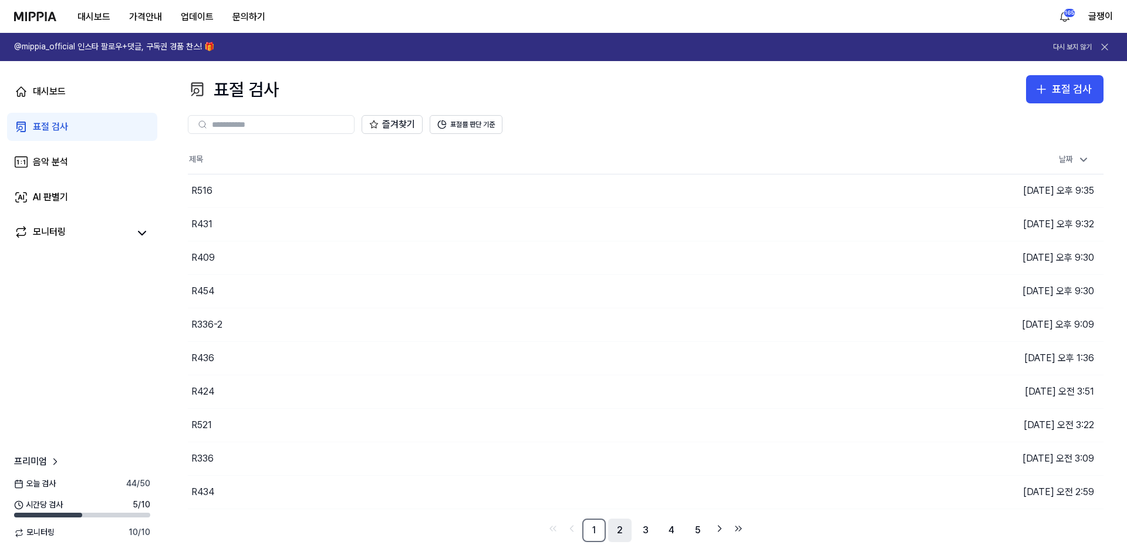
click at [618, 529] on link "2" at bounding box center [619, 529] width 23 height 23
click at [636, 530] on link "3" at bounding box center [645, 529] width 23 height 23
click at [669, 528] on link "4" at bounding box center [671, 529] width 23 height 23
click at [695, 530] on link "6" at bounding box center [696, 529] width 23 height 23
click at [679, 530] on link "7" at bounding box center [671, 529] width 23 height 23
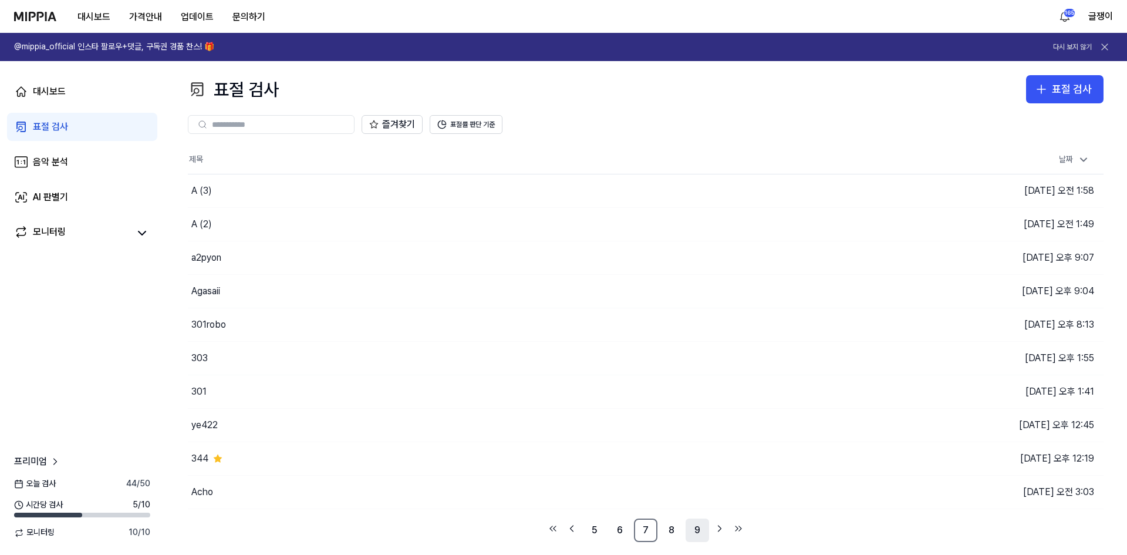
drag, startPoint x: 698, startPoint y: 530, endPoint x: 711, endPoint y: 528, distance: 13.7
click at [698, 530] on link "9" at bounding box center [696, 529] width 23 height 23
click at [716, 528] on icon "Go to next page" at bounding box center [720, 528] width 12 height 14
click at [721, 528] on icon "Go to next page" at bounding box center [720, 528] width 12 height 14
click at [792, 493] on button "이동하기" at bounding box center [801, 491] width 42 height 19
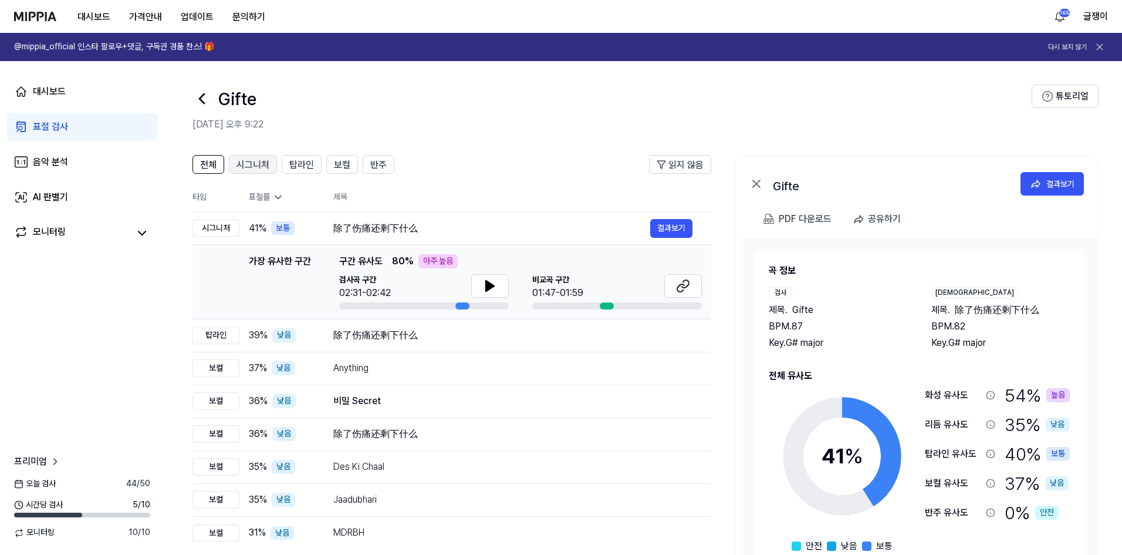
click at [256, 164] on span "시그니처" at bounding box center [252, 165] width 33 height 14
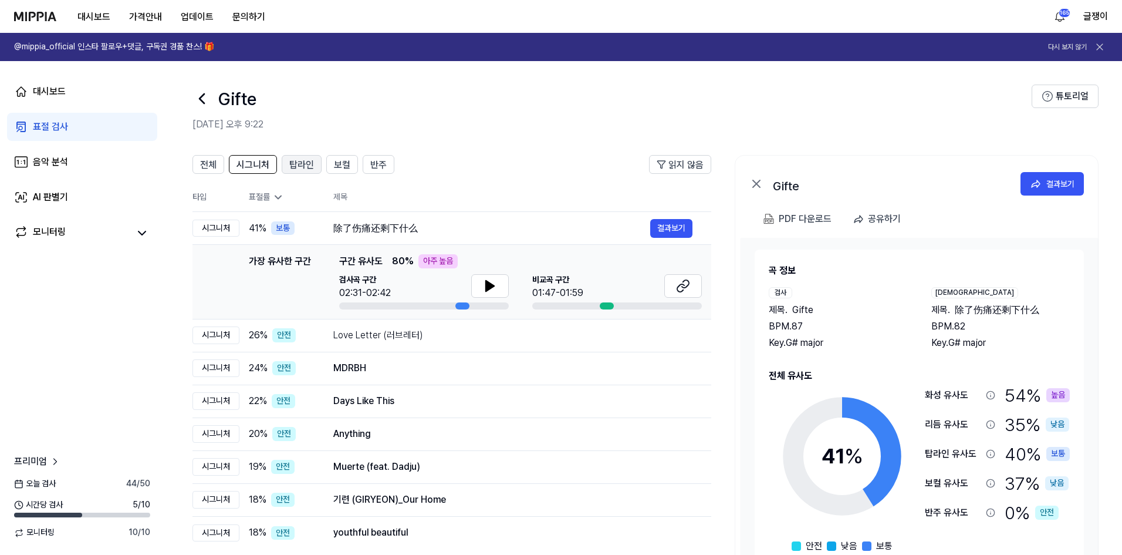
click at [300, 166] on span "탑라인" at bounding box center [301, 165] width 25 height 14
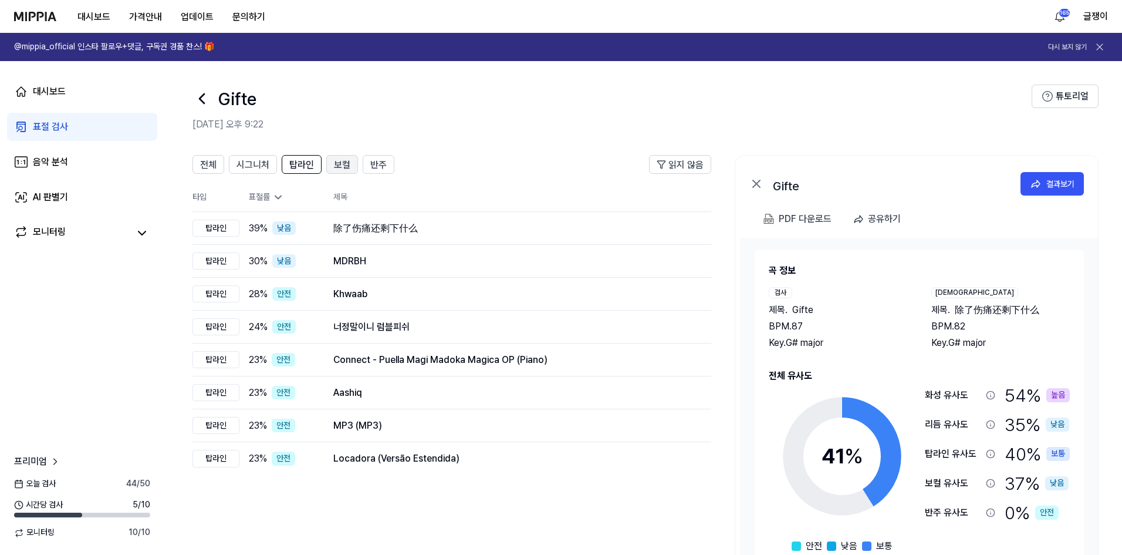
click at [347, 160] on span "보컬" at bounding box center [342, 165] width 16 height 14
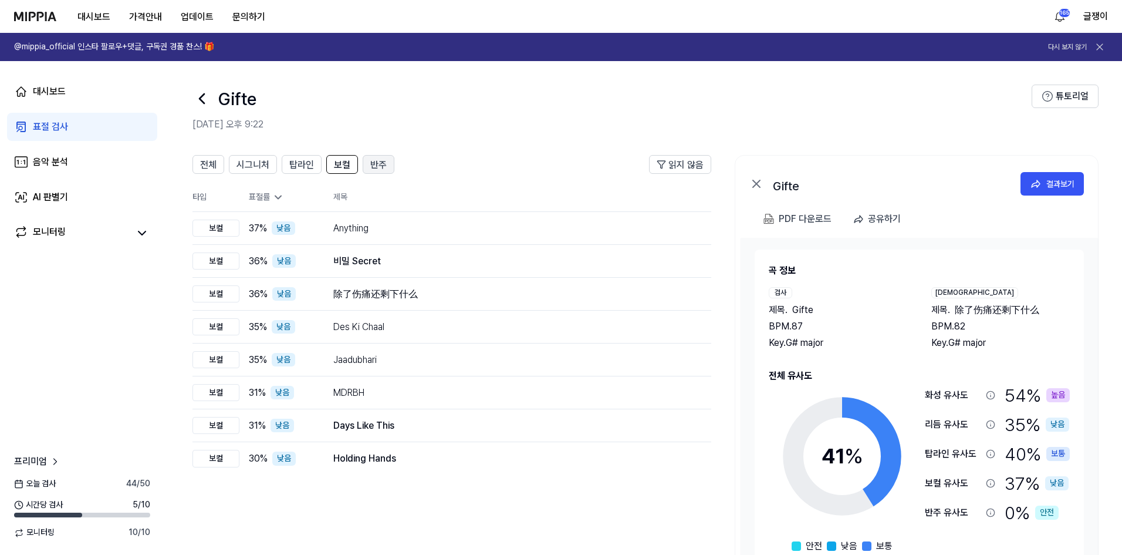
click at [373, 163] on span "반주" at bounding box center [378, 165] width 16 height 14
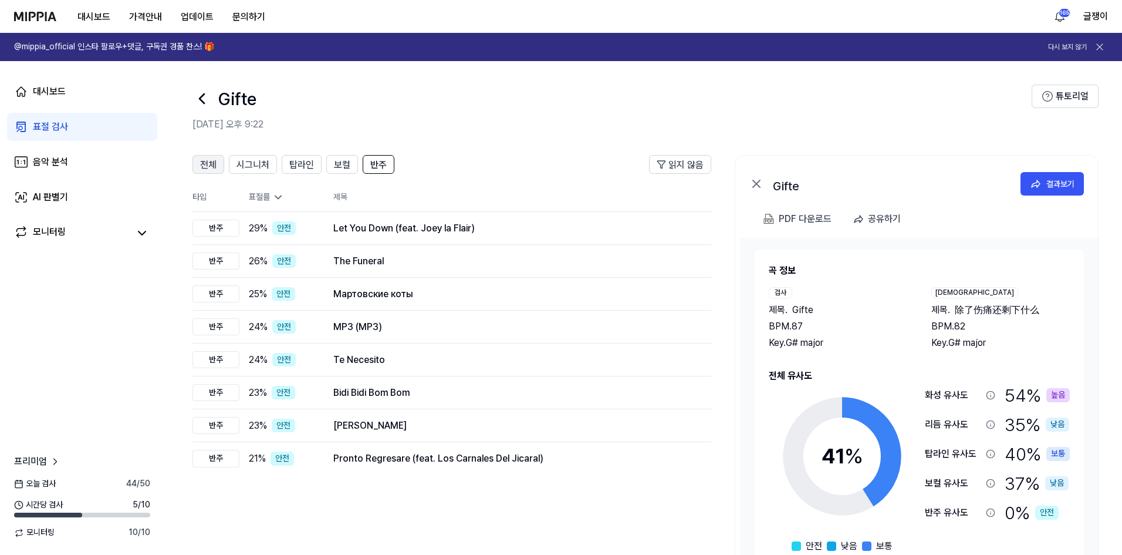
click at [207, 160] on span "전체" at bounding box center [208, 165] width 16 height 14
